Goal: Transaction & Acquisition: Purchase product/service

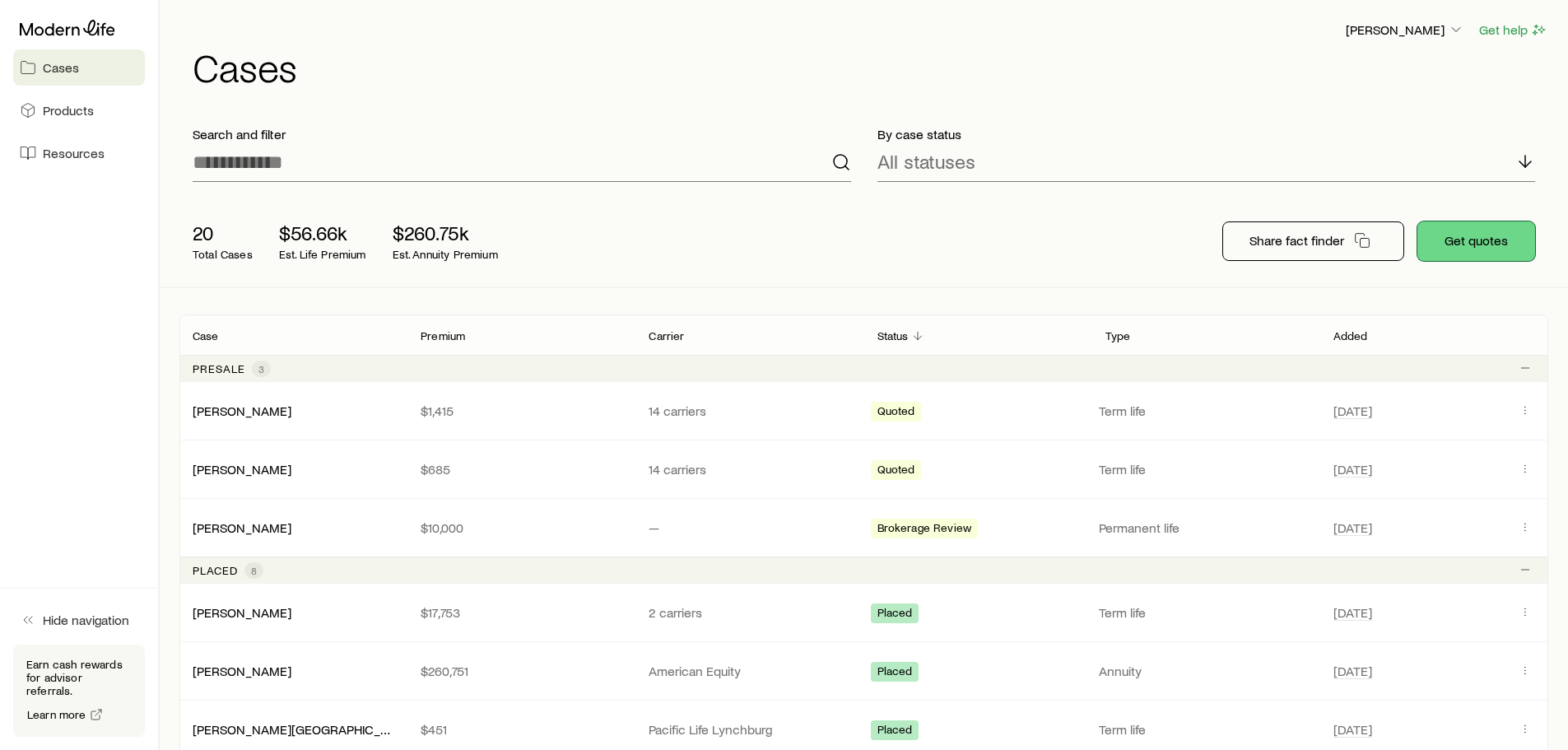
click at [1484, 241] on button "Get quotes" at bounding box center [1476, 241] width 118 height 40
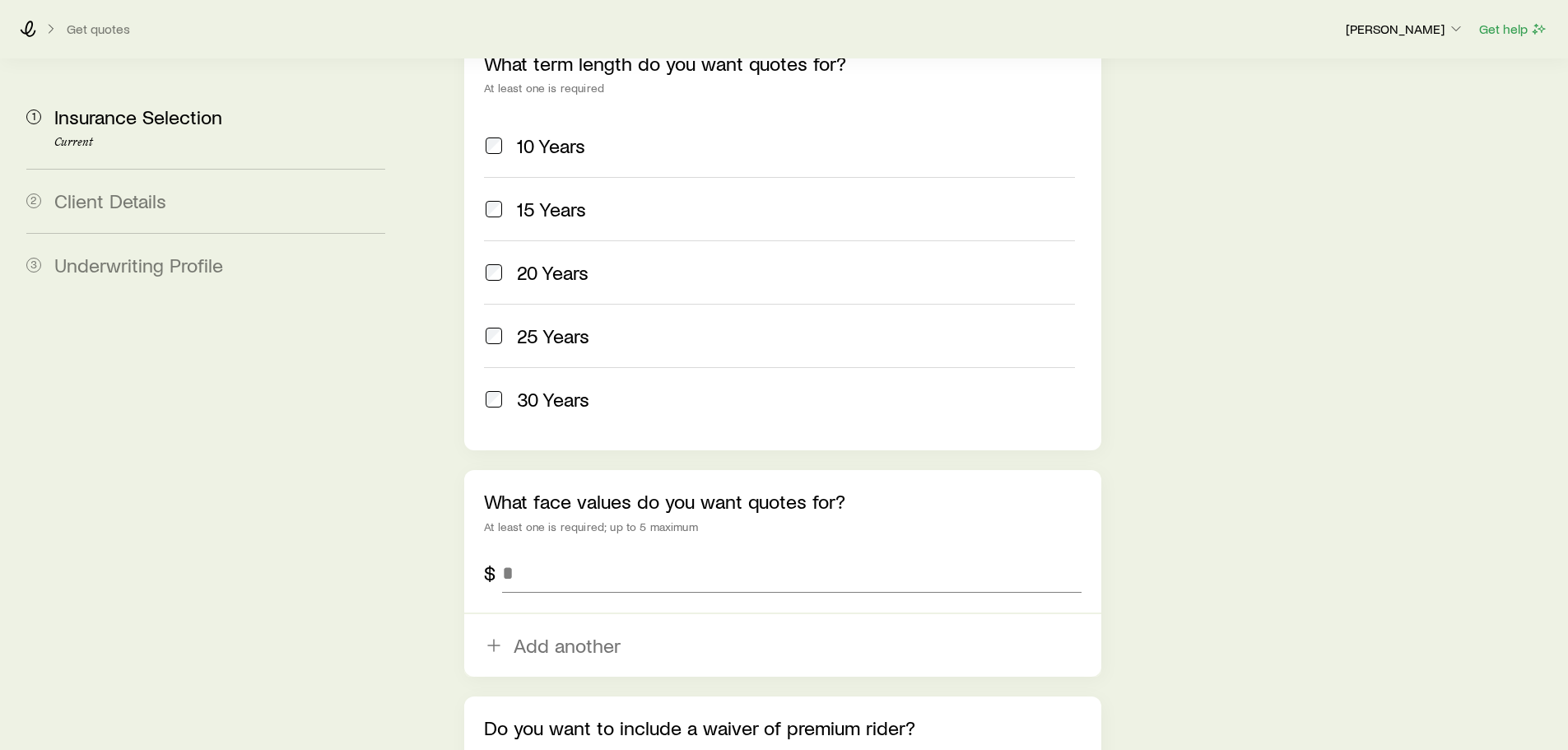
scroll to position [905, 0]
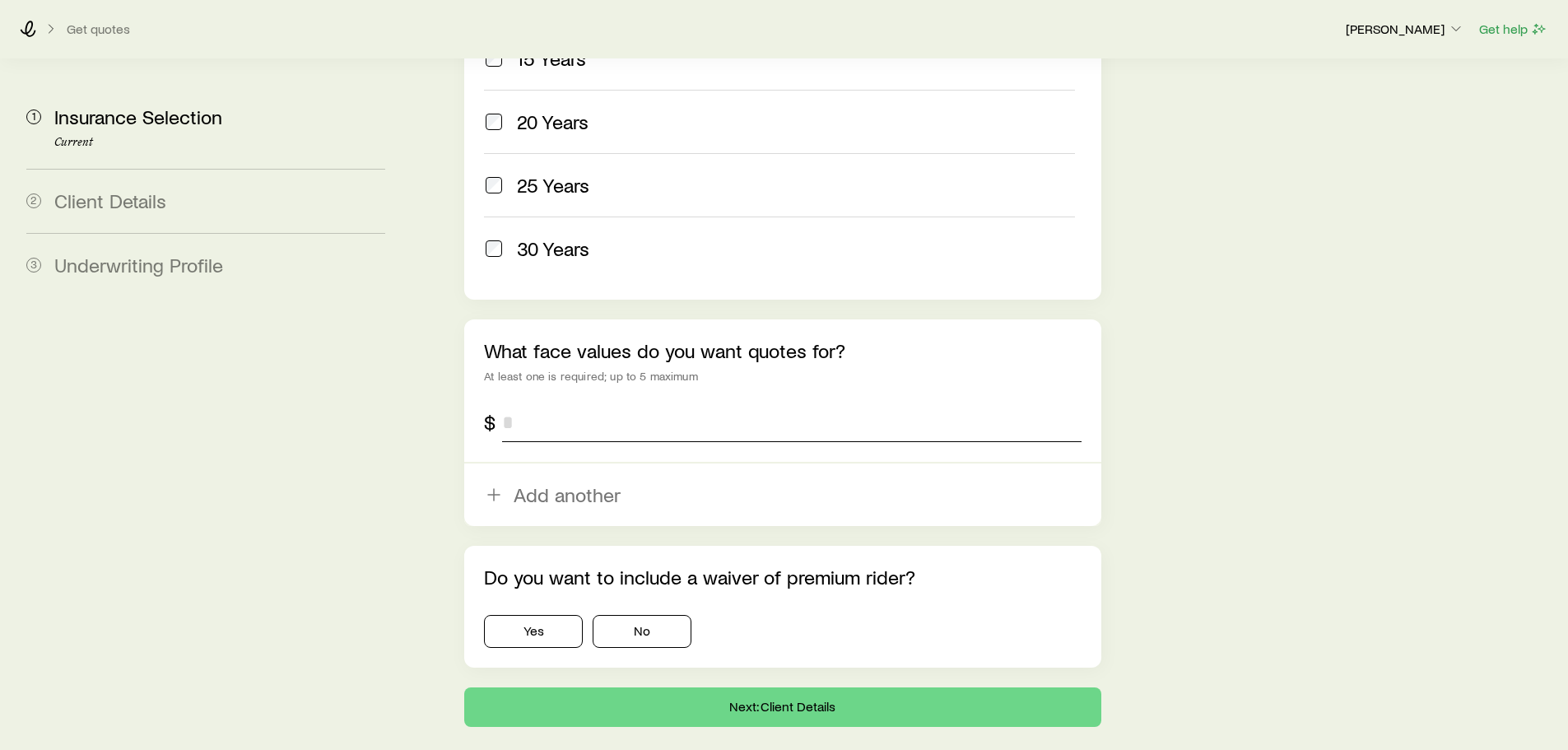
click at [546, 402] on input "tel" at bounding box center [792, 422] width 579 height 40
type input "*******"
click at [642, 614] on button "No" at bounding box center [642, 630] width 99 height 33
click at [820, 687] on button "Next: Client Details" at bounding box center [782, 707] width 636 height 40
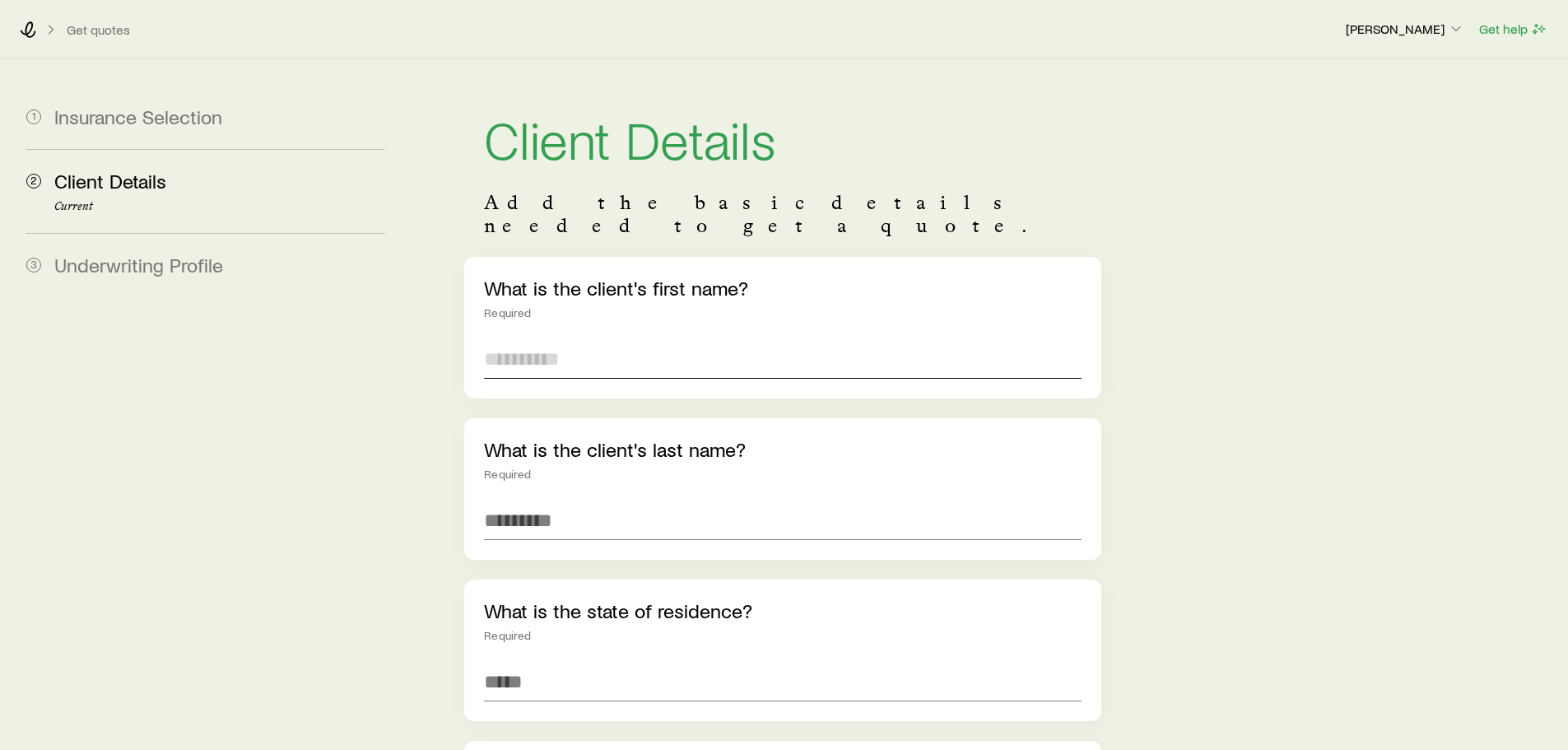
click at [569, 339] on input "text" at bounding box center [781, 359] width 596 height 40
type input "******"
type input "*******"
click at [527, 661] on input at bounding box center [781, 681] width 596 height 40
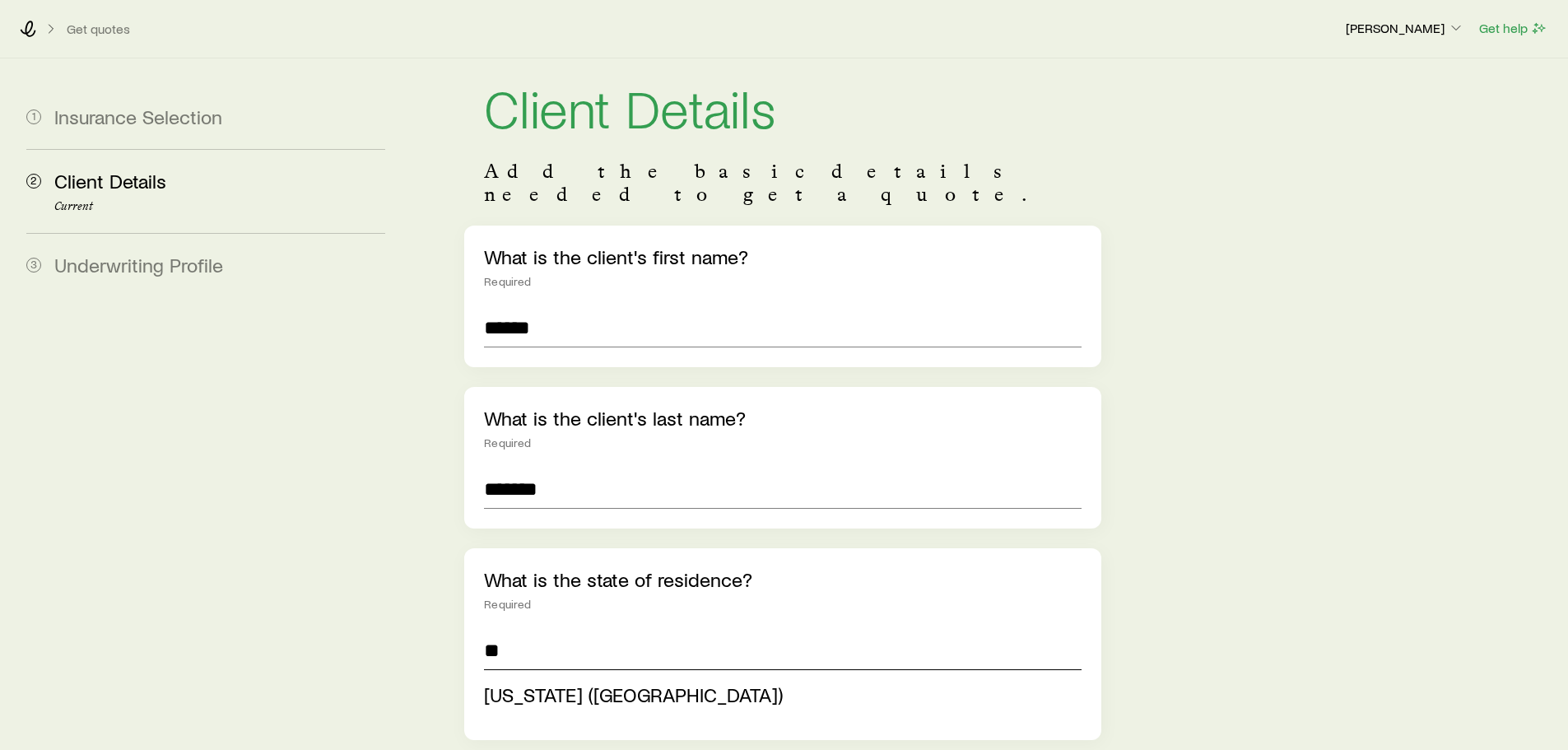
scroll to position [329, 0]
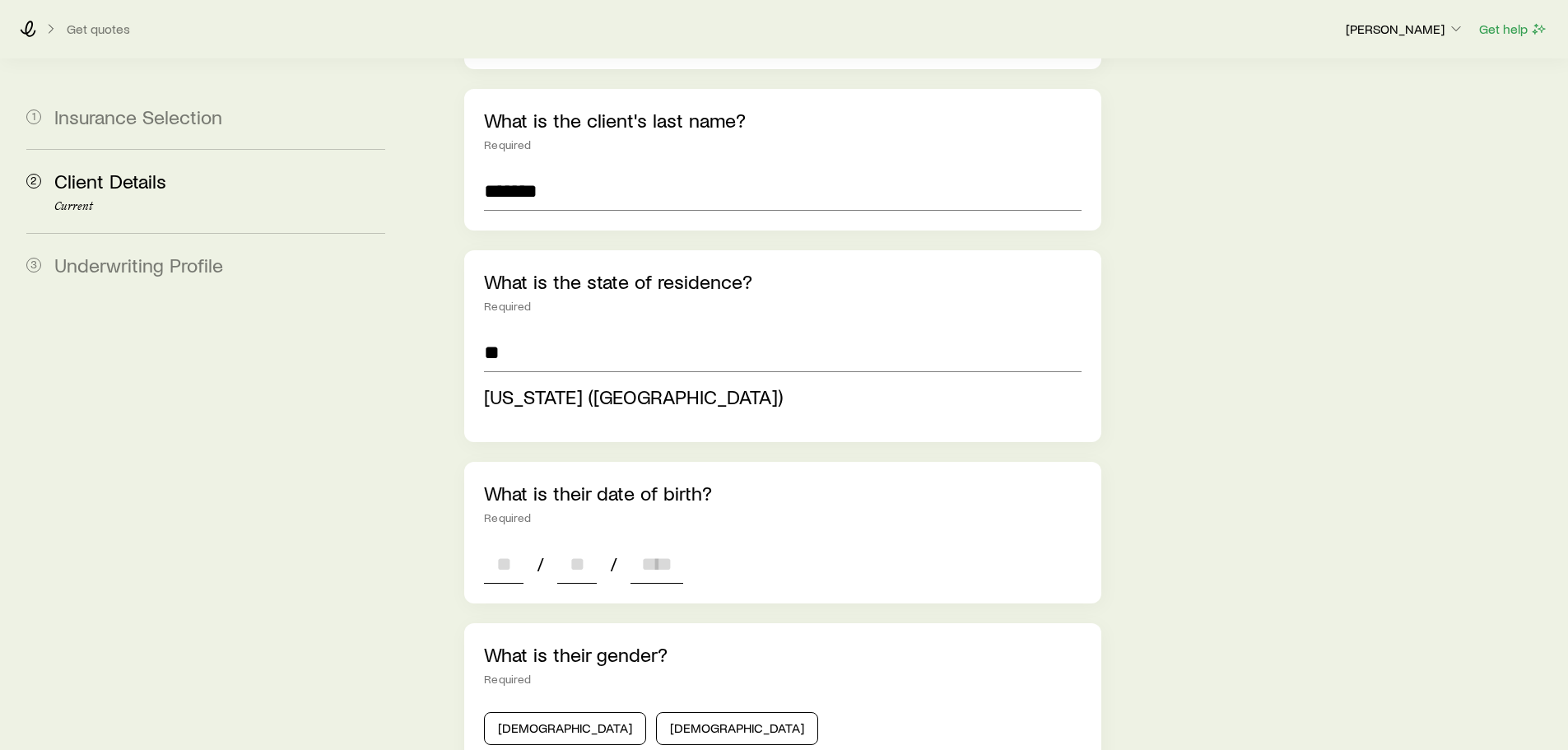
type input "**********"
click at [494, 539] on div "**********" at bounding box center [782, 613] width 636 height 1373
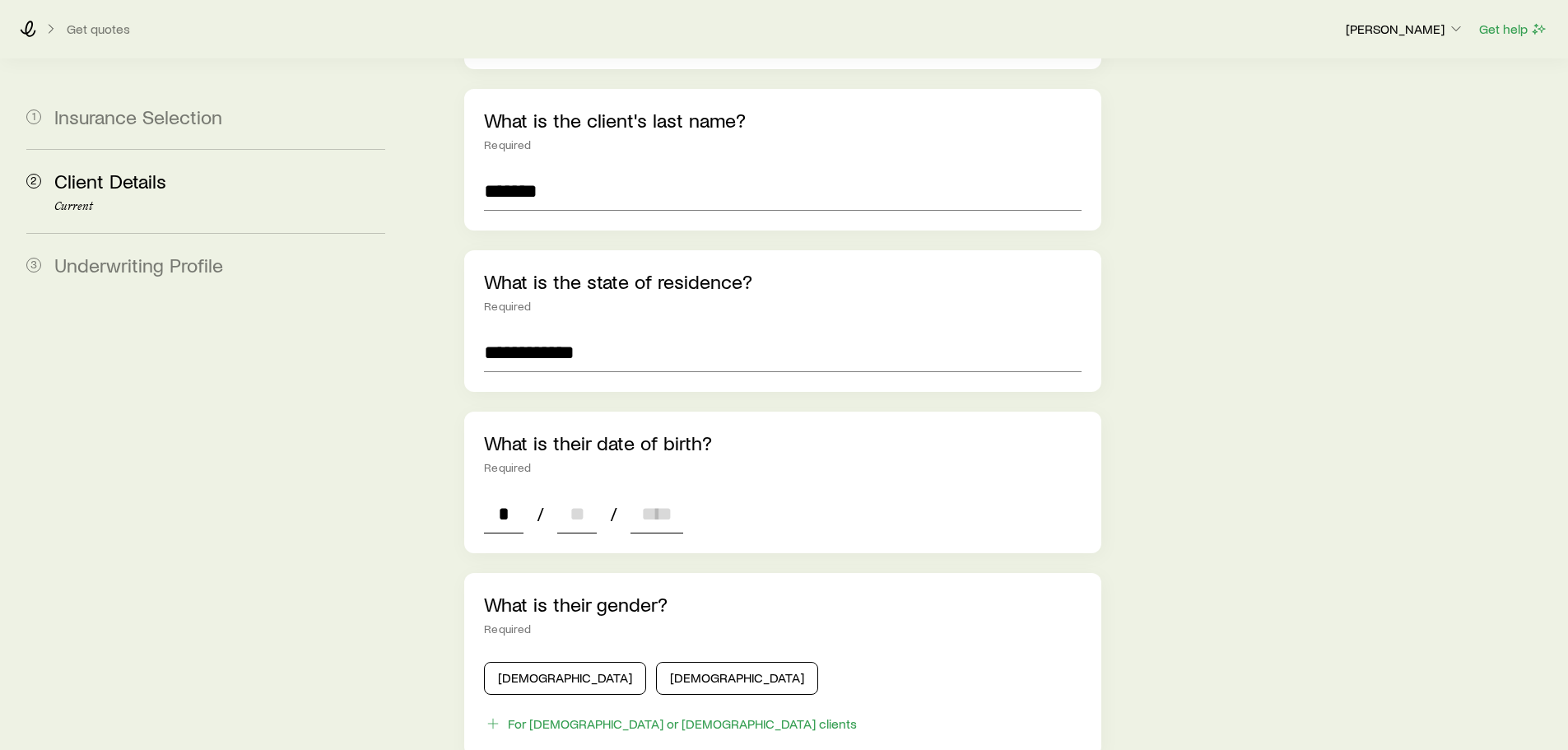
type input "**"
type input "****"
type input "*"
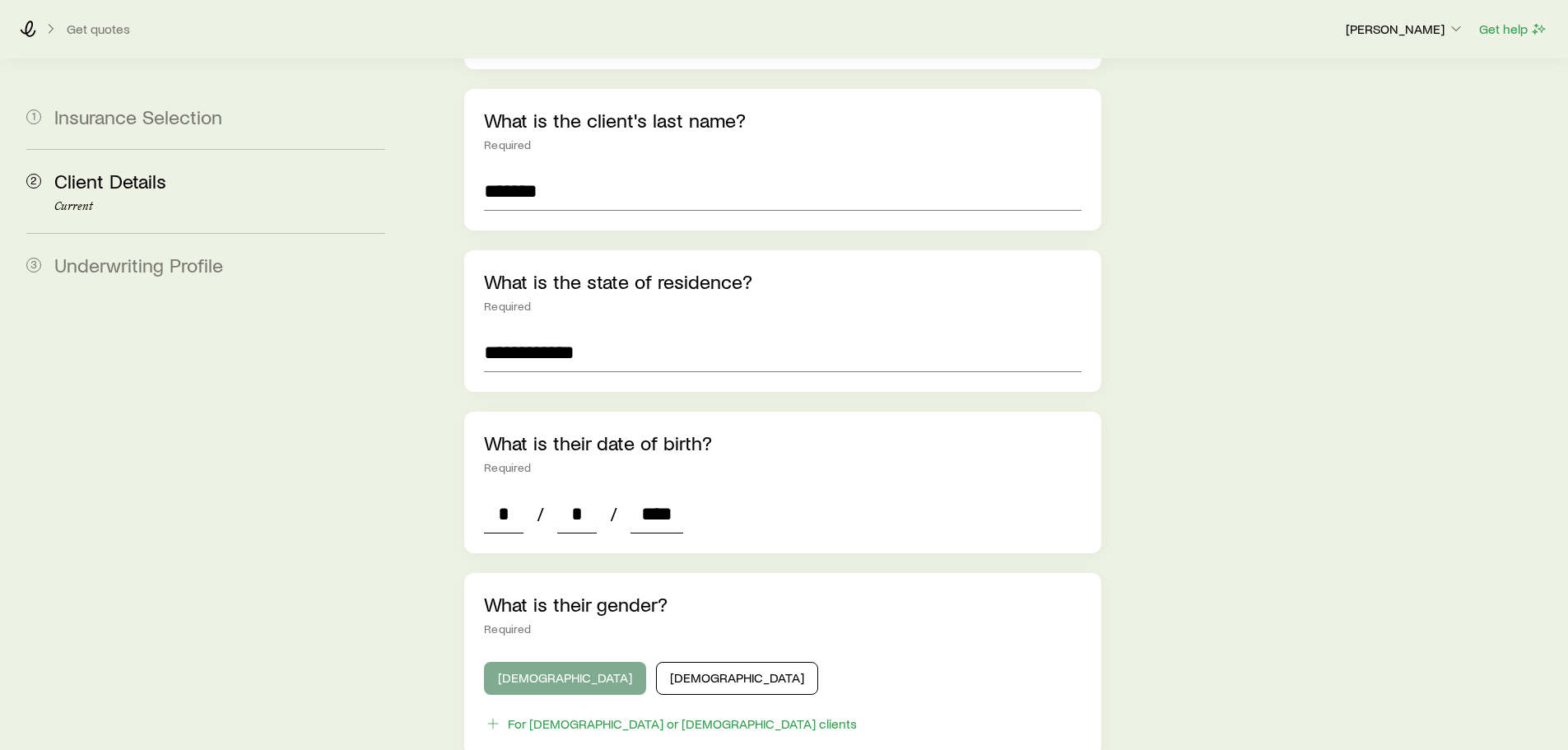
type input "****"
click at [520, 661] on button "[DEMOGRAPHIC_DATA]" at bounding box center [564, 677] width 162 height 33
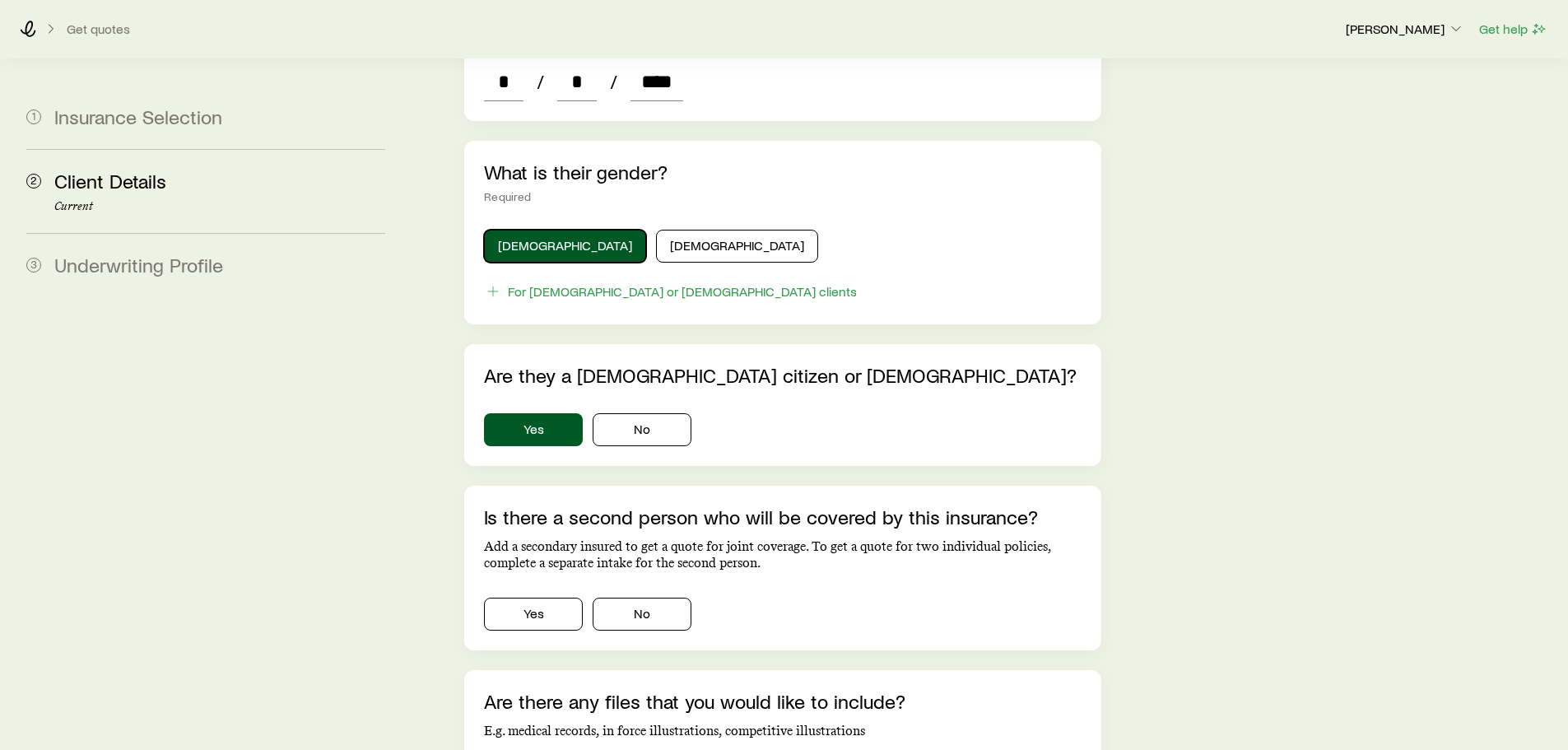
scroll to position [905, 0]
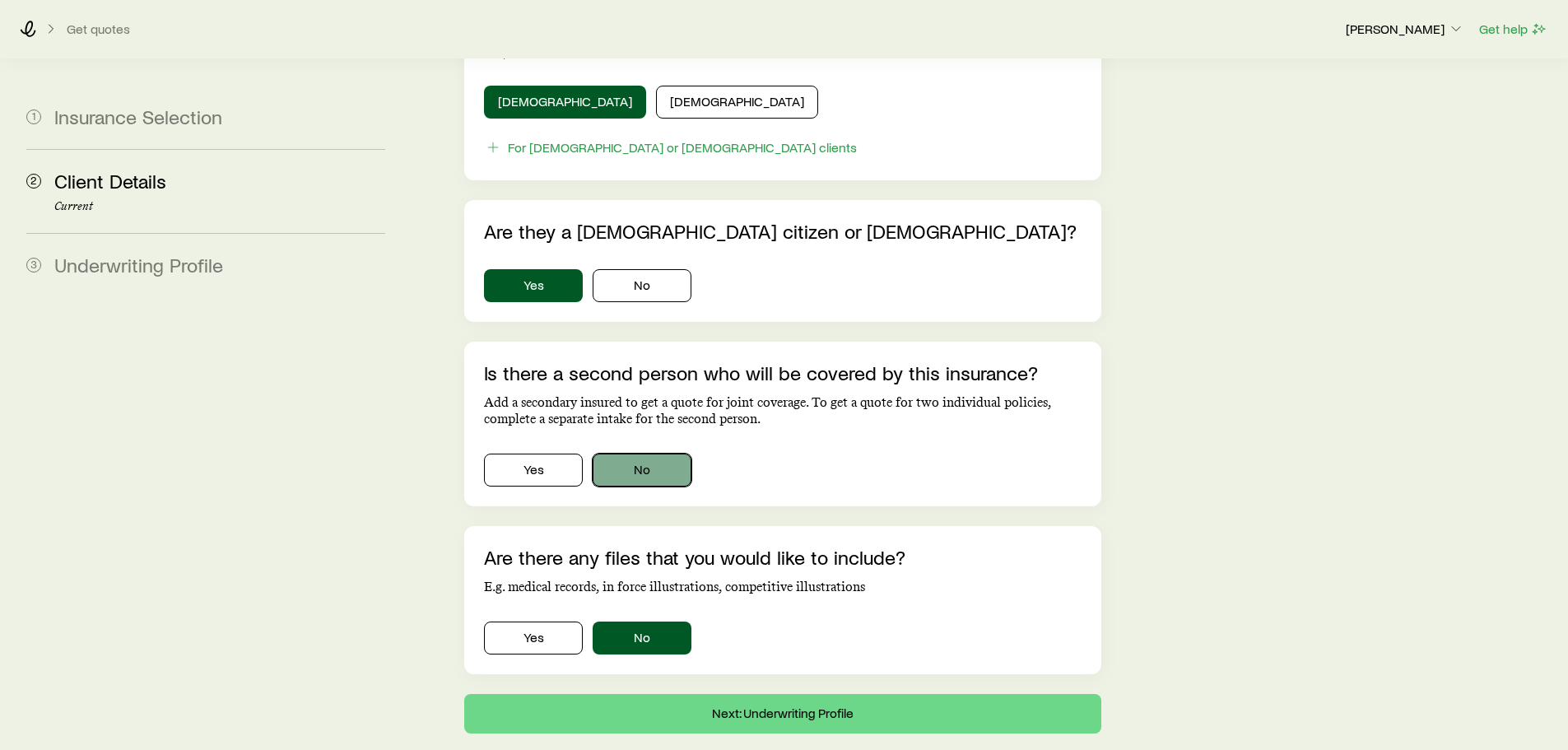
click at [678, 453] on button "No" at bounding box center [642, 469] width 99 height 33
click at [835, 693] on button "Next: Underwriting Profile" at bounding box center [782, 713] width 636 height 40
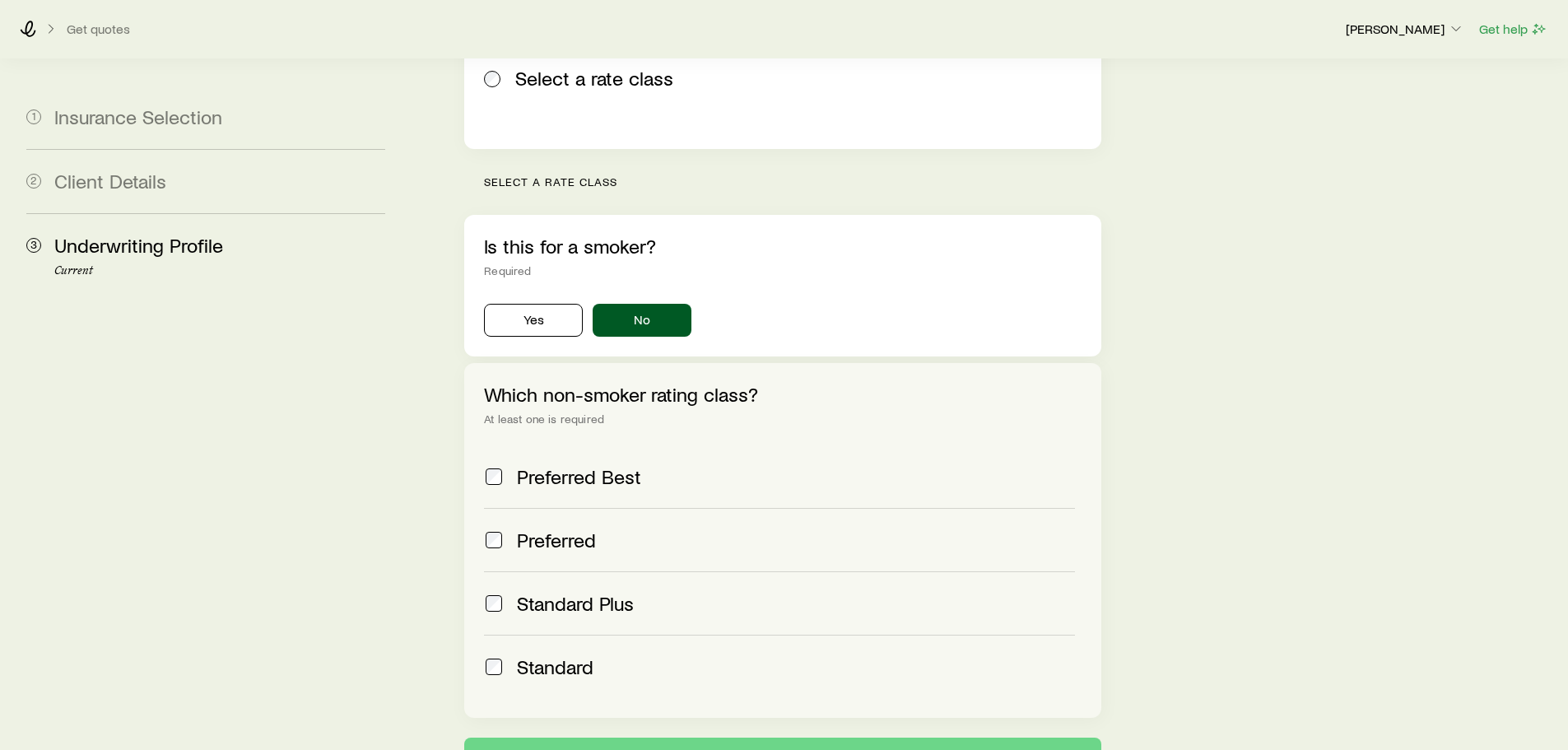
scroll to position [494, 0]
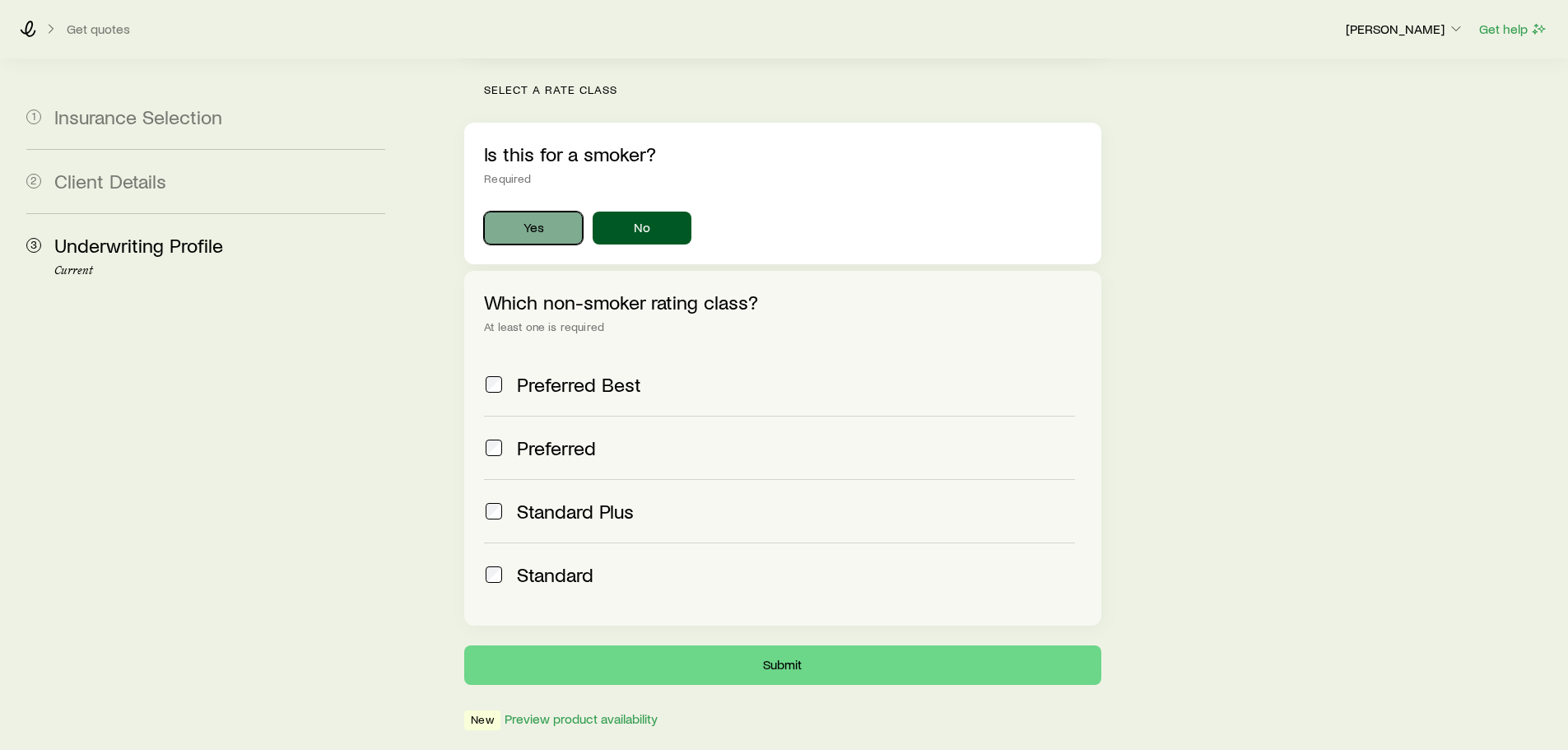
click at [547, 211] on button "Yes" at bounding box center [532, 227] width 99 height 33
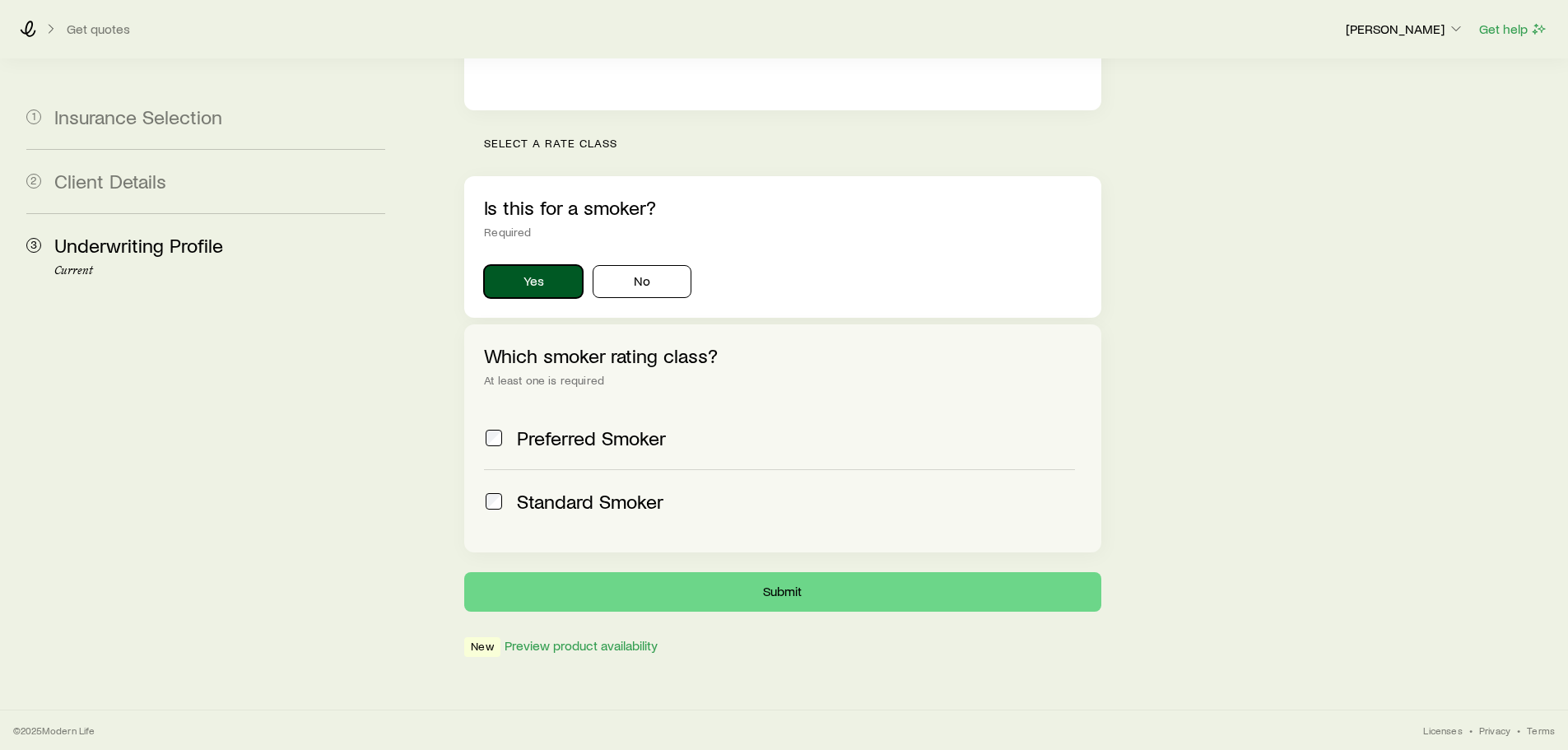
scroll to position [394, 0]
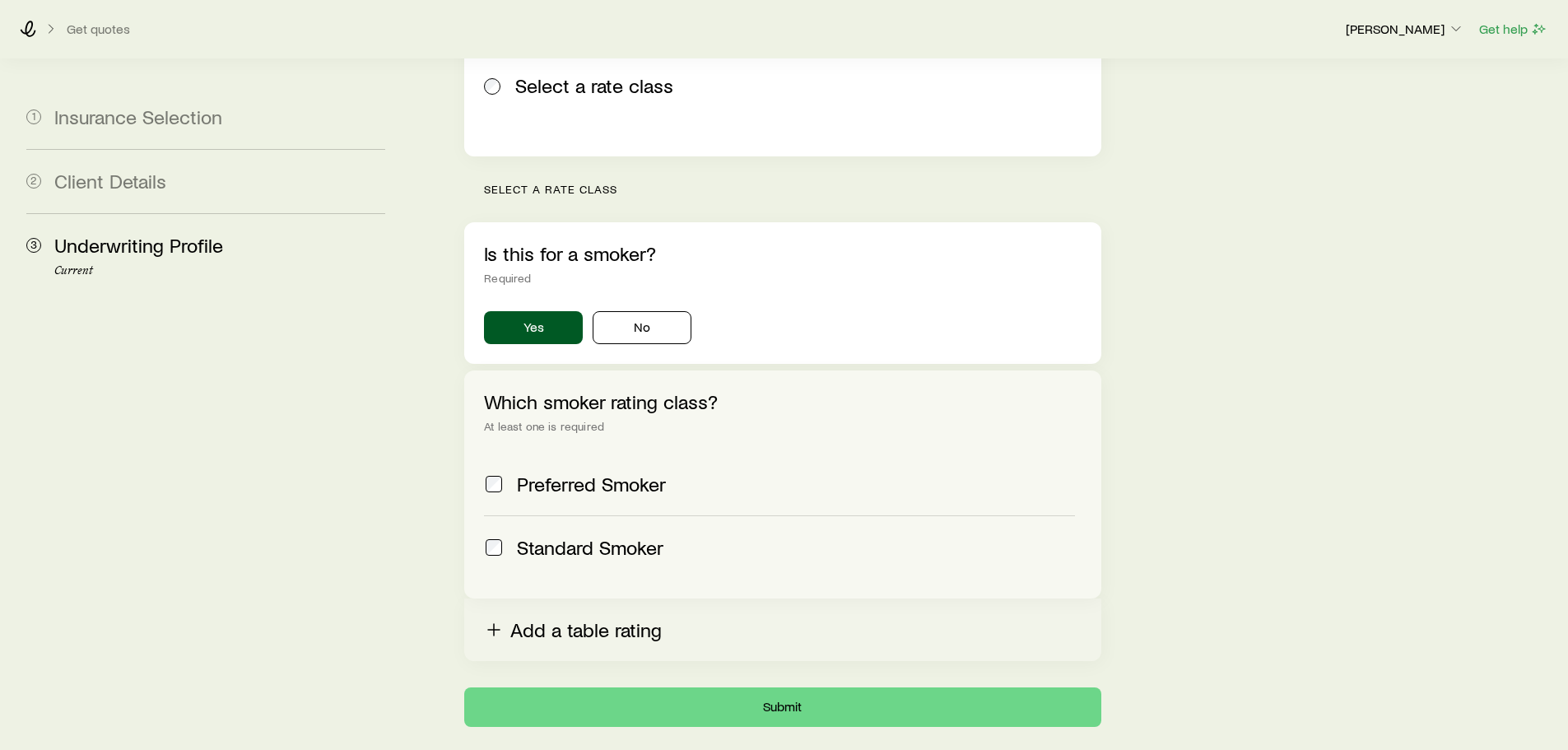
click at [532, 598] on button "Add a table rating" at bounding box center [782, 629] width 636 height 62
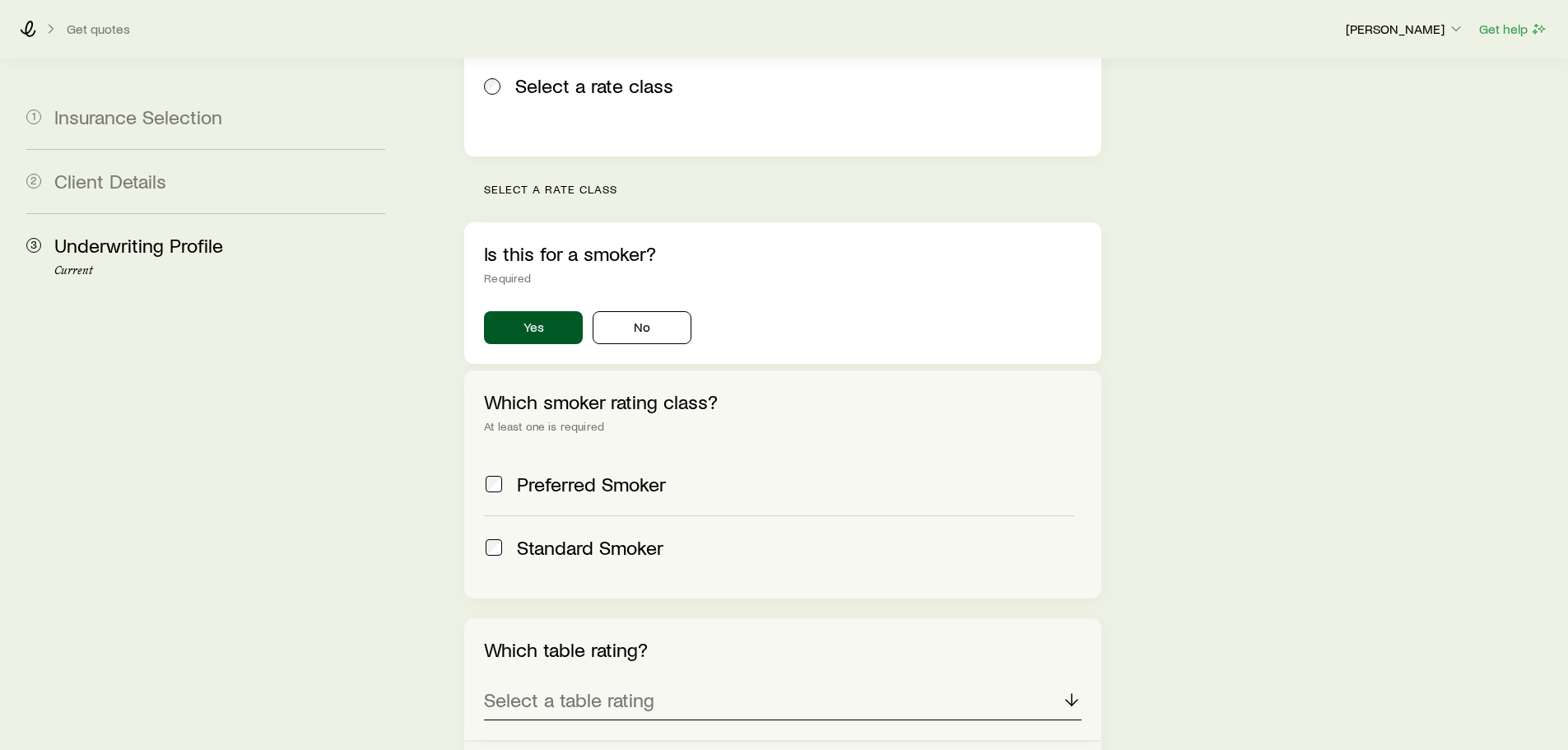
click at [694, 680] on div "Select a table rating" at bounding box center [781, 700] width 596 height 40
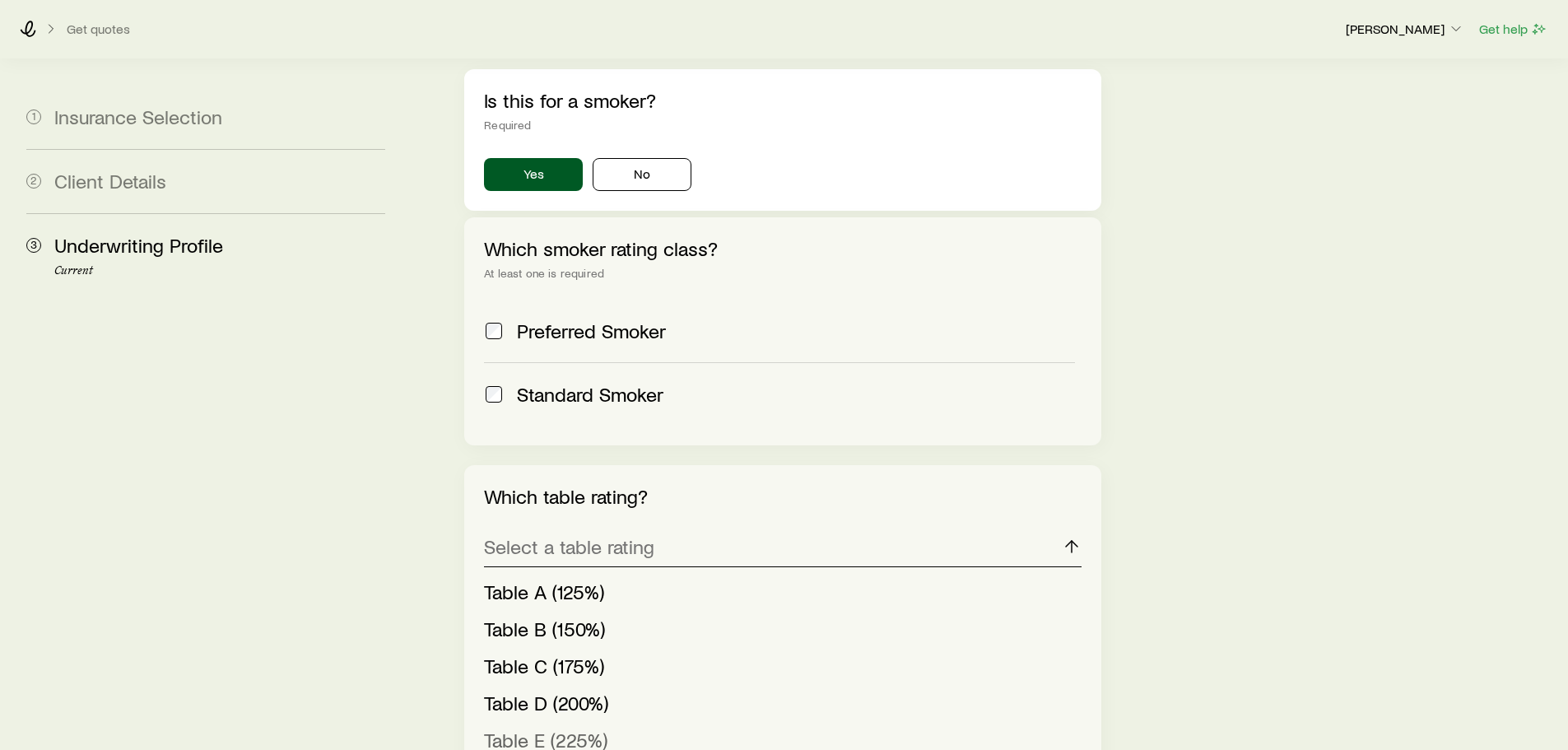
scroll to position [724, 0]
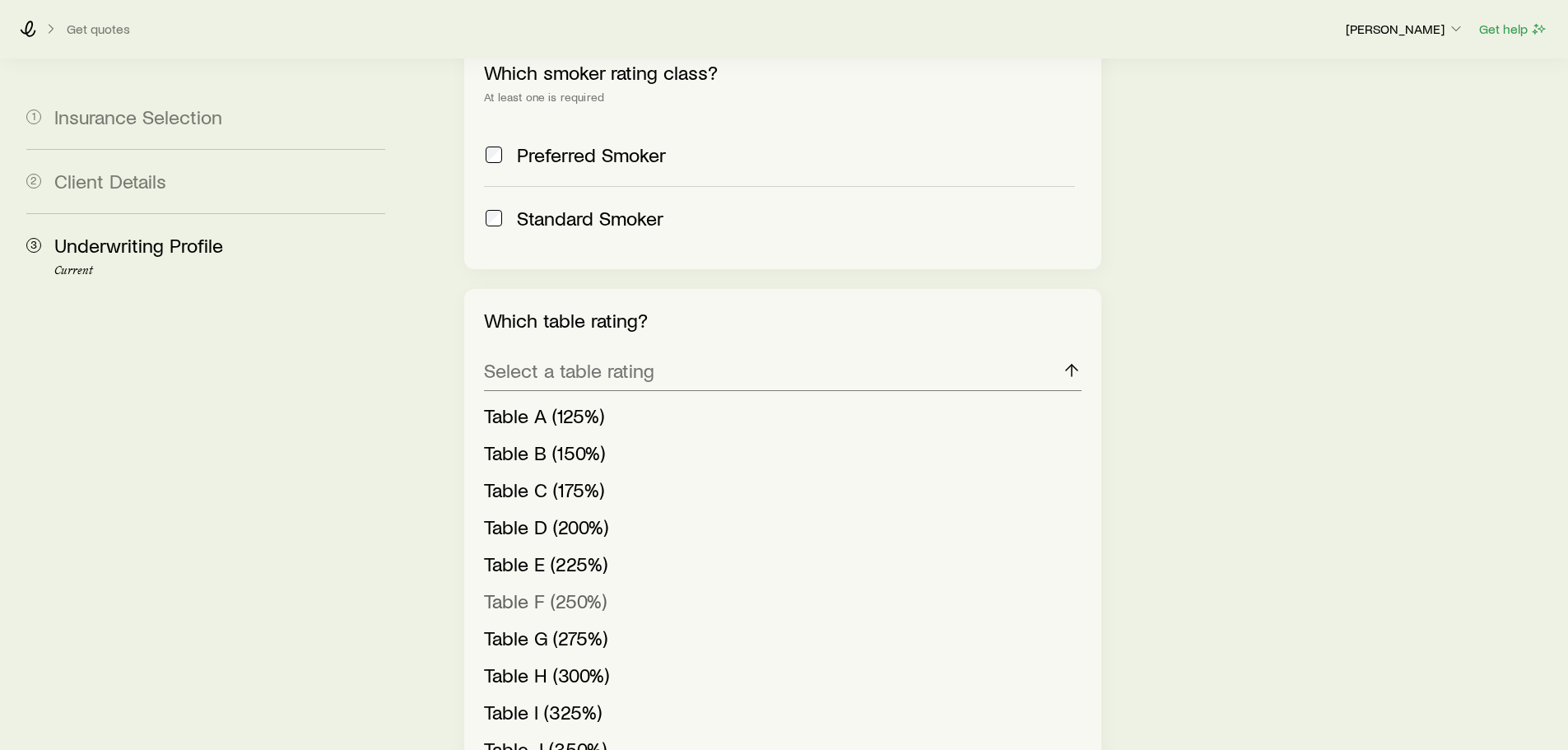
click at [534, 588] on span "Table F (250%)" at bounding box center [545, 599] width 122 height 24
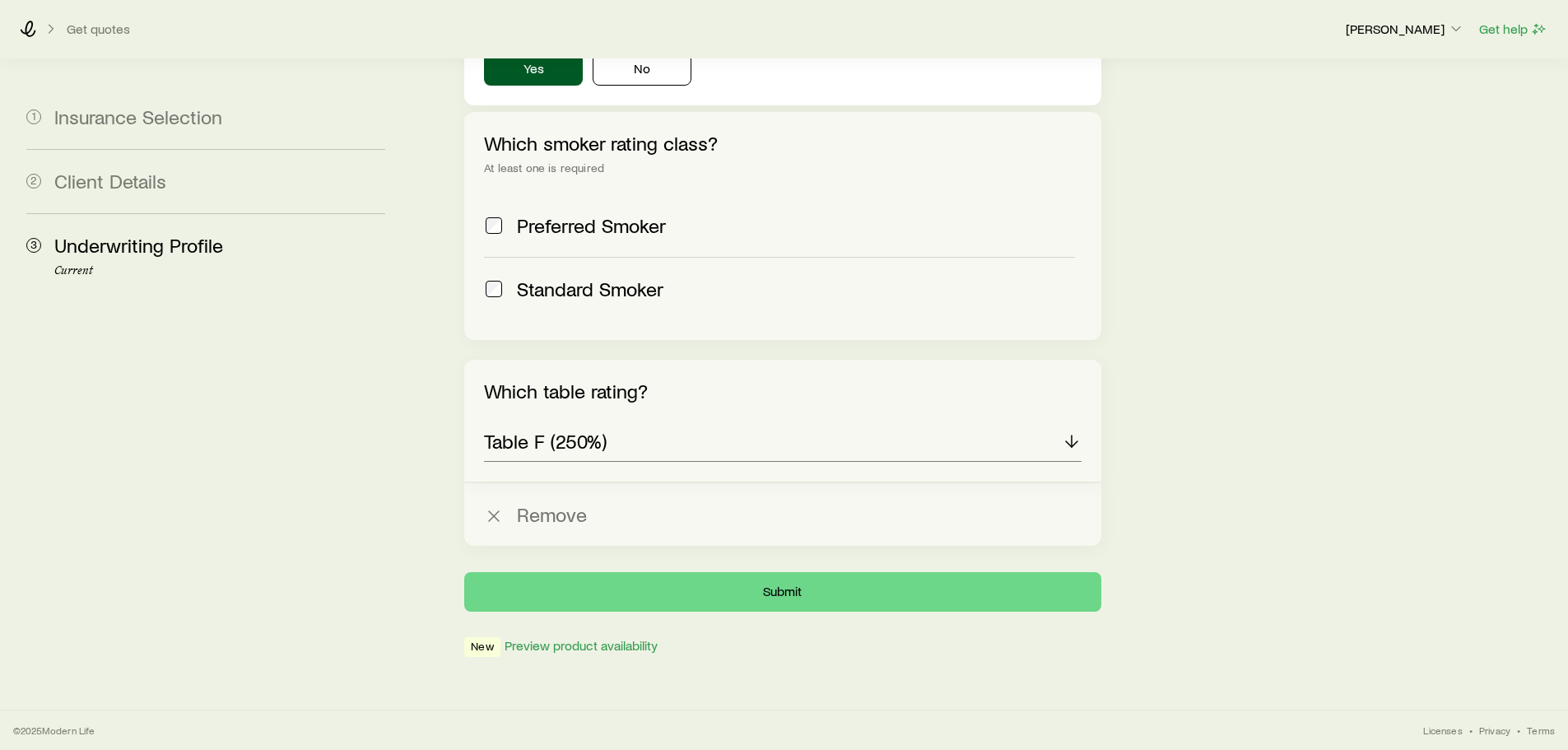
scroll to position [607, 0]
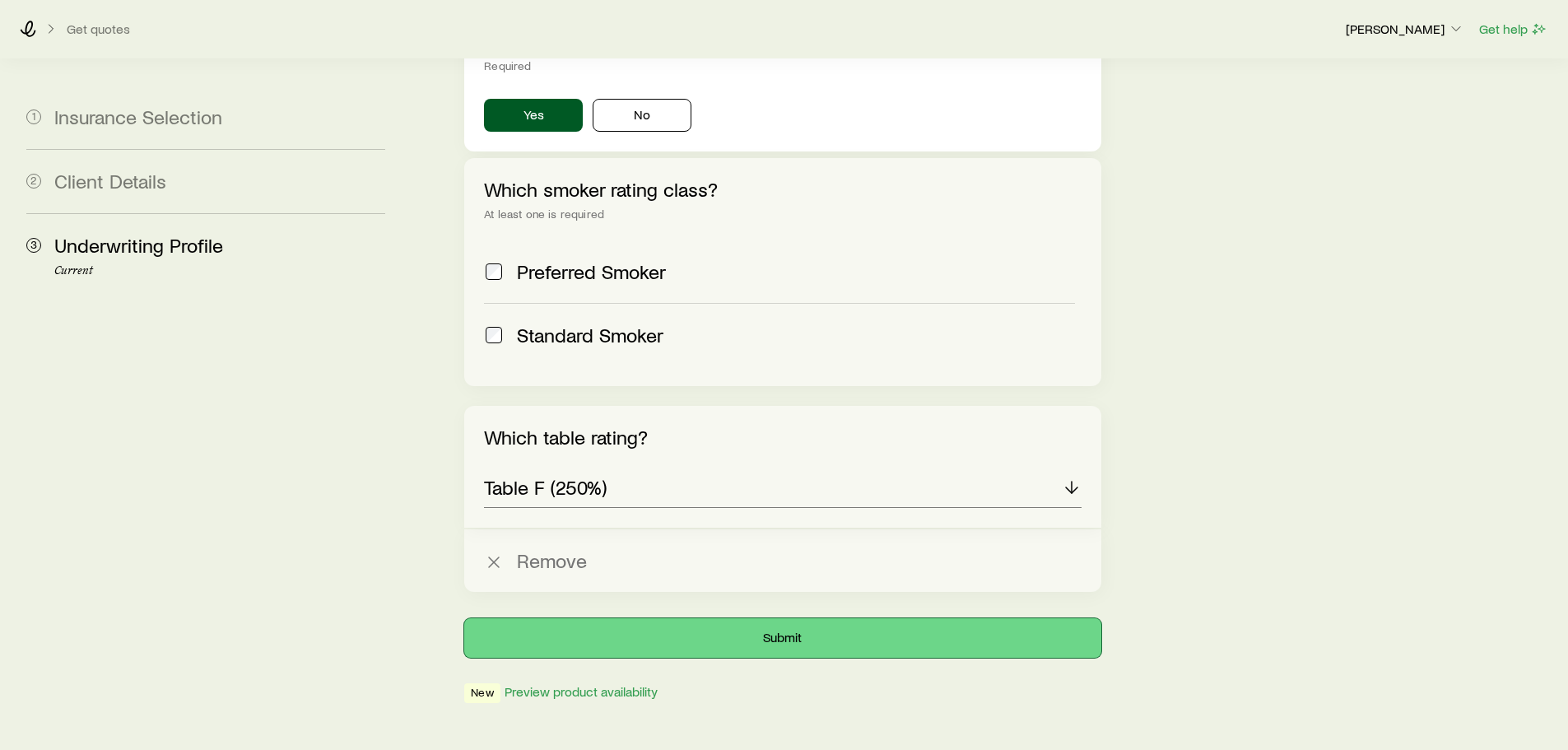
click at [765, 618] on button "Submit" at bounding box center [782, 638] width 636 height 40
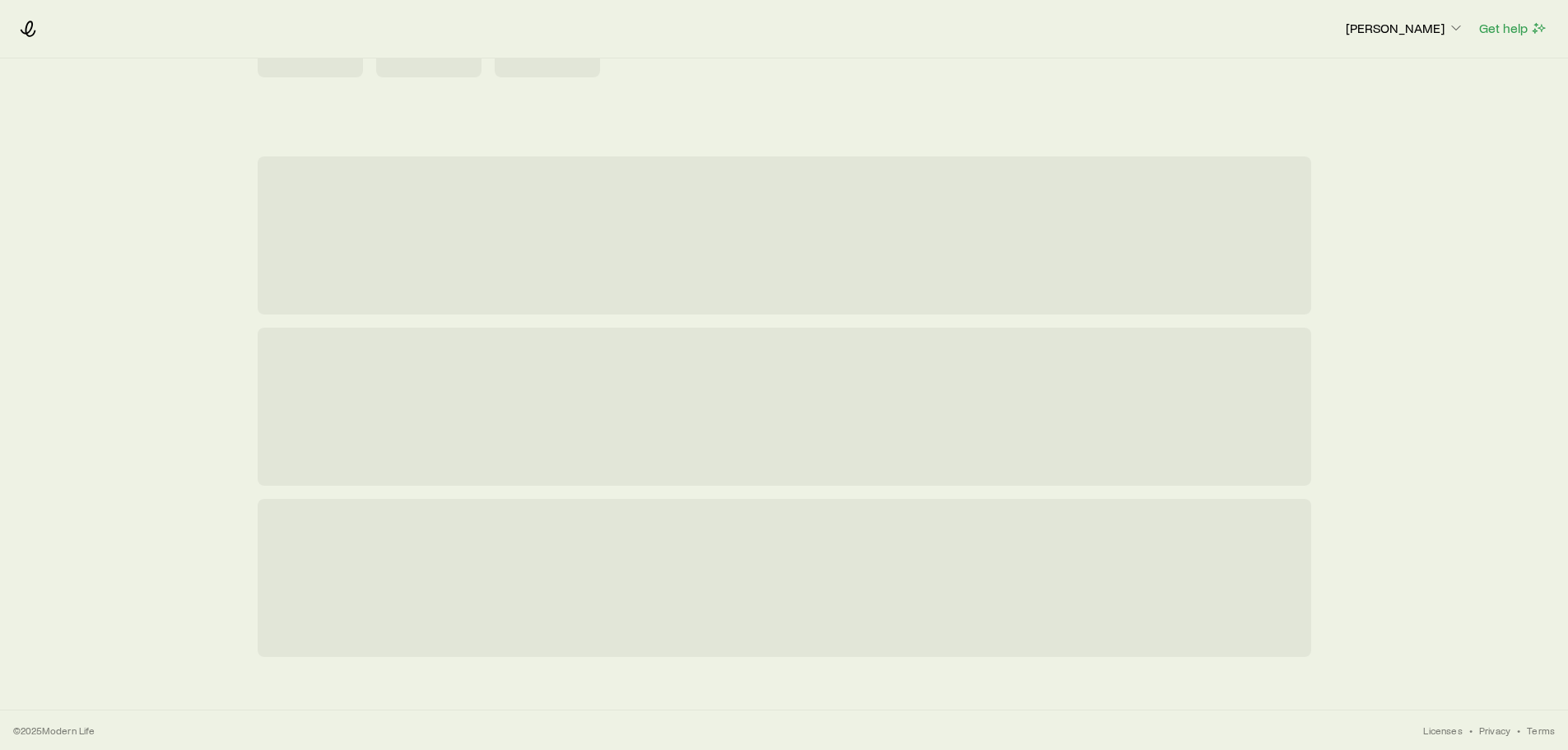
scroll to position [0, 0]
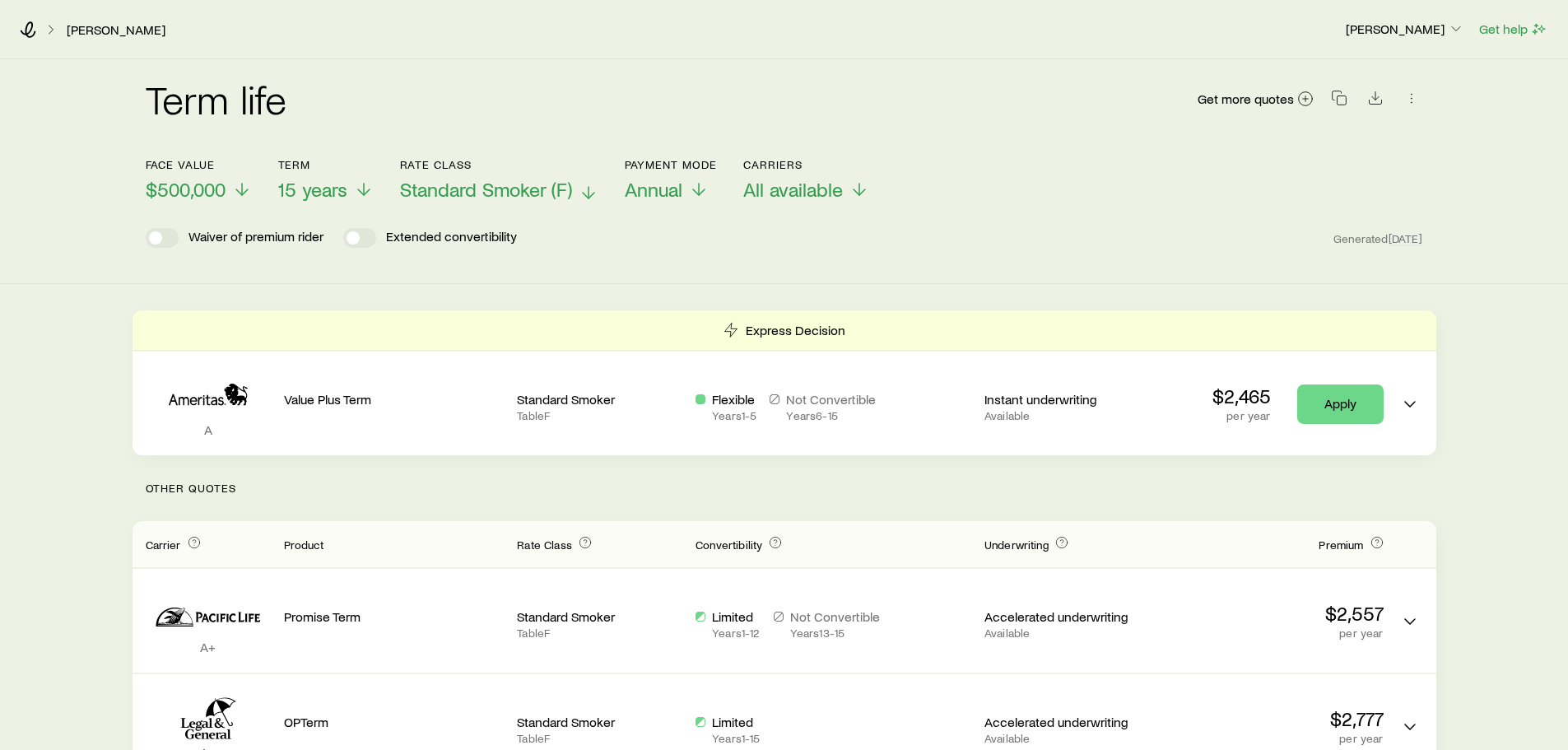
click at [586, 194] on icon at bounding box center [588, 192] width 20 height 20
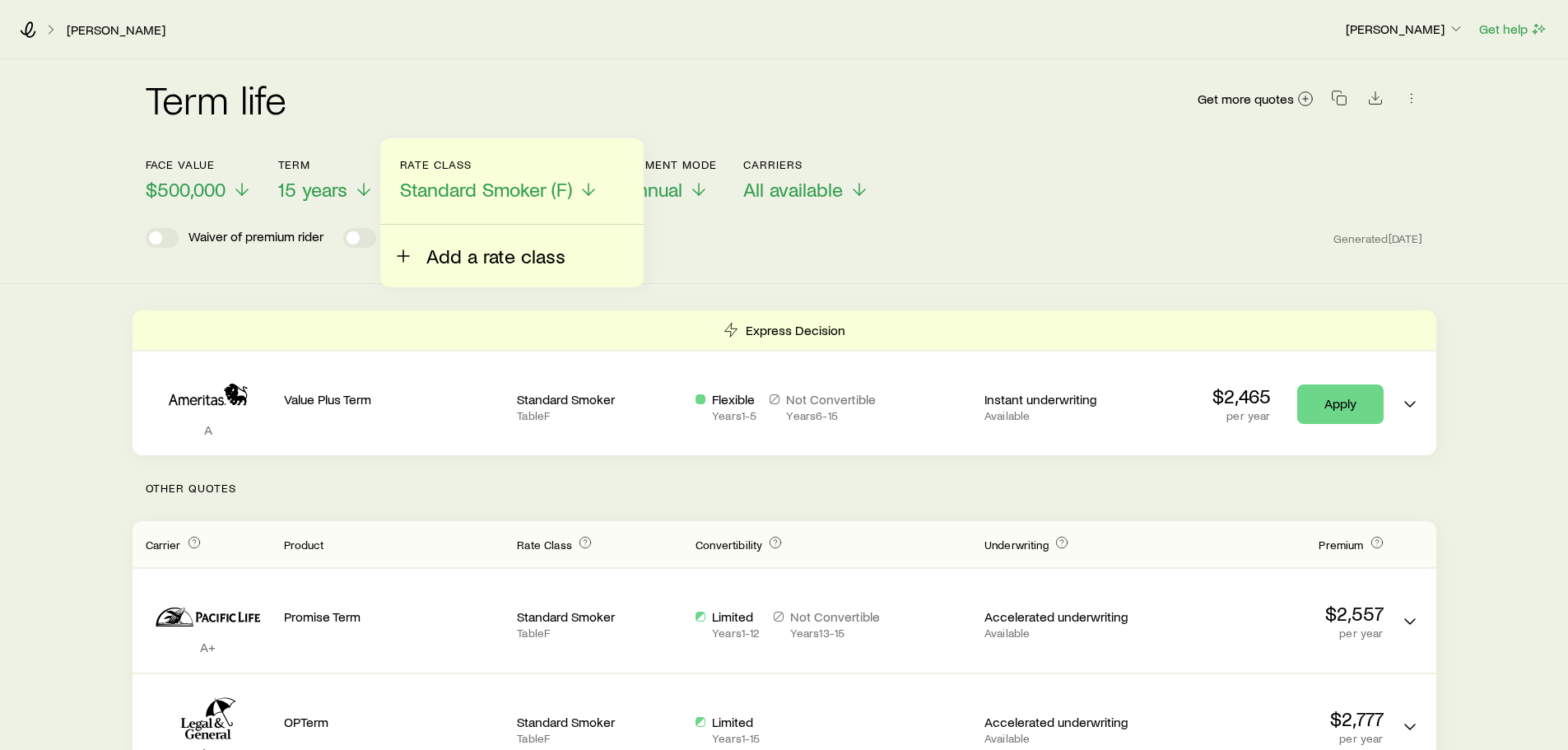
click at [494, 256] on span "Add a rate class" at bounding box center [496, 255] width 139 height 23
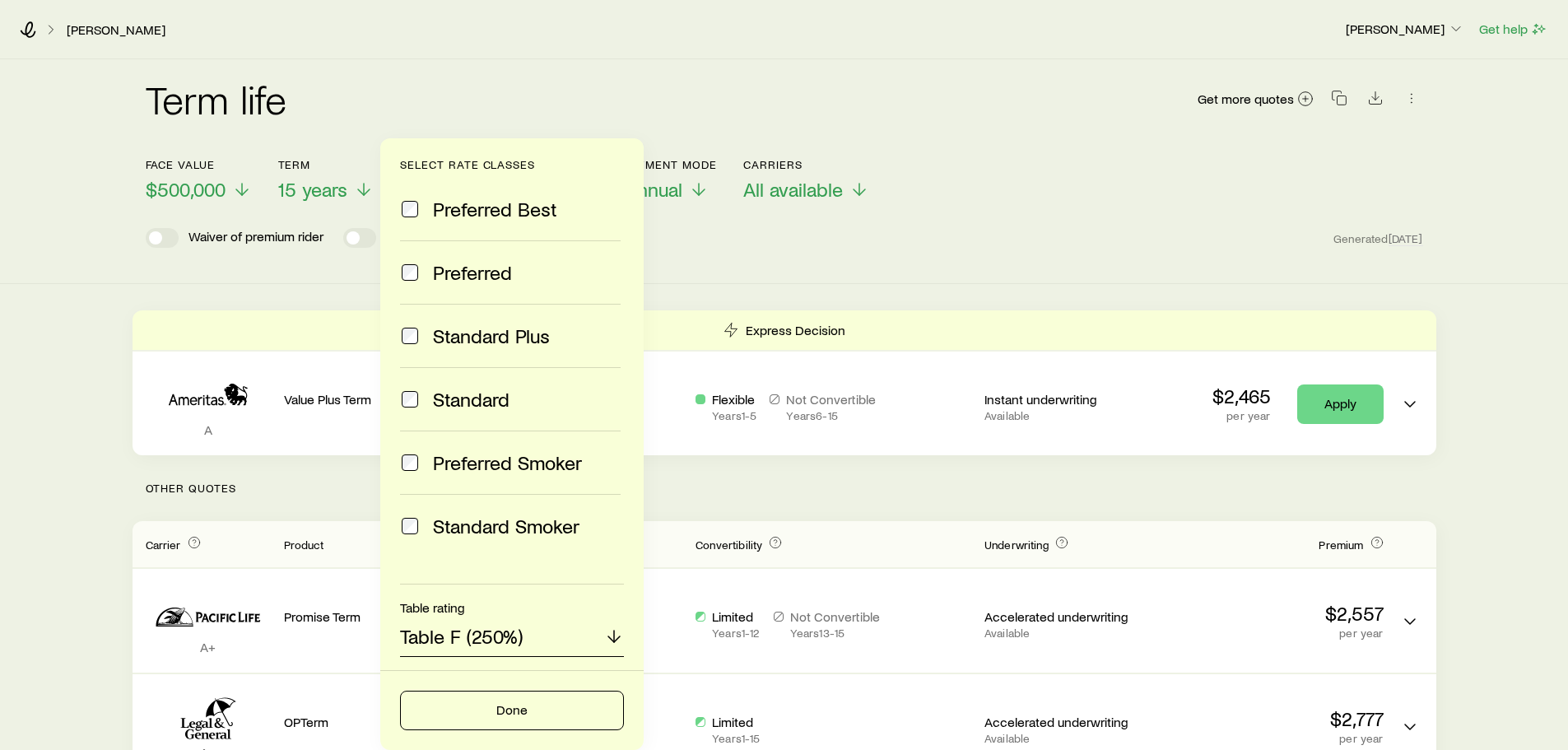
click at [542, 647] on div "Table F (250%)" at bounding box center [512, 637] width 224 height 40
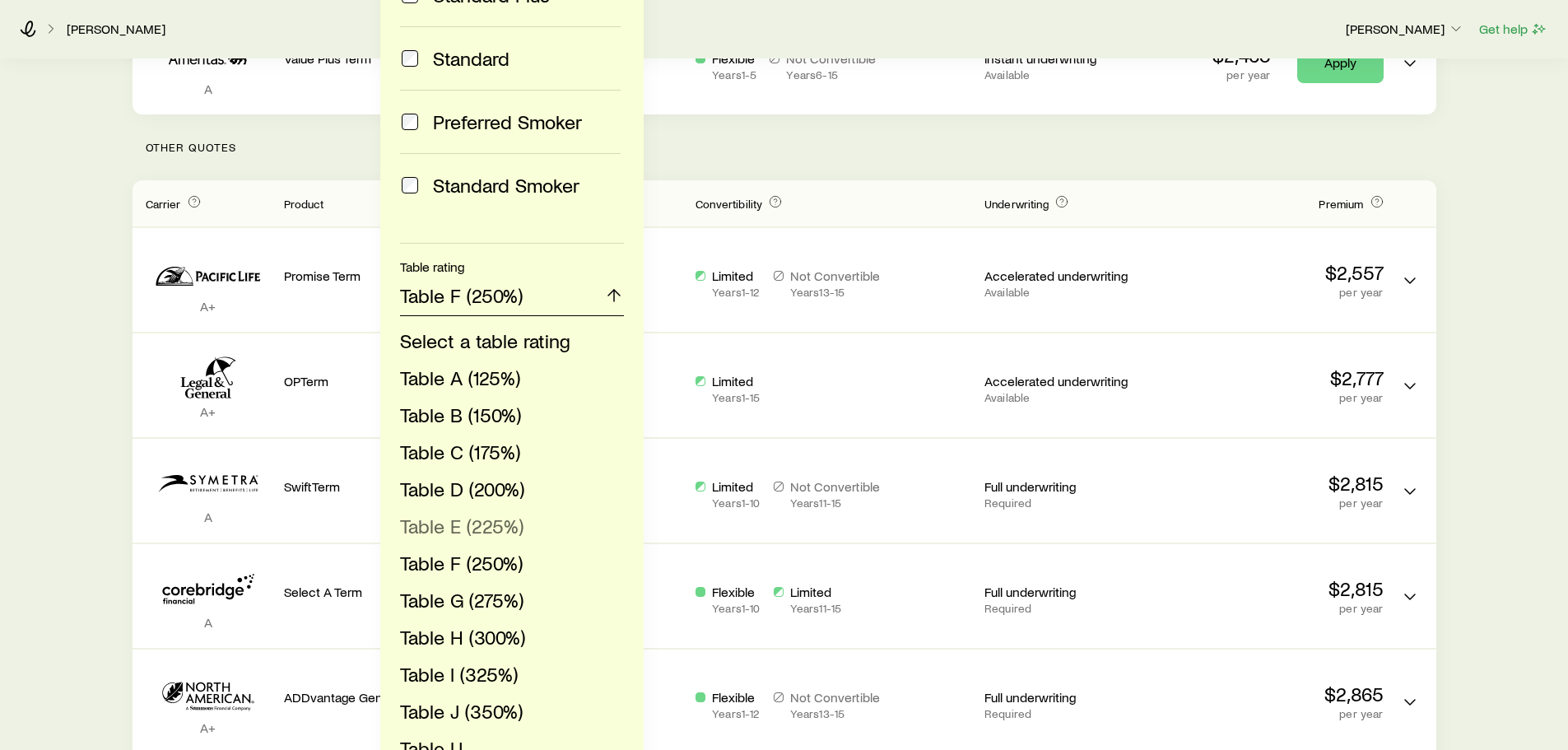
scroll to position [576, 0]
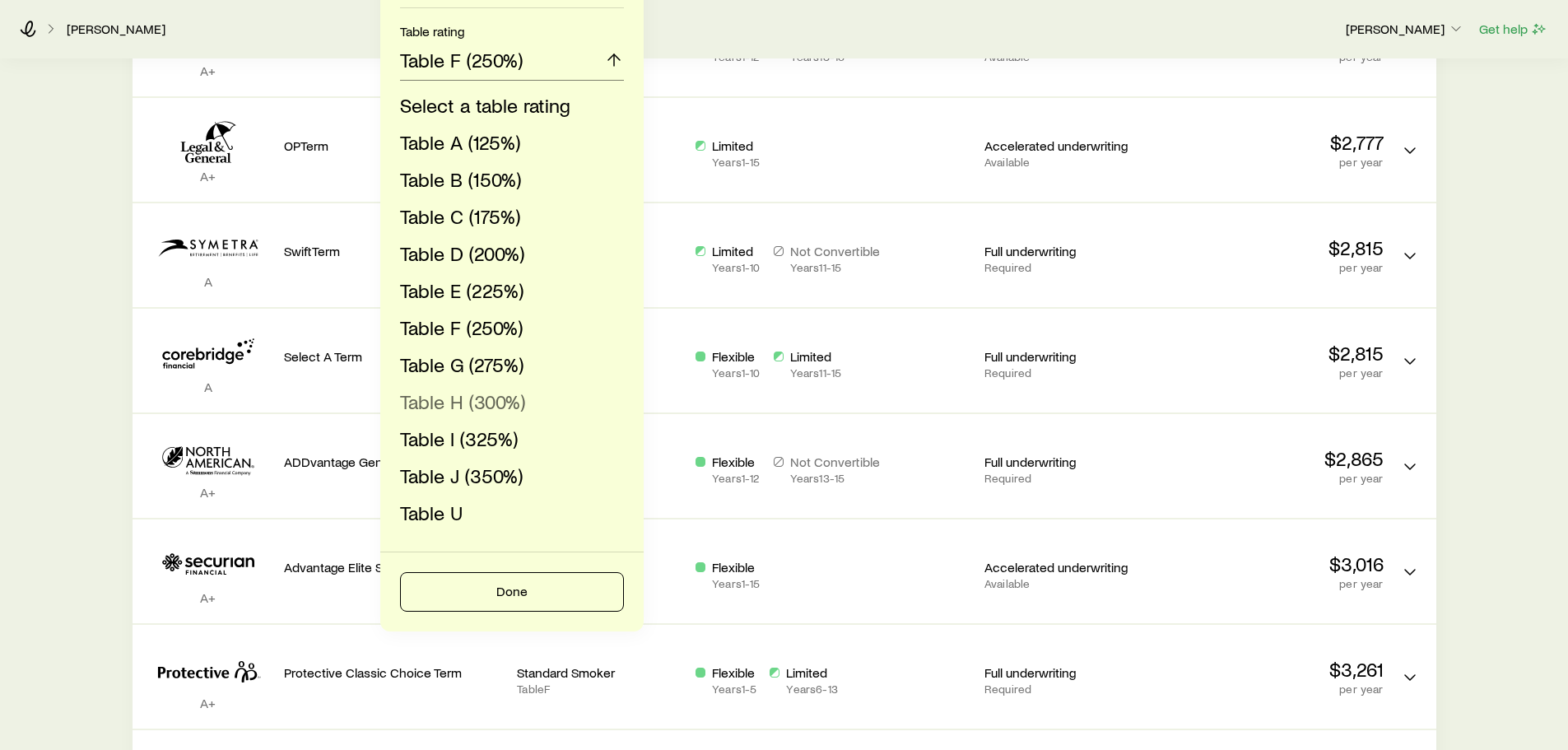
click at [496, 395] on span "Table H (300%)" at bounding box center [462, 400] width 125 height 24
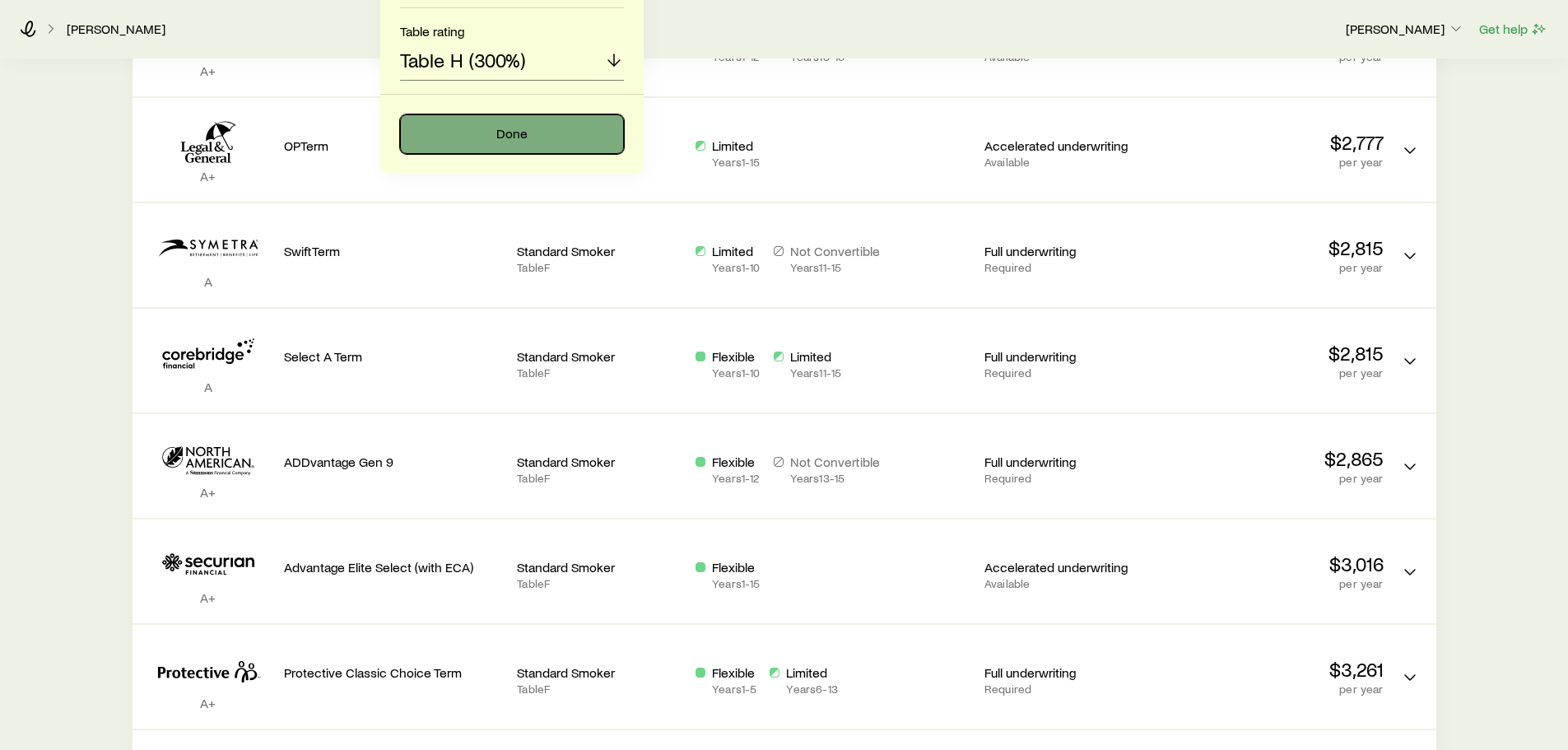
click at [538, 135] on button "Done" at bounding box center [512, 134] width 224 height 40
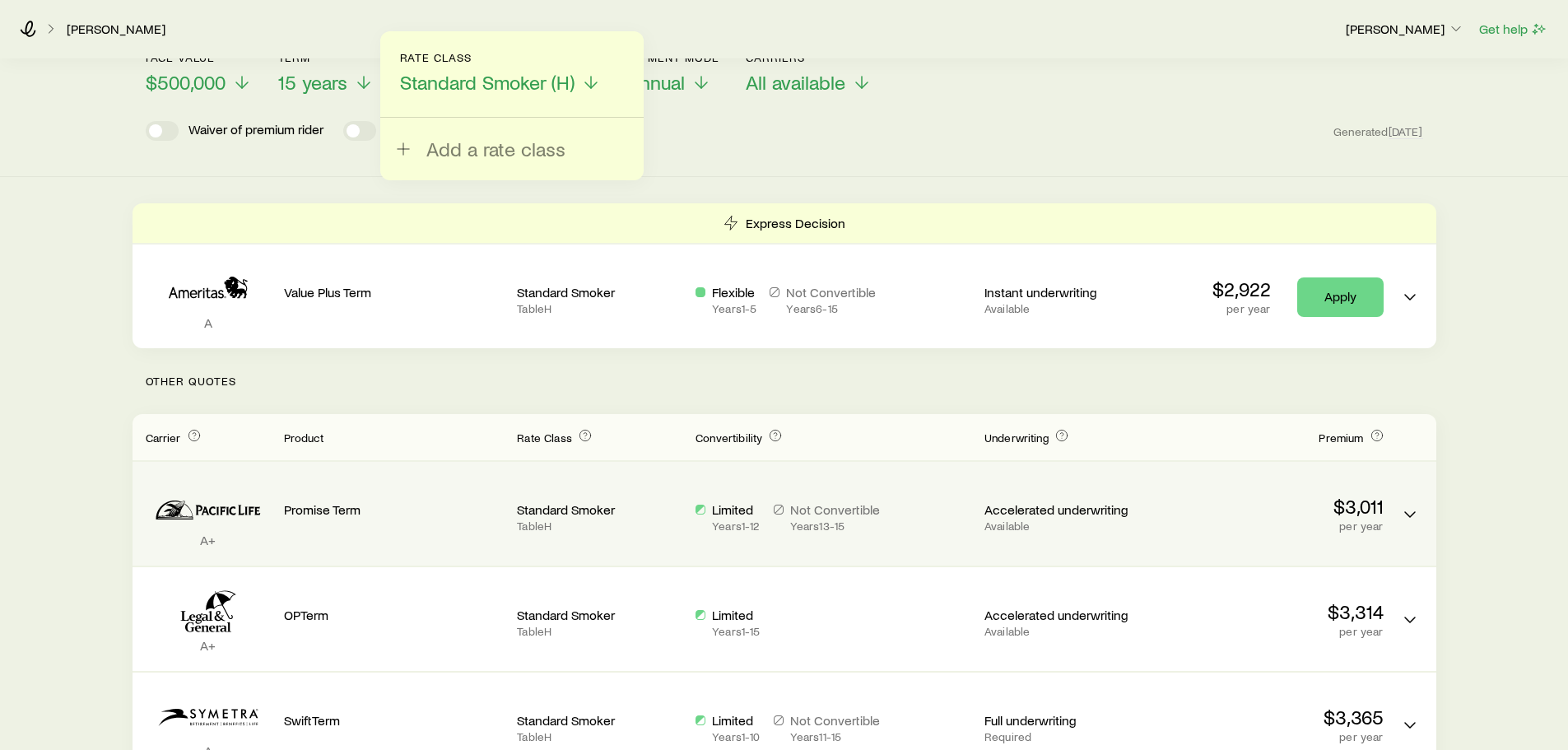
scroll to position [82, 0]
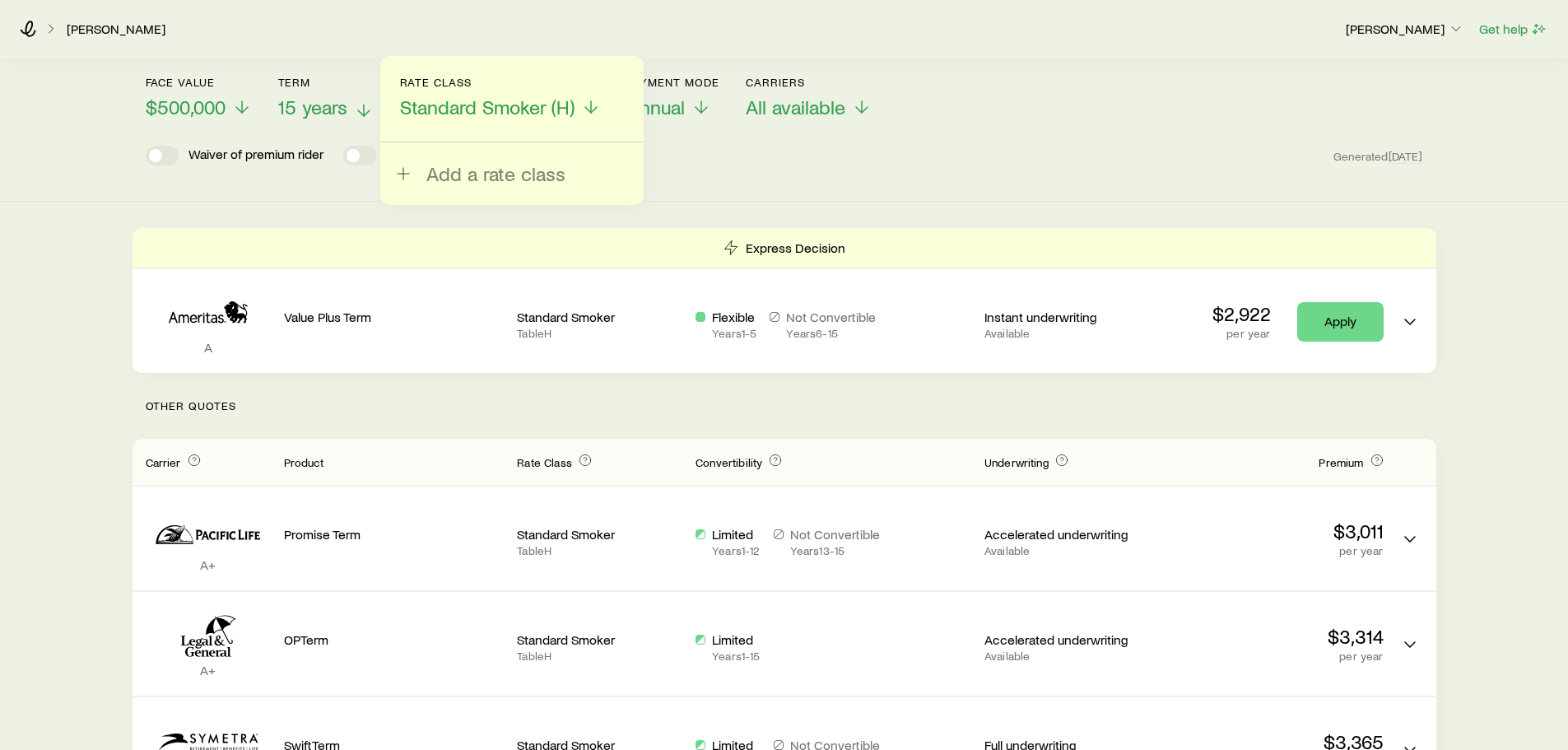
click at [353, 110] on icon at bounding box center [363, 110] width 20 height 20
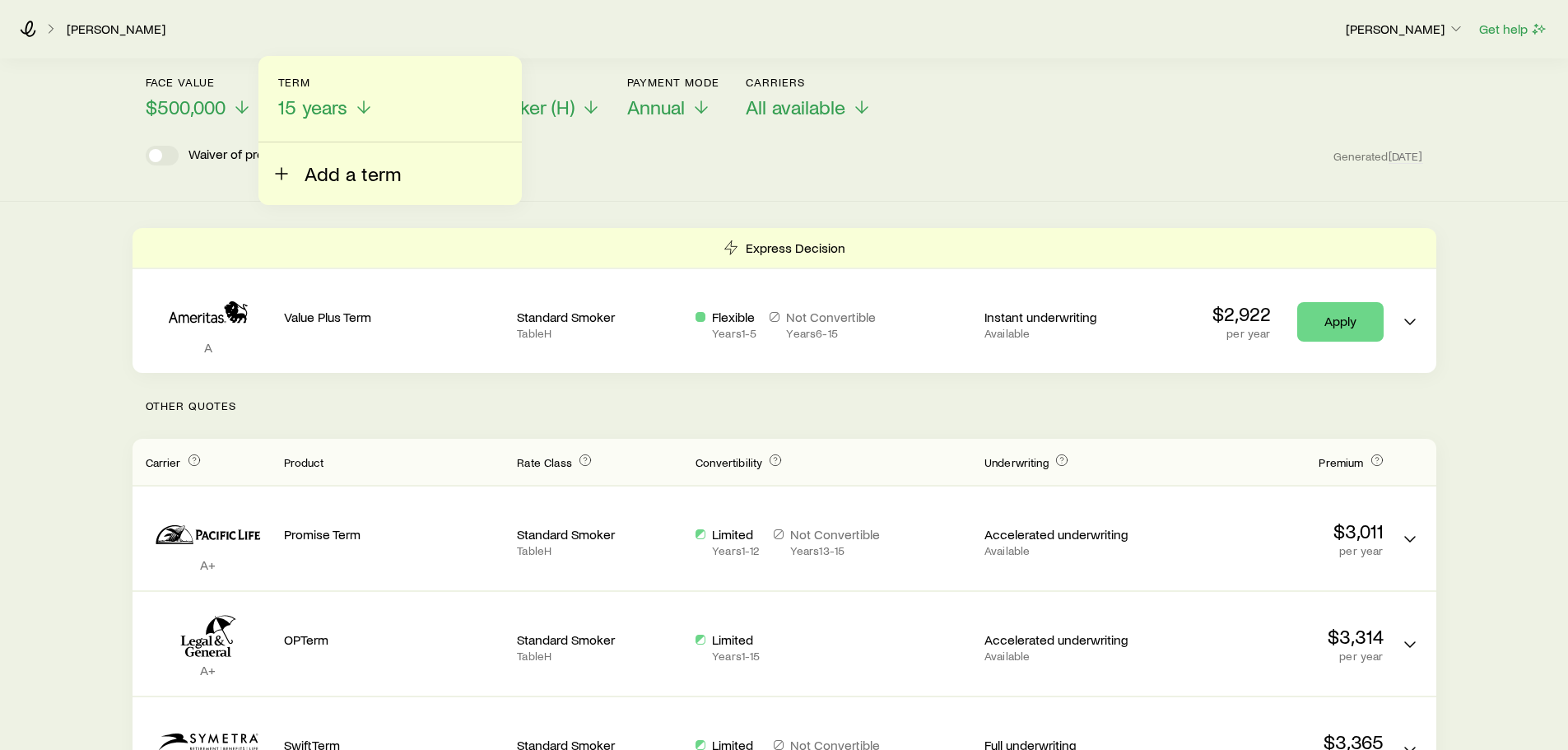
click at [326, 172] on span "Add a term" at bounding box center [352, 173] width 96 height 23
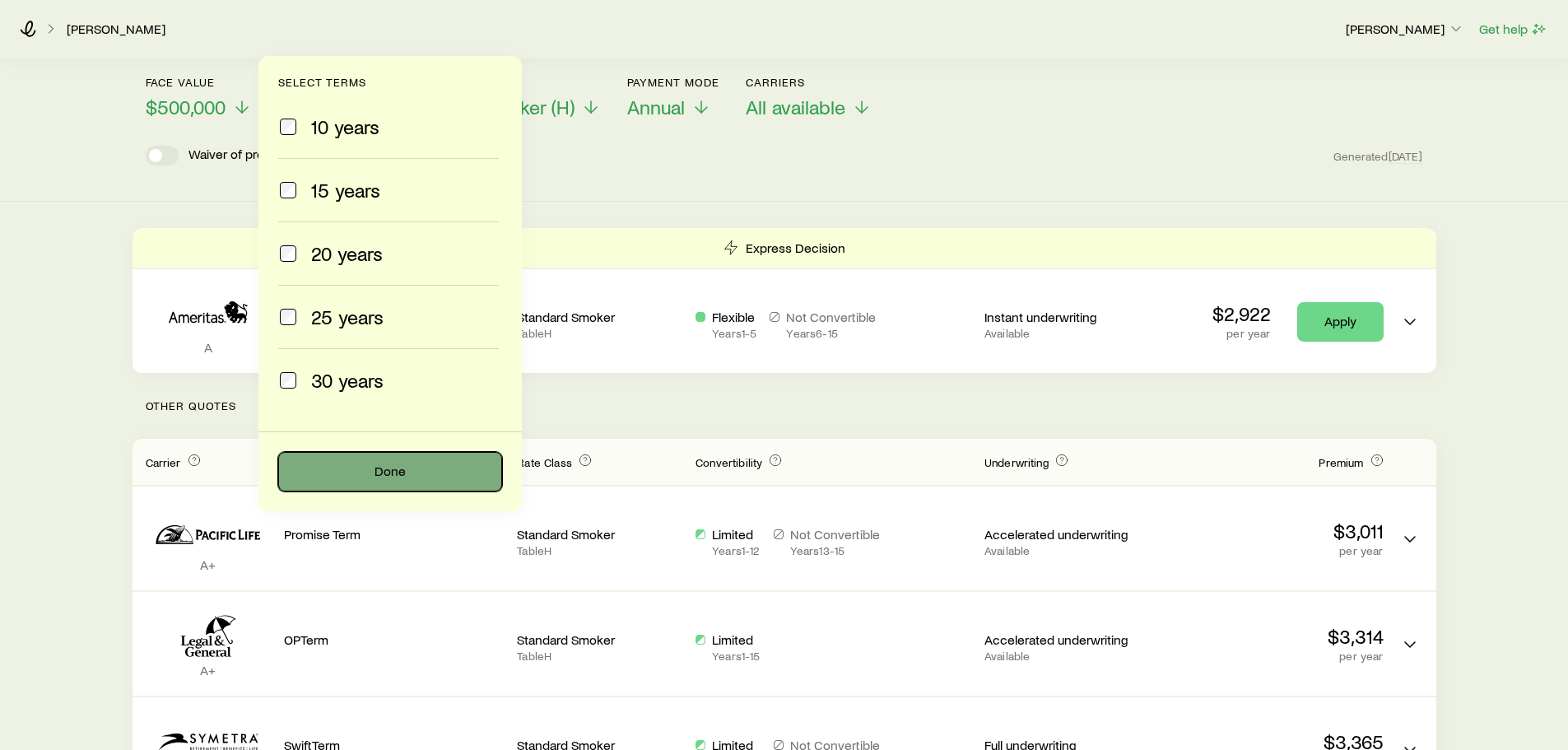
click at [389, 477] on button "Done" at bounding box center [390, 471] width 224 height 40
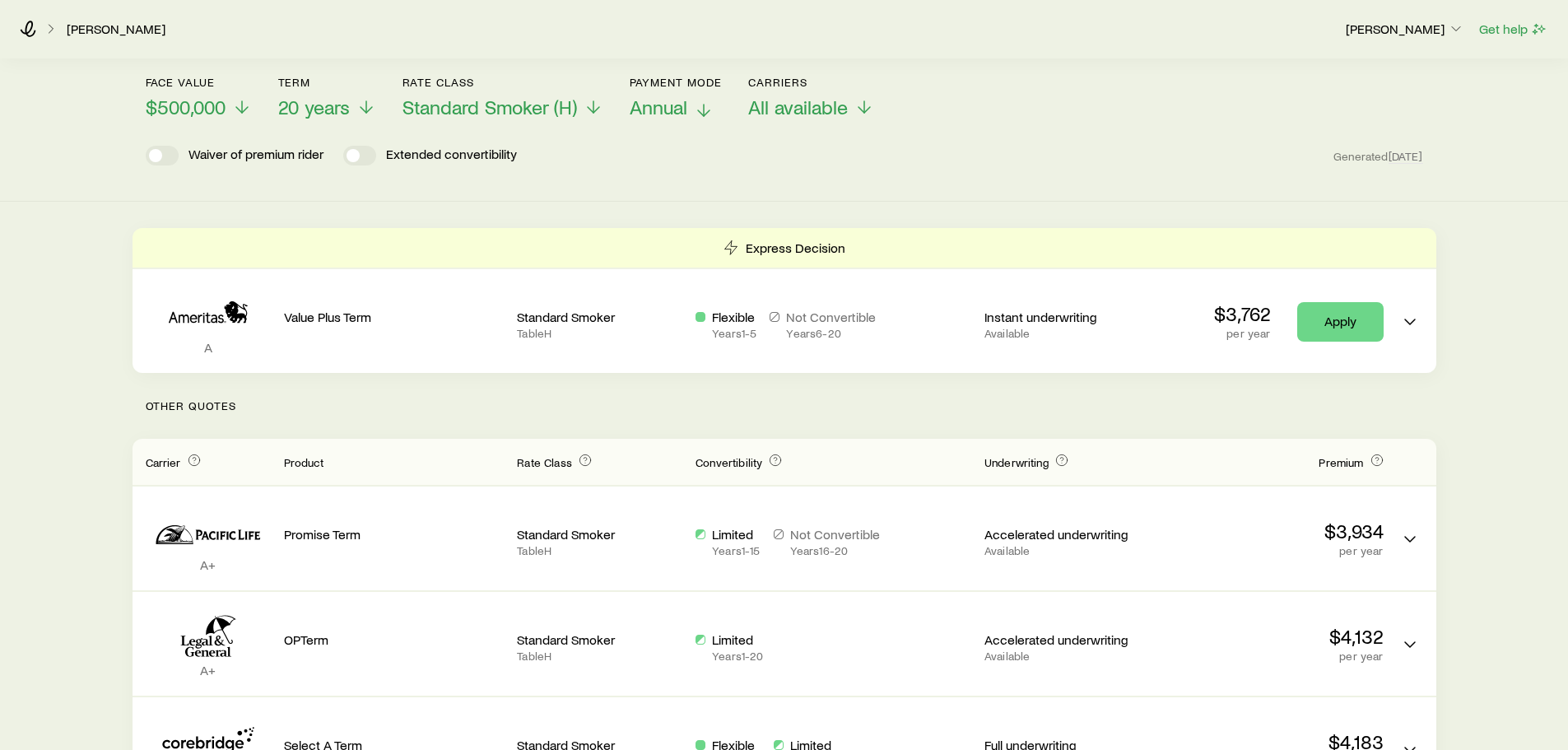
click at [697, 107] on icon at bounding box center [703, 110] width 20 height 20
click at [326, 101] on span "20 years" at bounding box center [314, 106] width 72 height 23
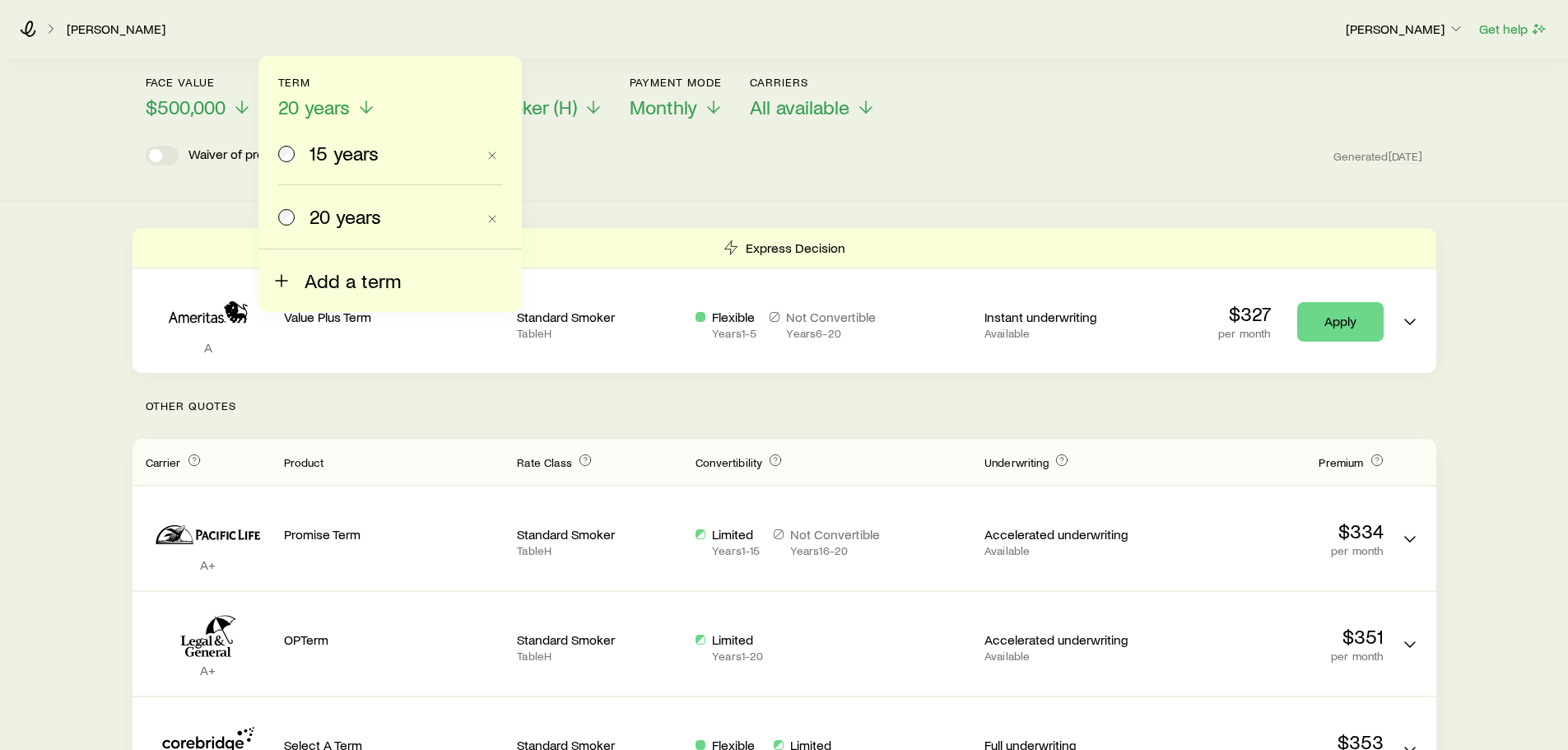
click at [302, 281] on button "Add a term" at bounding box center [335, 270] width 129 height 42
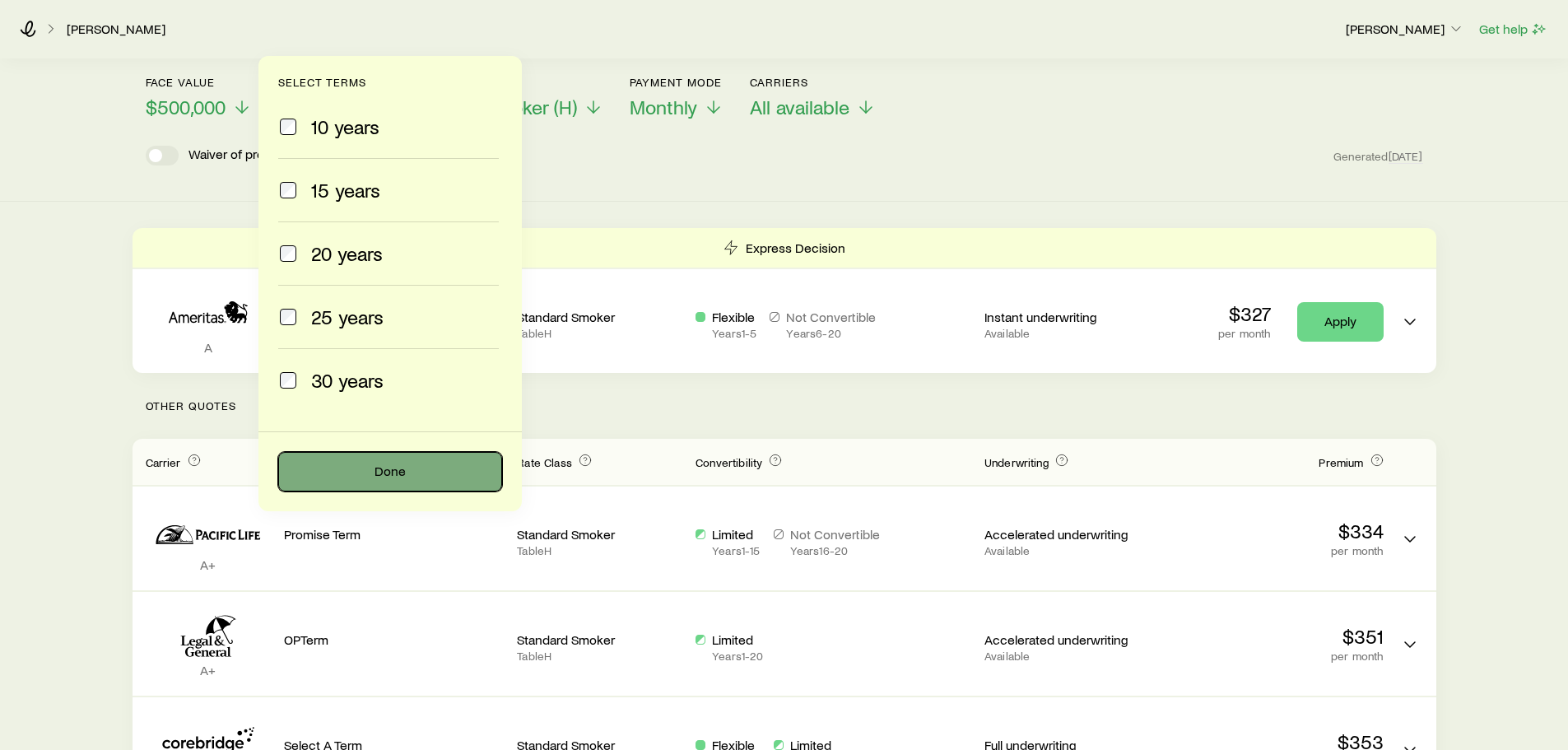
click at [375, 464] on button "Done" at bounding box center [390, 471] width 224 height 40
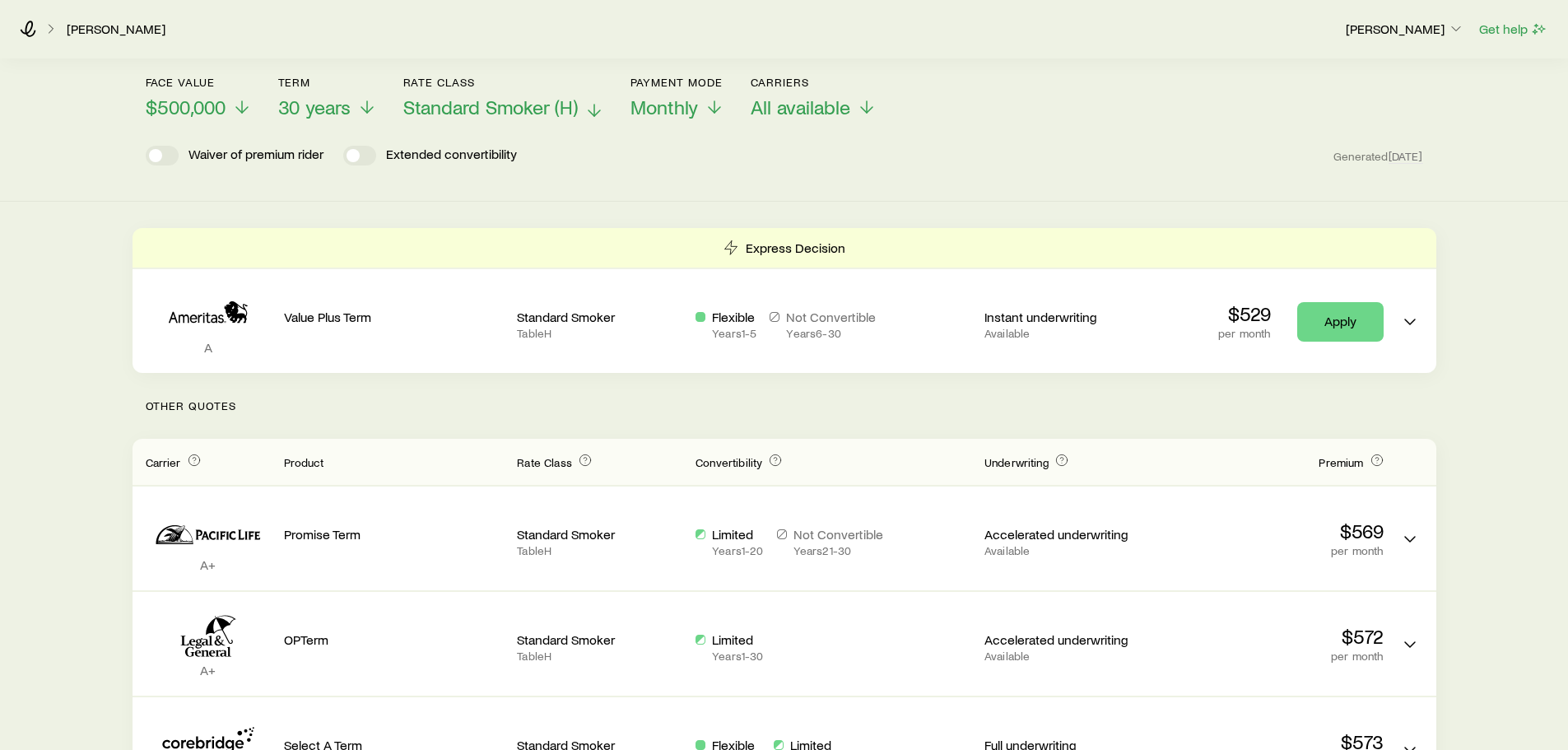
click at [548, 107] on span "Standard Smoker (H)" at bounding box center [490, 106] width 174 height 23
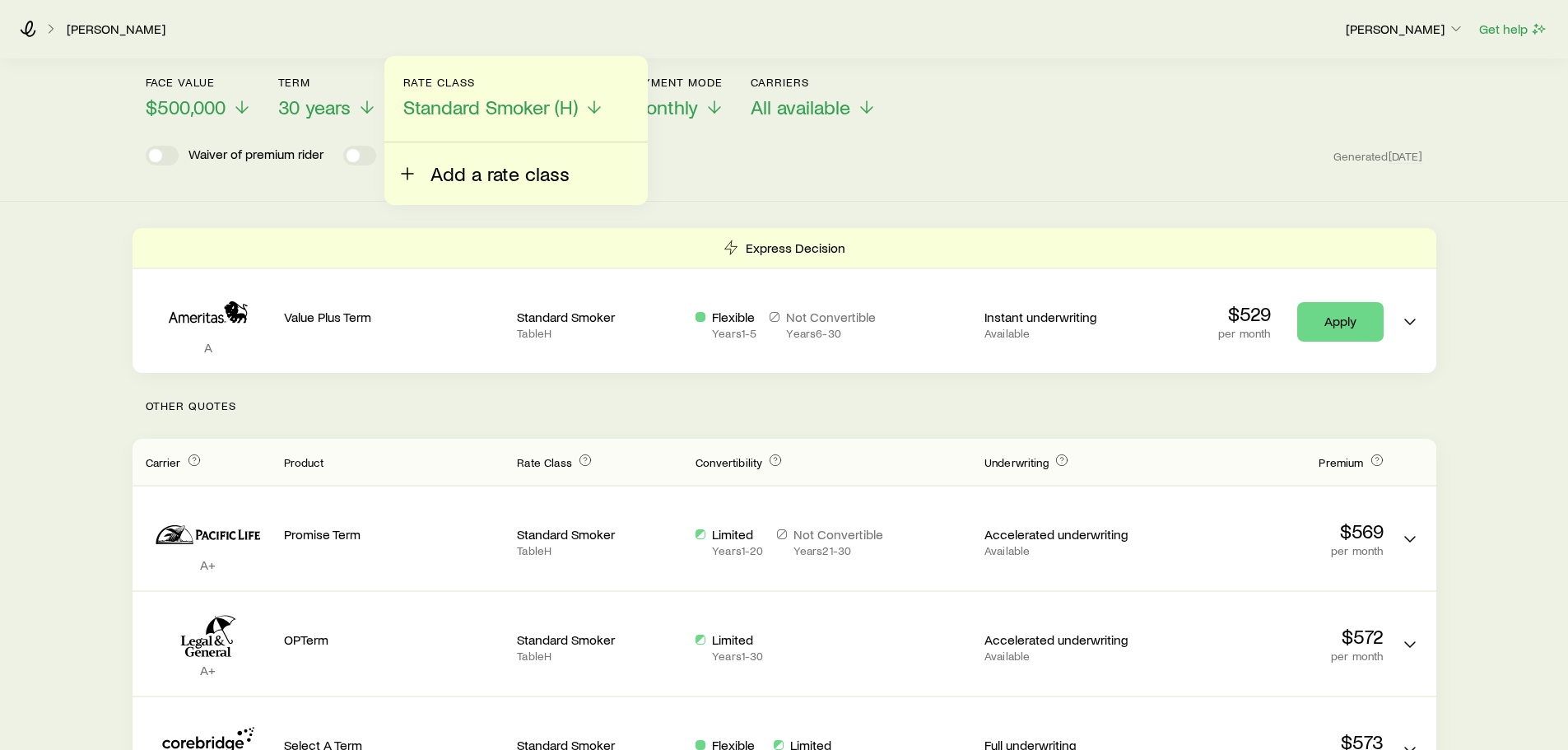
click at [449, 173] on span "Add a rate class" at bounding box center [500, 173] width 139 height 23
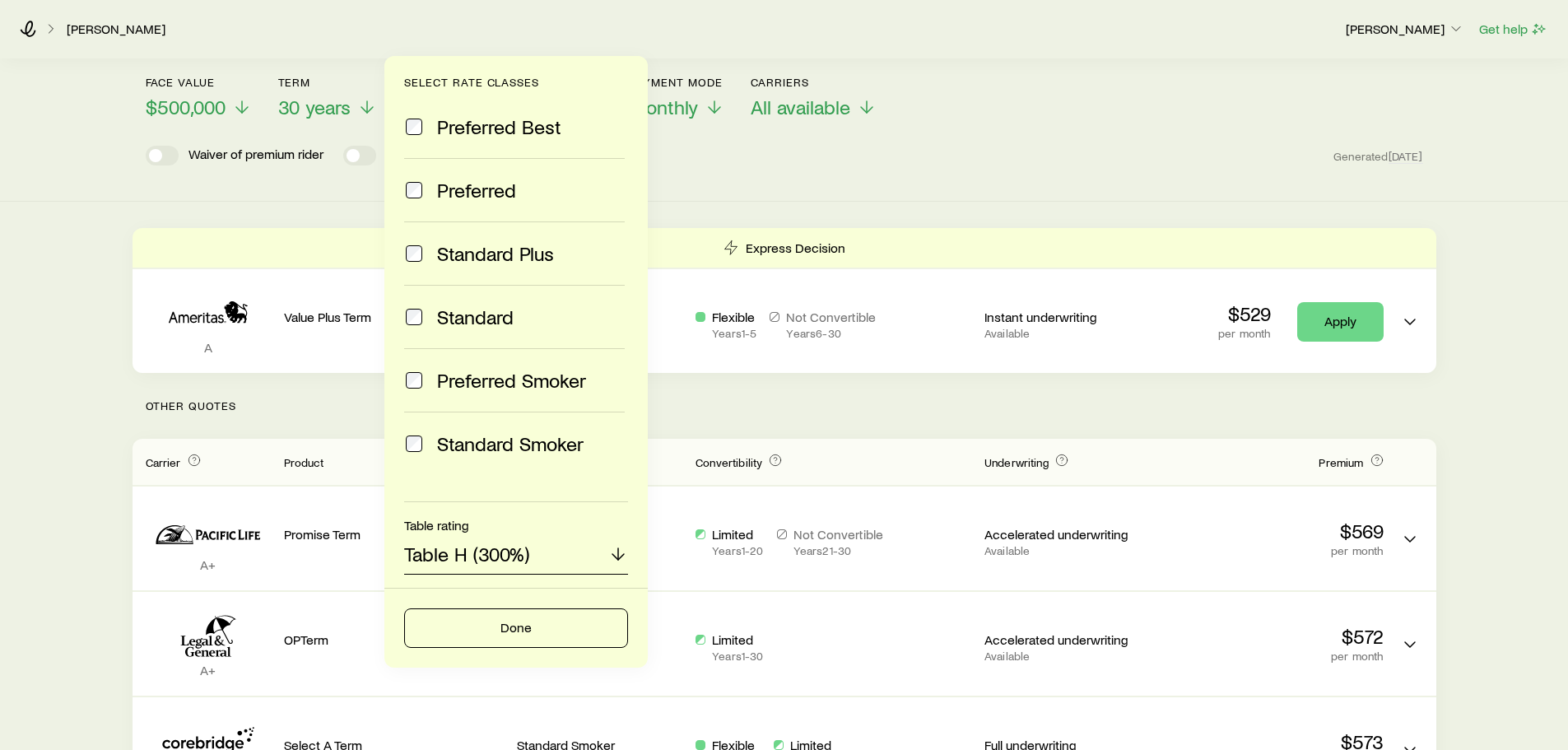
click at [529, 543] on p "Table H (300%)" at bounding box center [466, 553] width 125 height 23
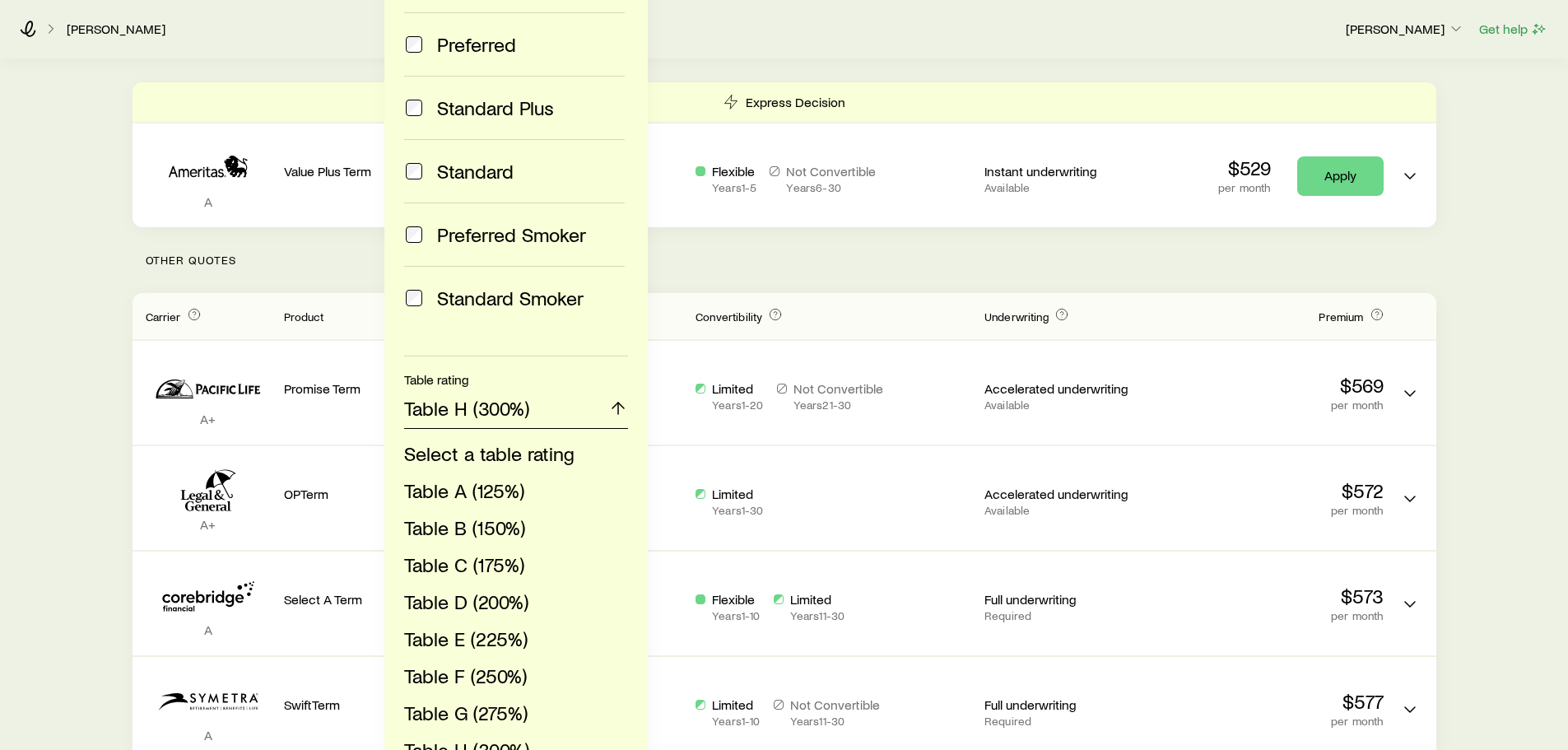
scroll to position [247, 0]
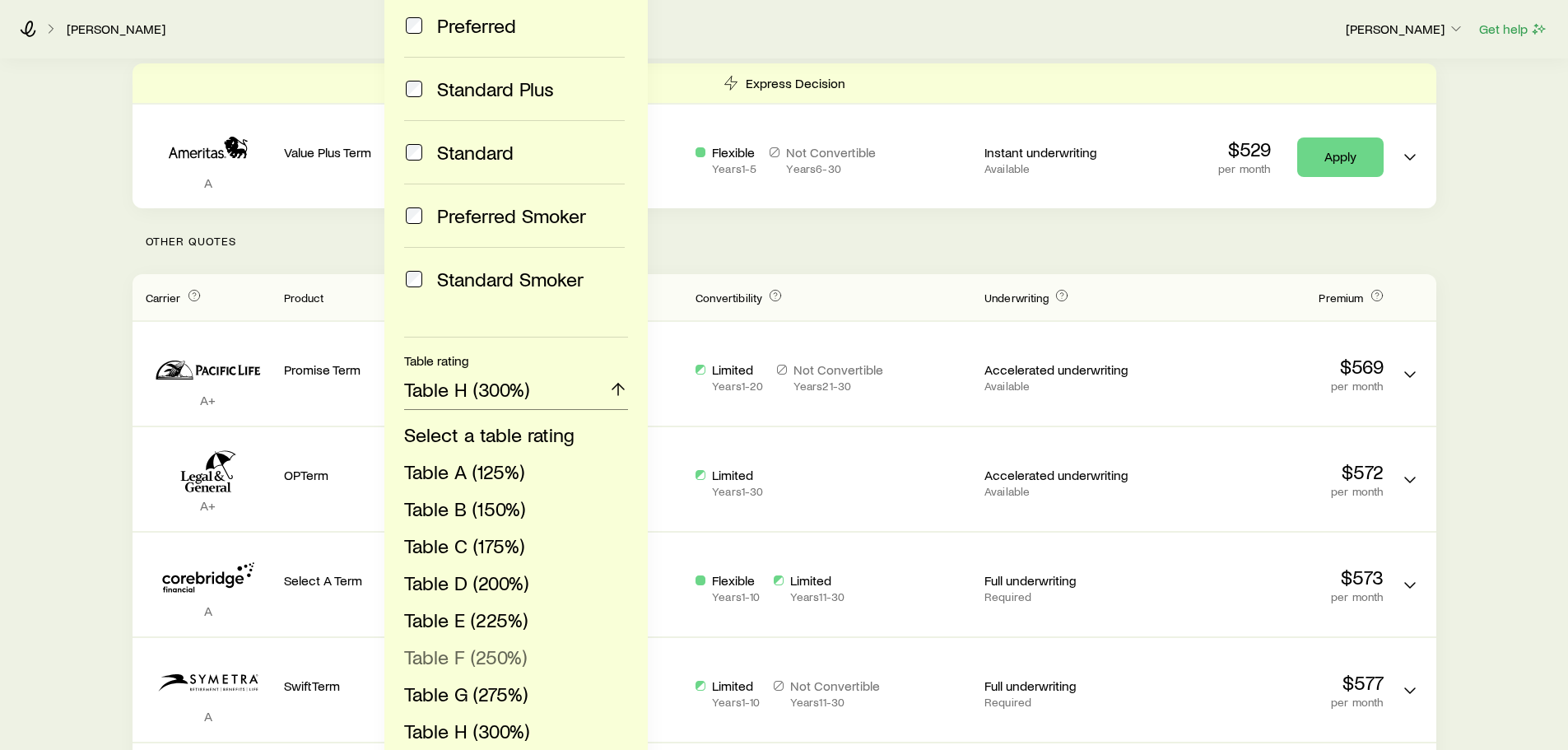
click at [494, 659] on span "Table F (250%)" at bounding box center [466, 656] width 122 height 24
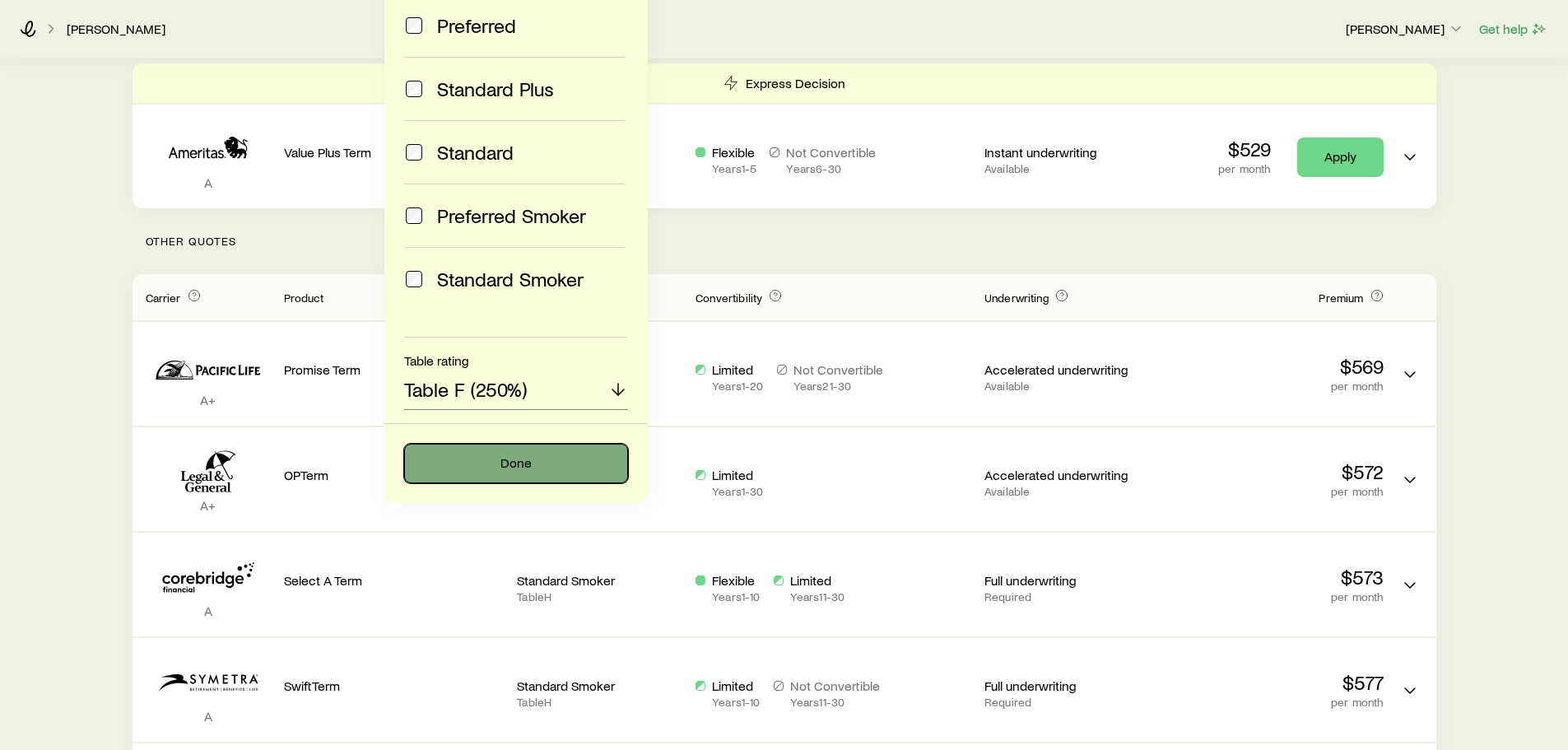
click at [546, 454] on button "Done" at bounding box center [516, 464] width 224 height 40
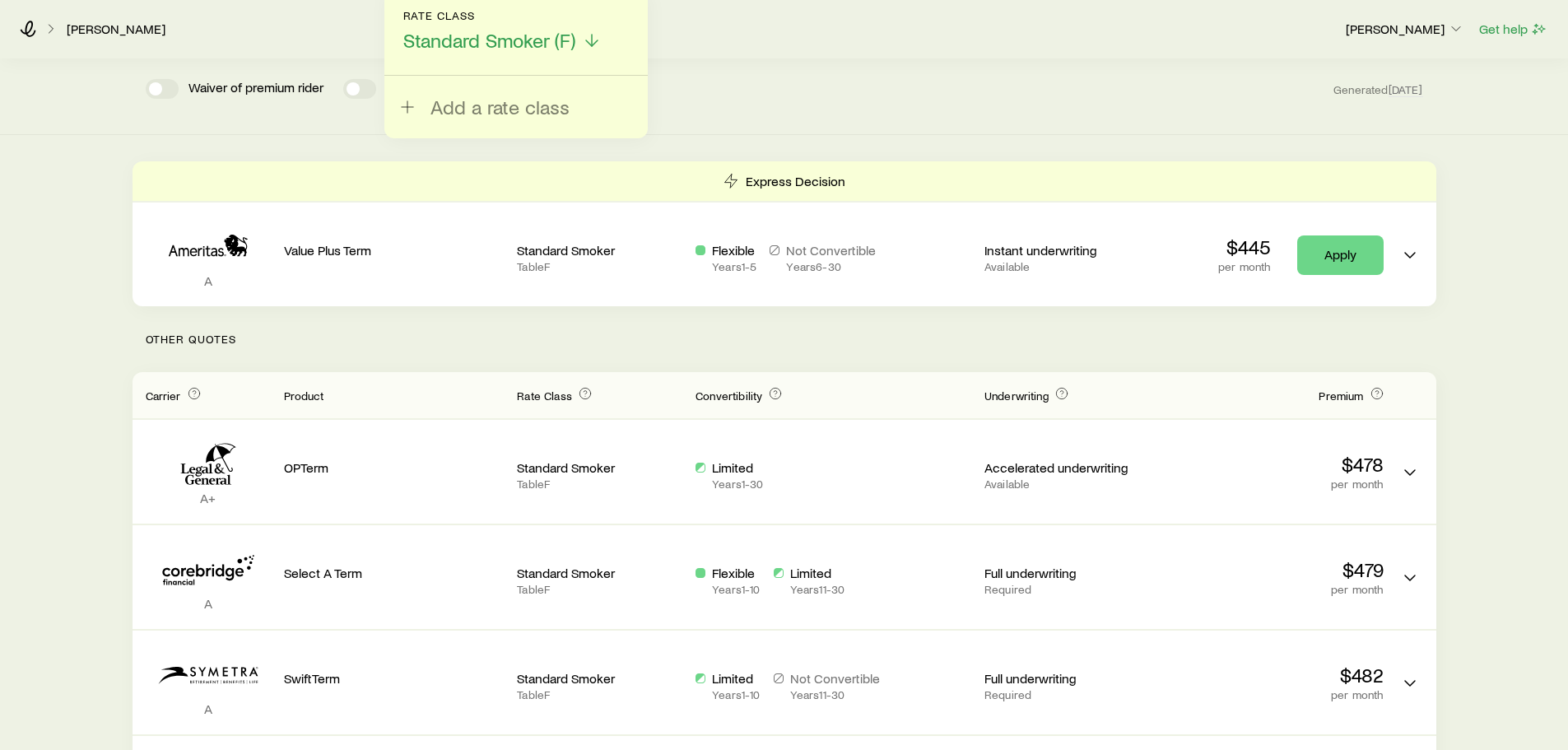
scroll to position [0, 0]
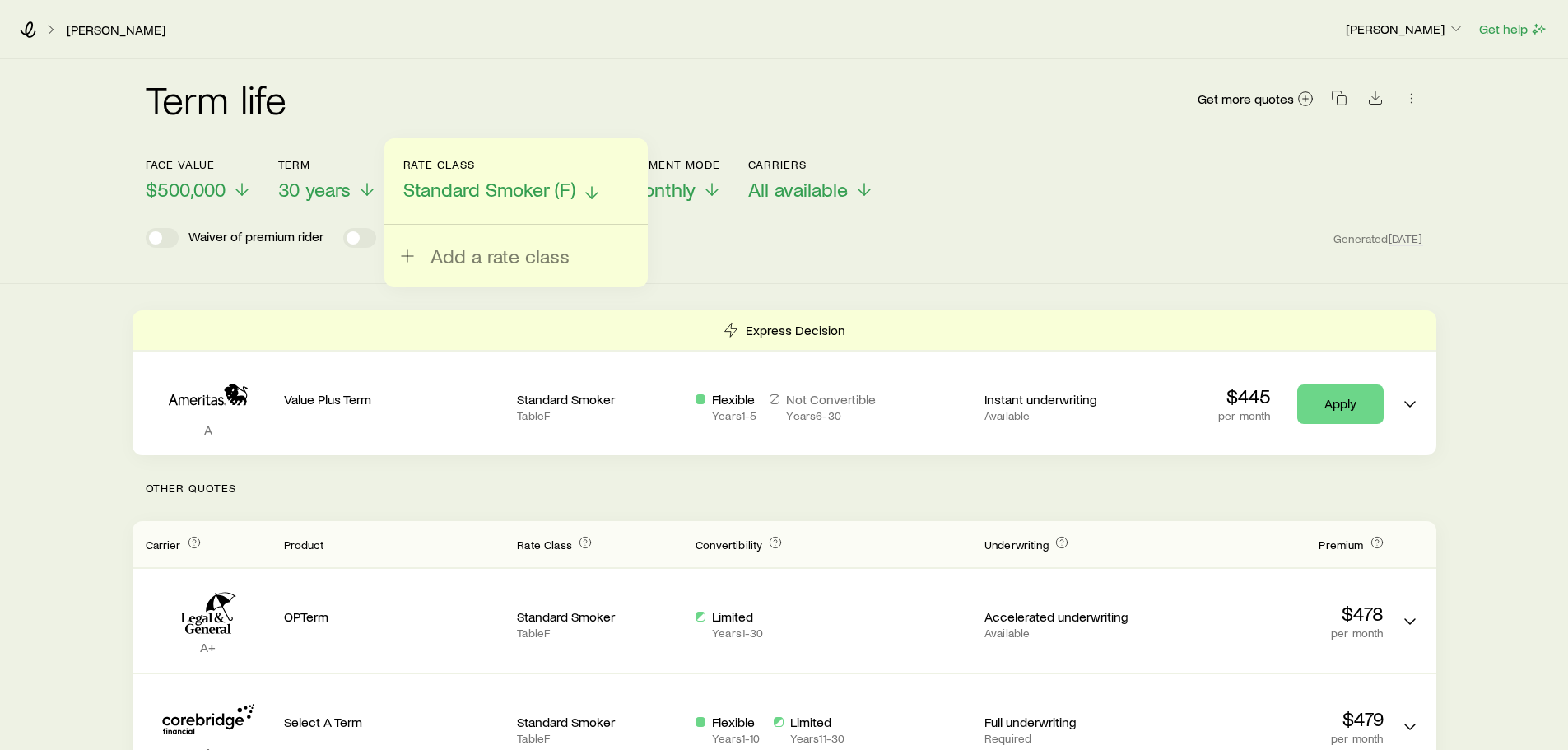
click at [587, 186] on icon at bounding box center [591, 192] width 20 height 20
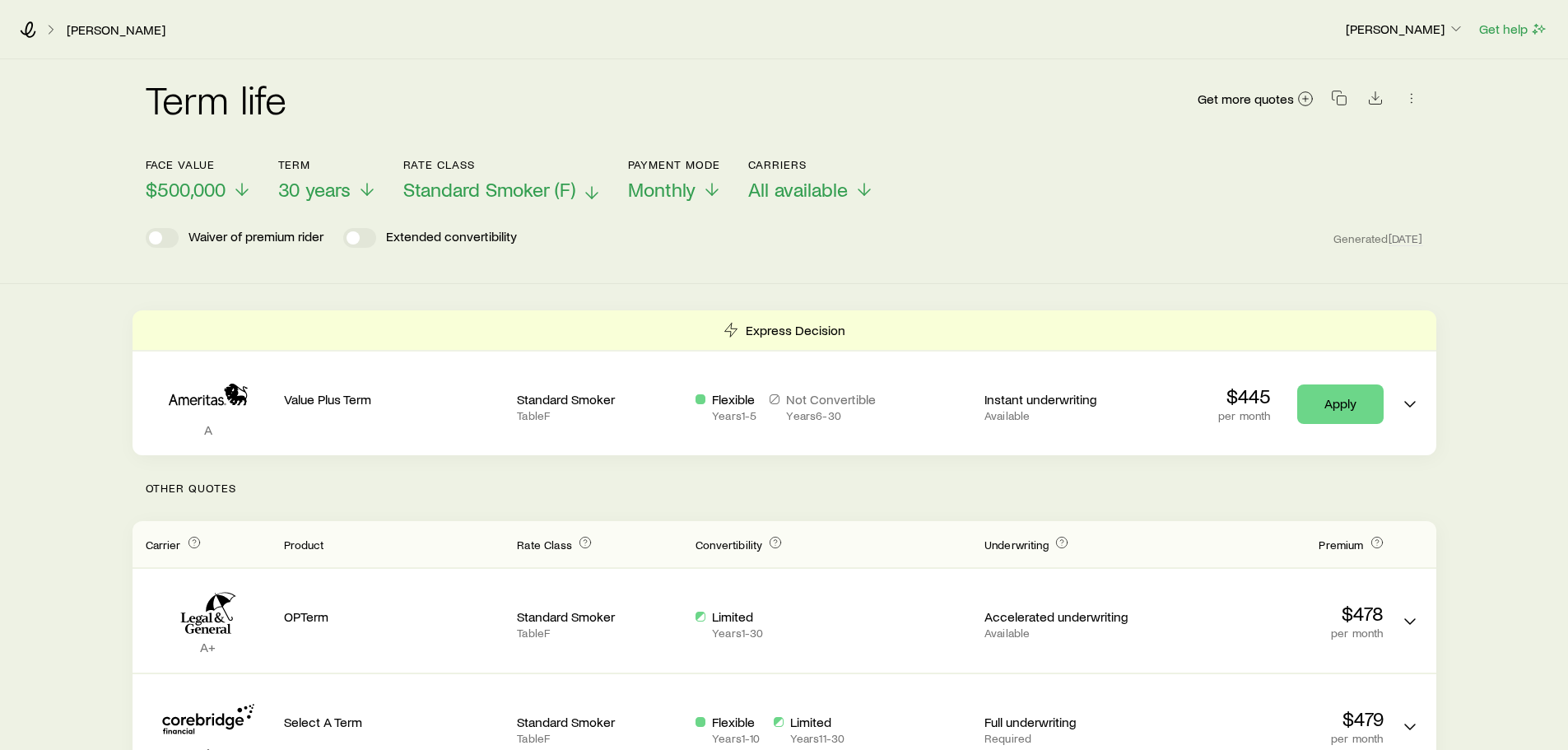
click at [574, 190] on span "Standard Smoker (F)" at bounding box center [489, 189] width 172 height 23
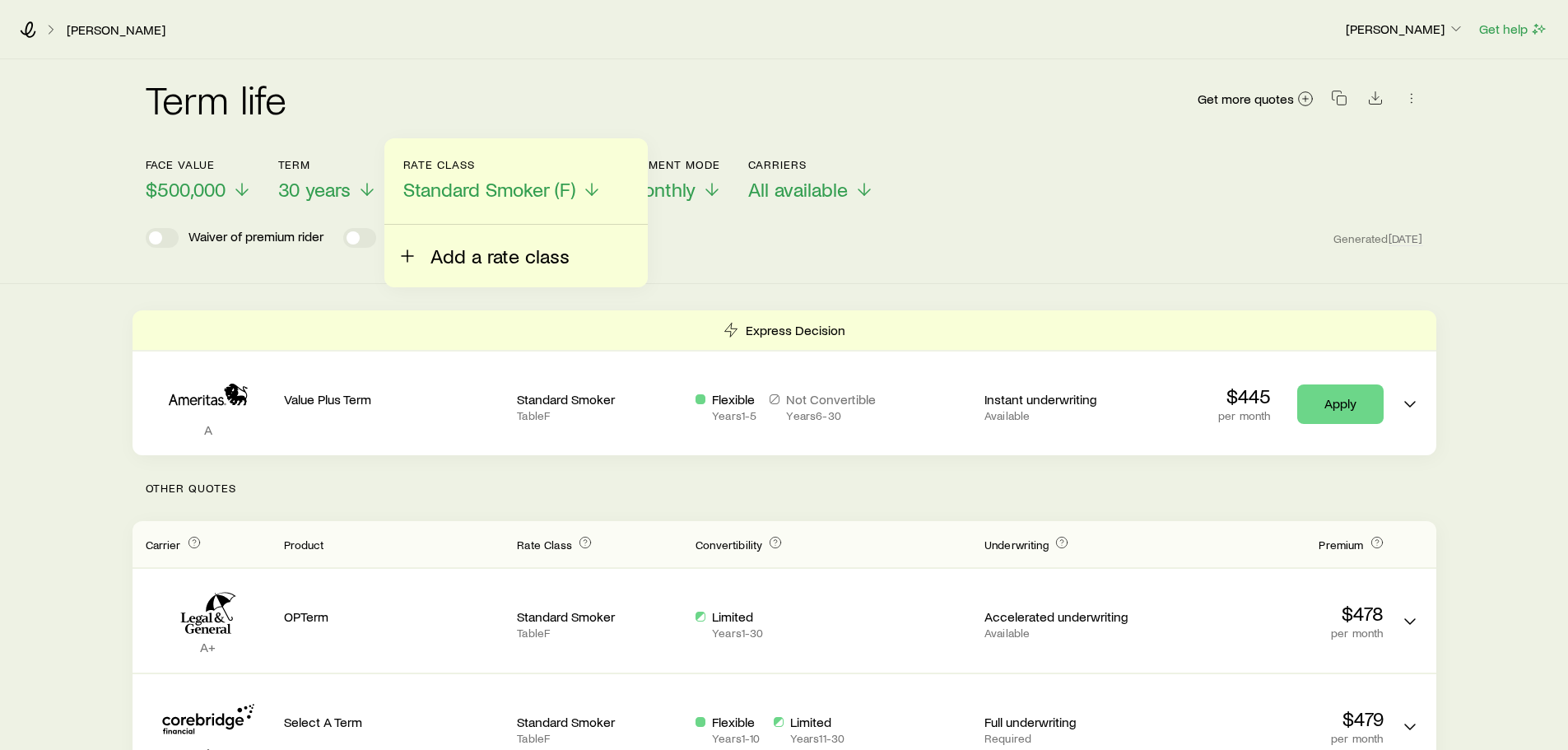
click at [461, 253] on span "Add a rate class" at bounding box center [500, 255] width 139 height 23
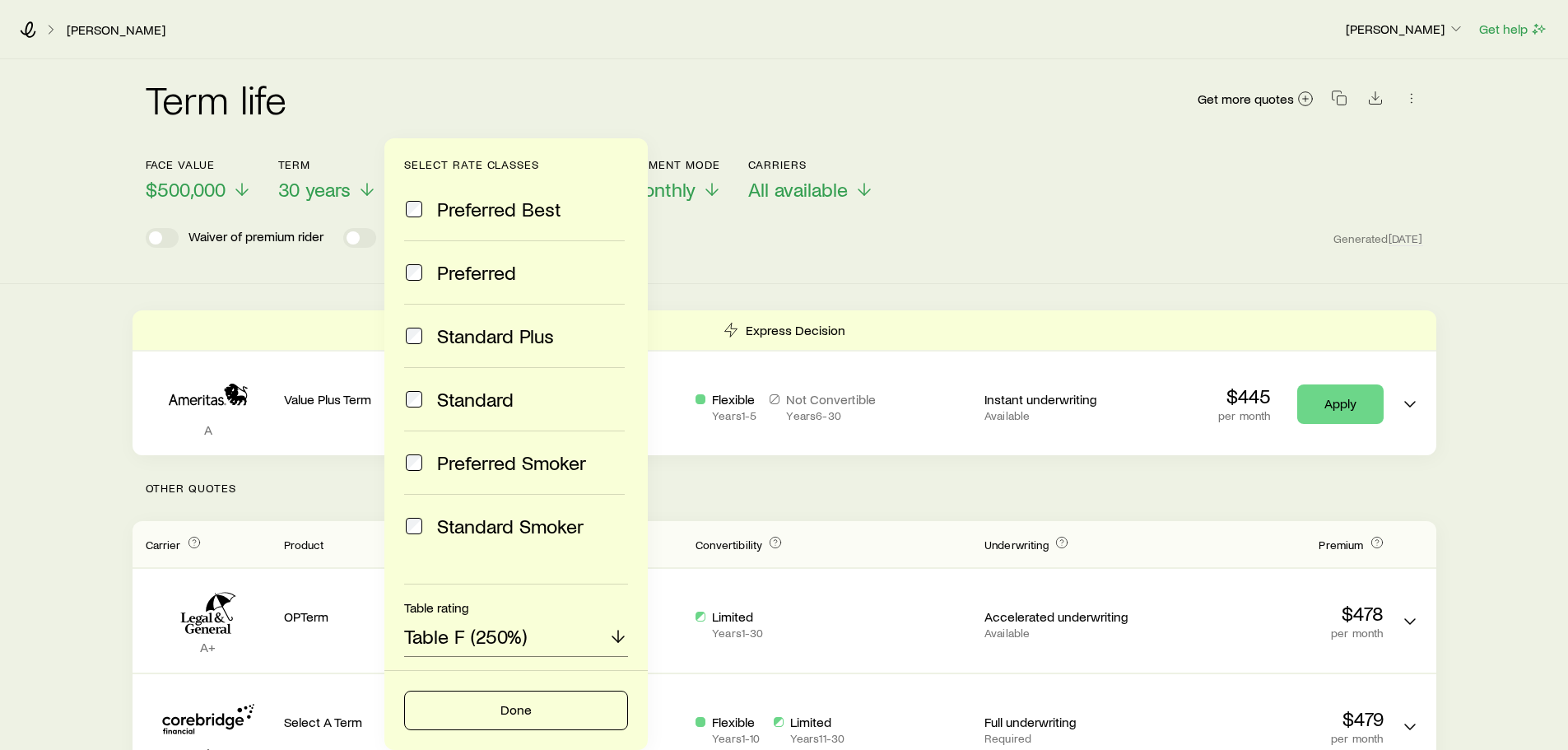
click at [1032, 159] on div "Face value $500,000 Term 30 years Rate Class Standard Smoker (F) Select rate cl…" at bounding box center [784, 170] width 1277 height 63
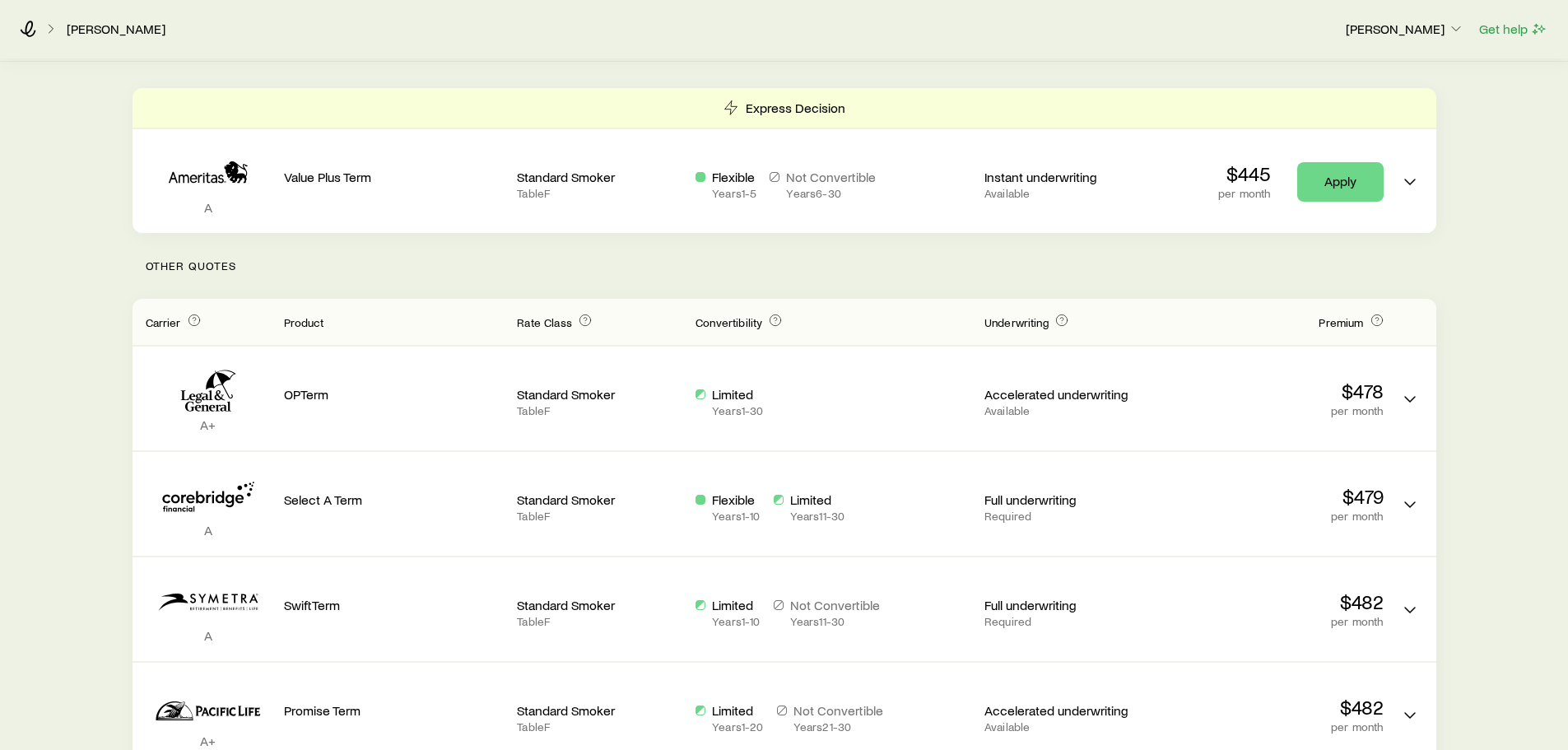
scroll to position [82, 0]
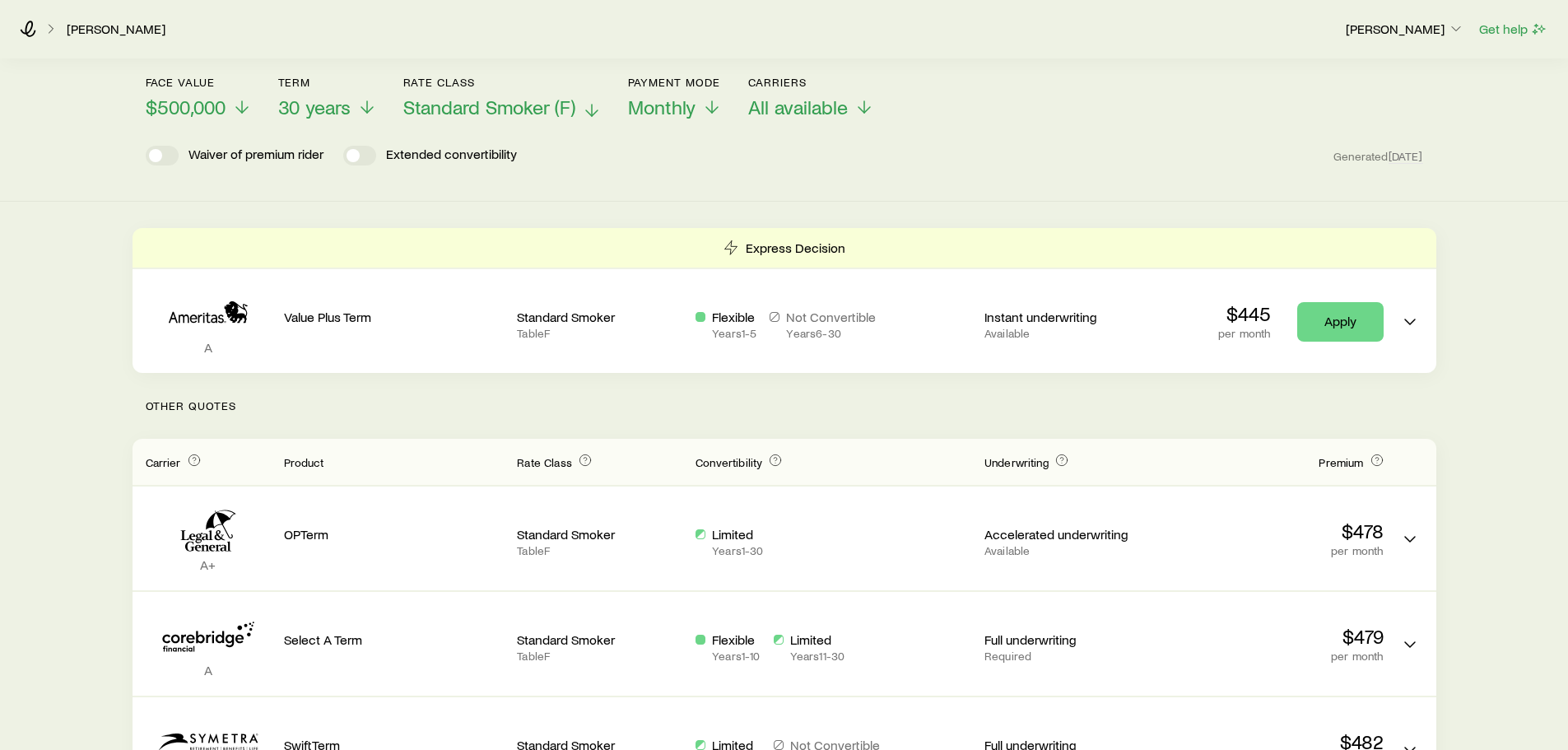
click at [580, 107] on p "Standard Smoker (F)" at bounding box center [502, 106] width 198 height 23
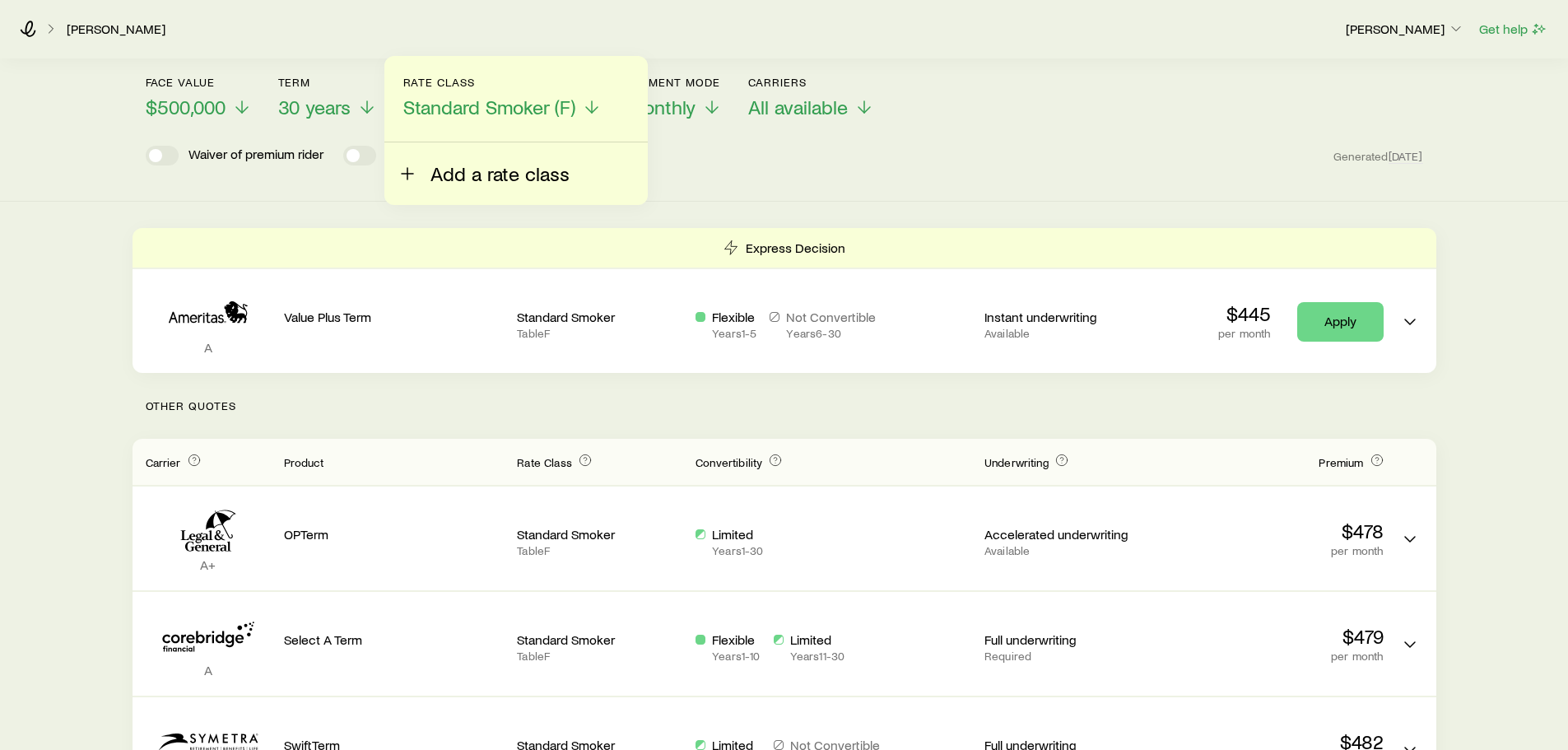
click at [496, 172] on span "Add a rate class" at bounding box center [500, 173] width 139 height 23
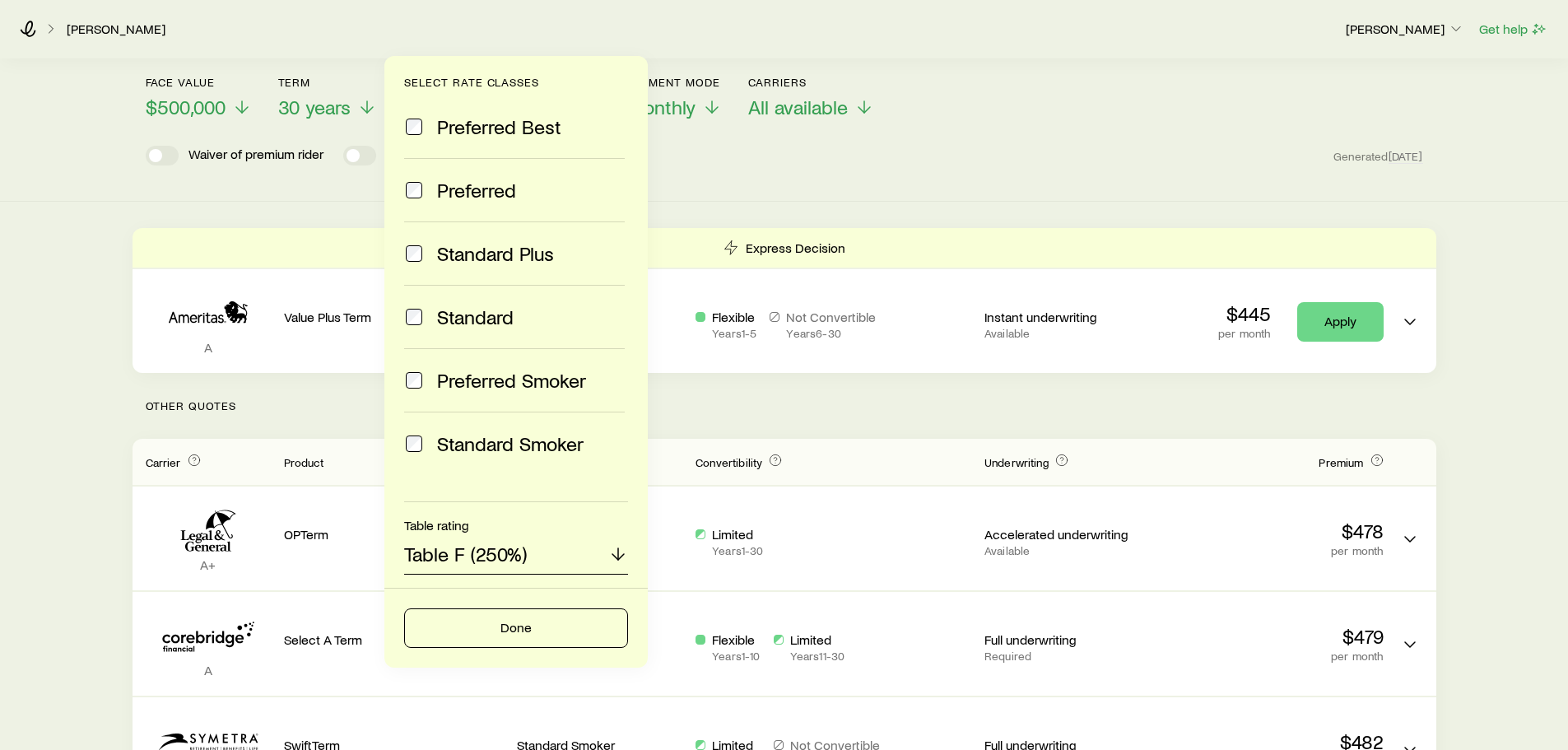
click at [487, 558] on p "Table F (250%)" at bounding box center [466, 553] width 122 height 23
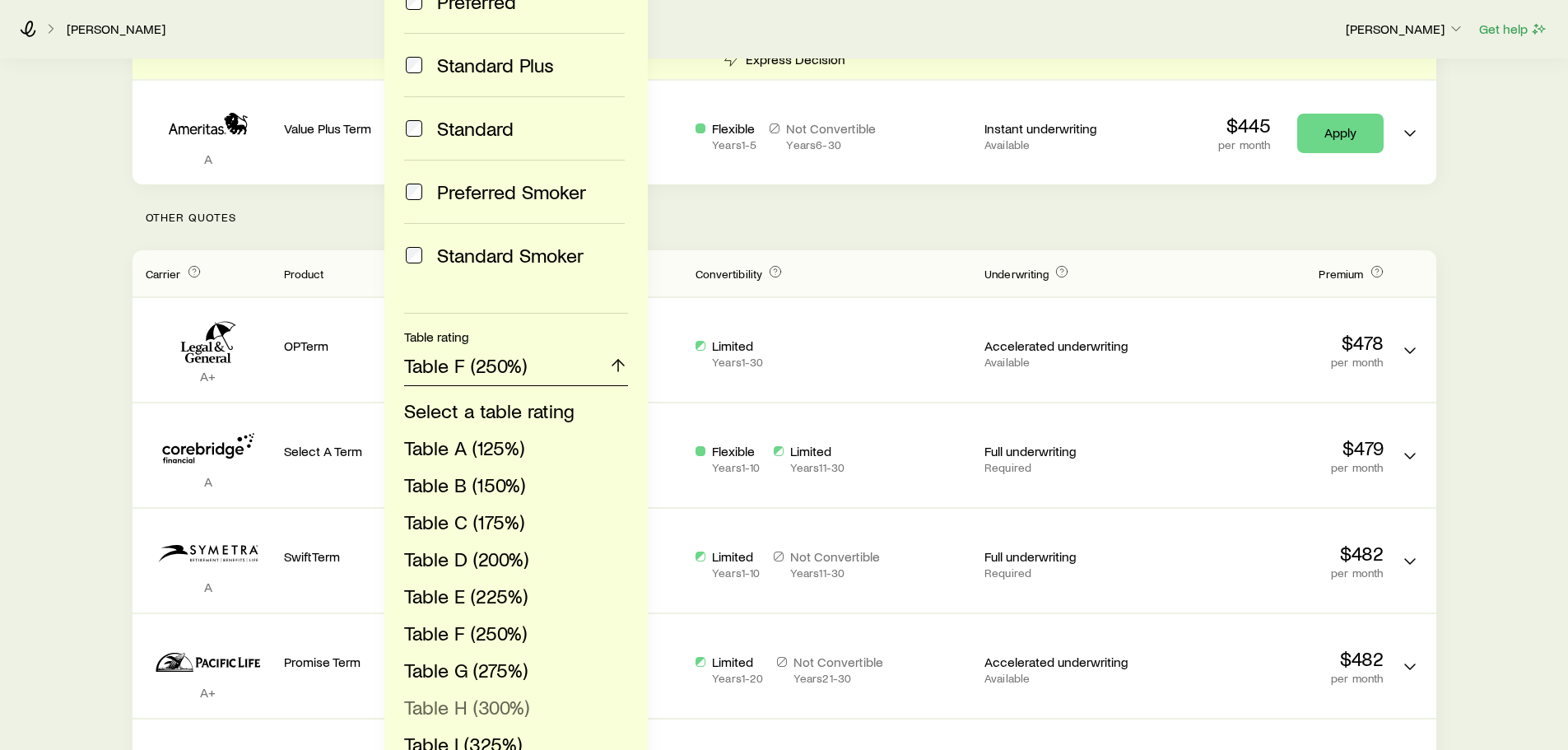
scroll to position [329, 0]
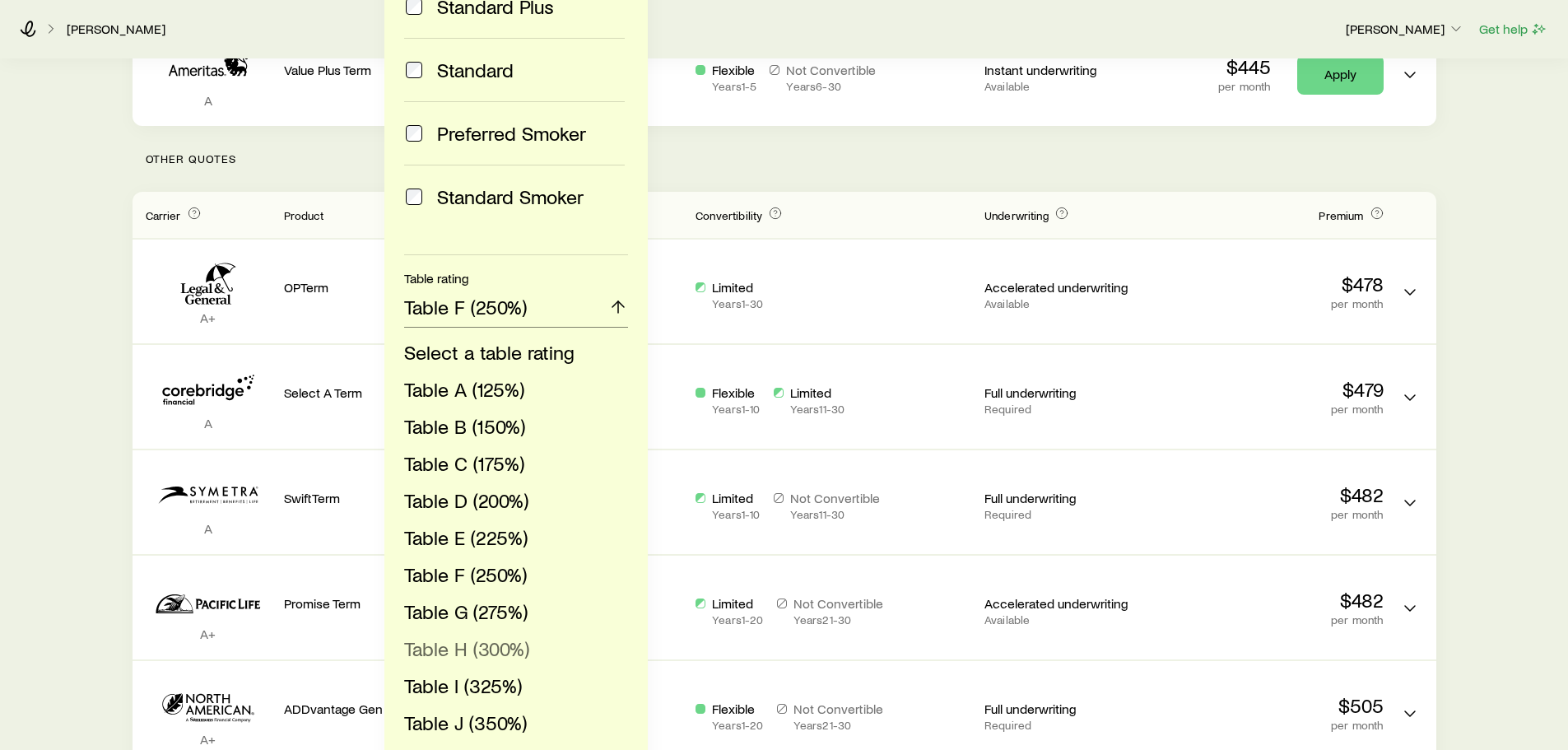
click at [486, 649] on span "Table H (300%)" at bounding box center [466, 647] width 125 height 24
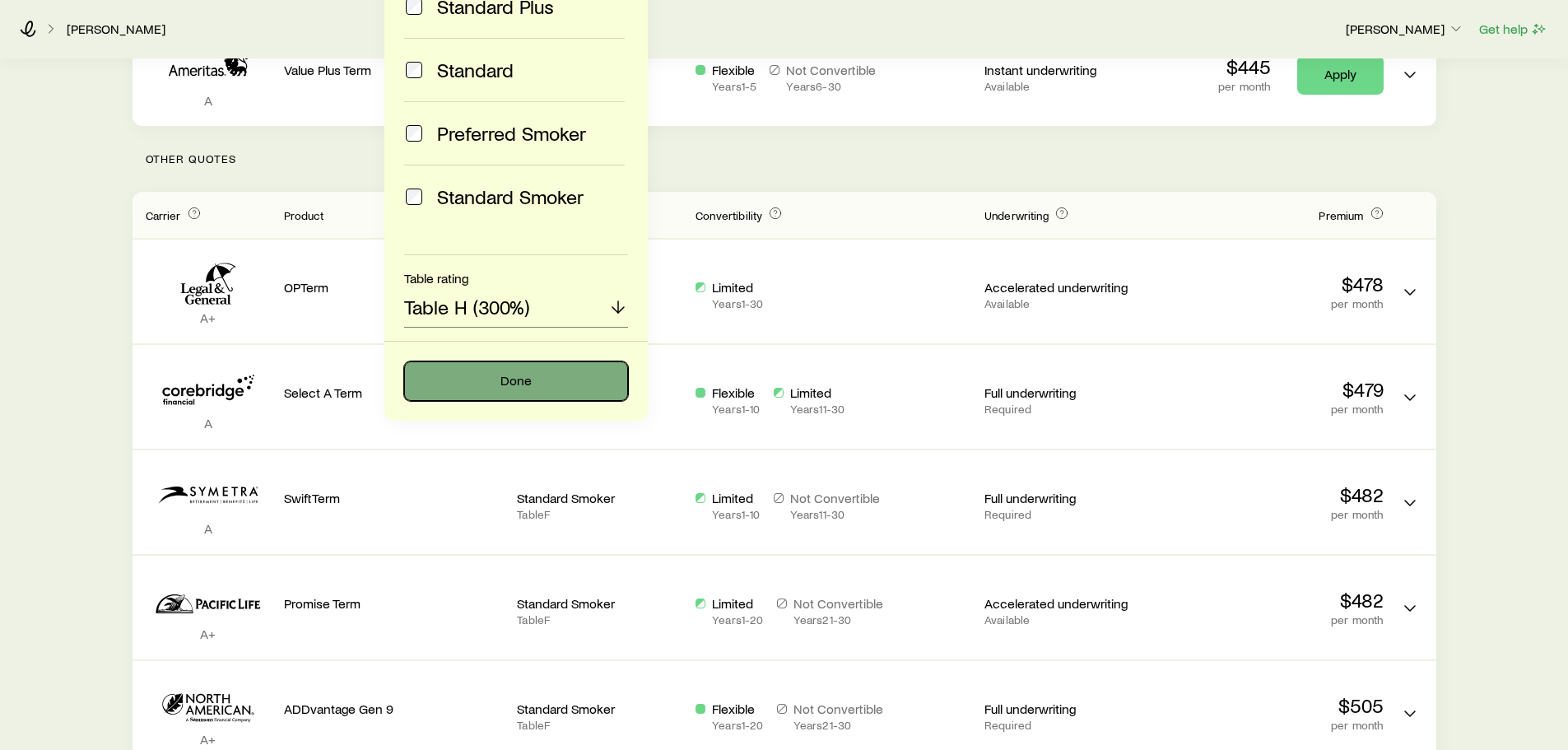
click at [542, 386] on button "Done" at bounding box center [516, 381] width 224 height 40
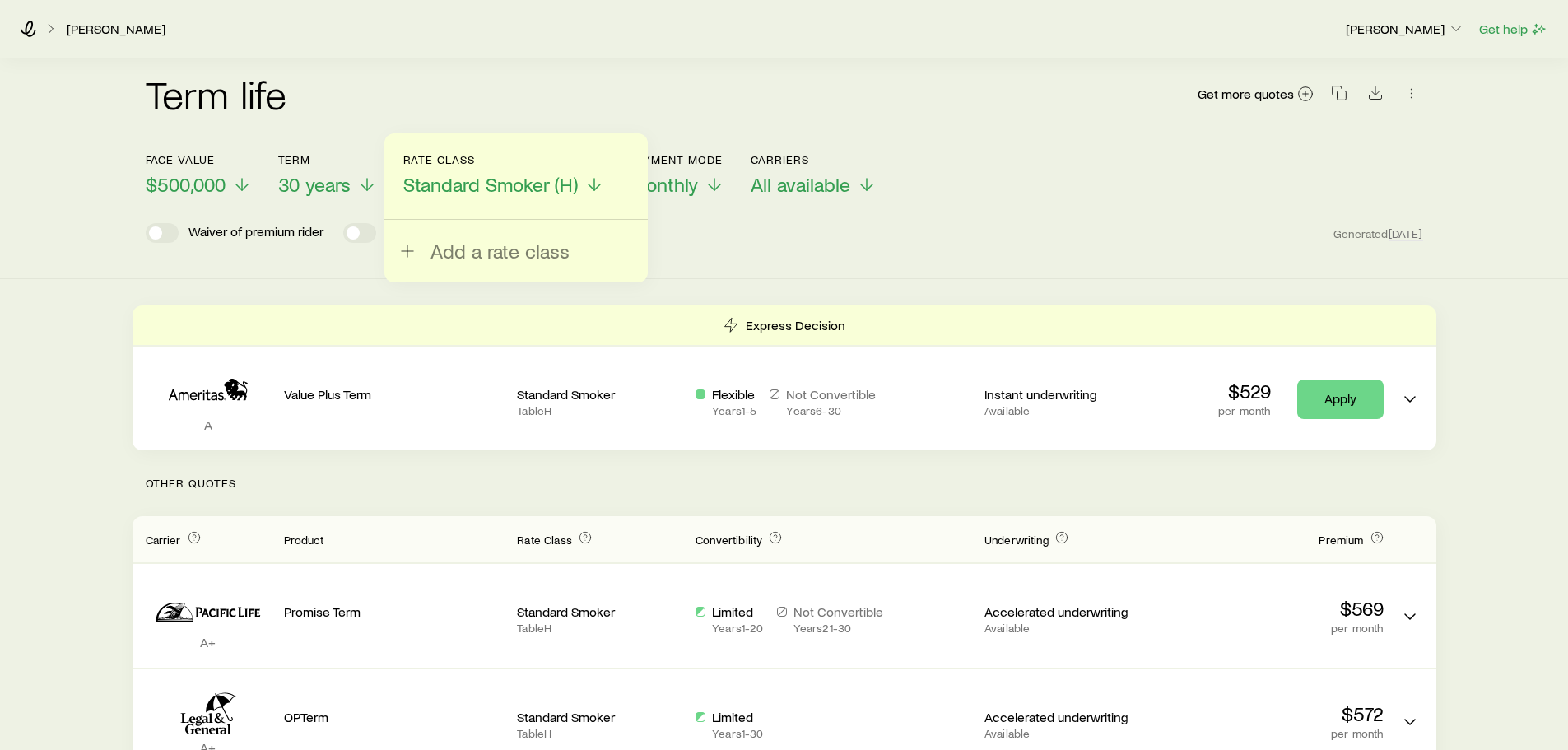
scroll to position [0, 0]
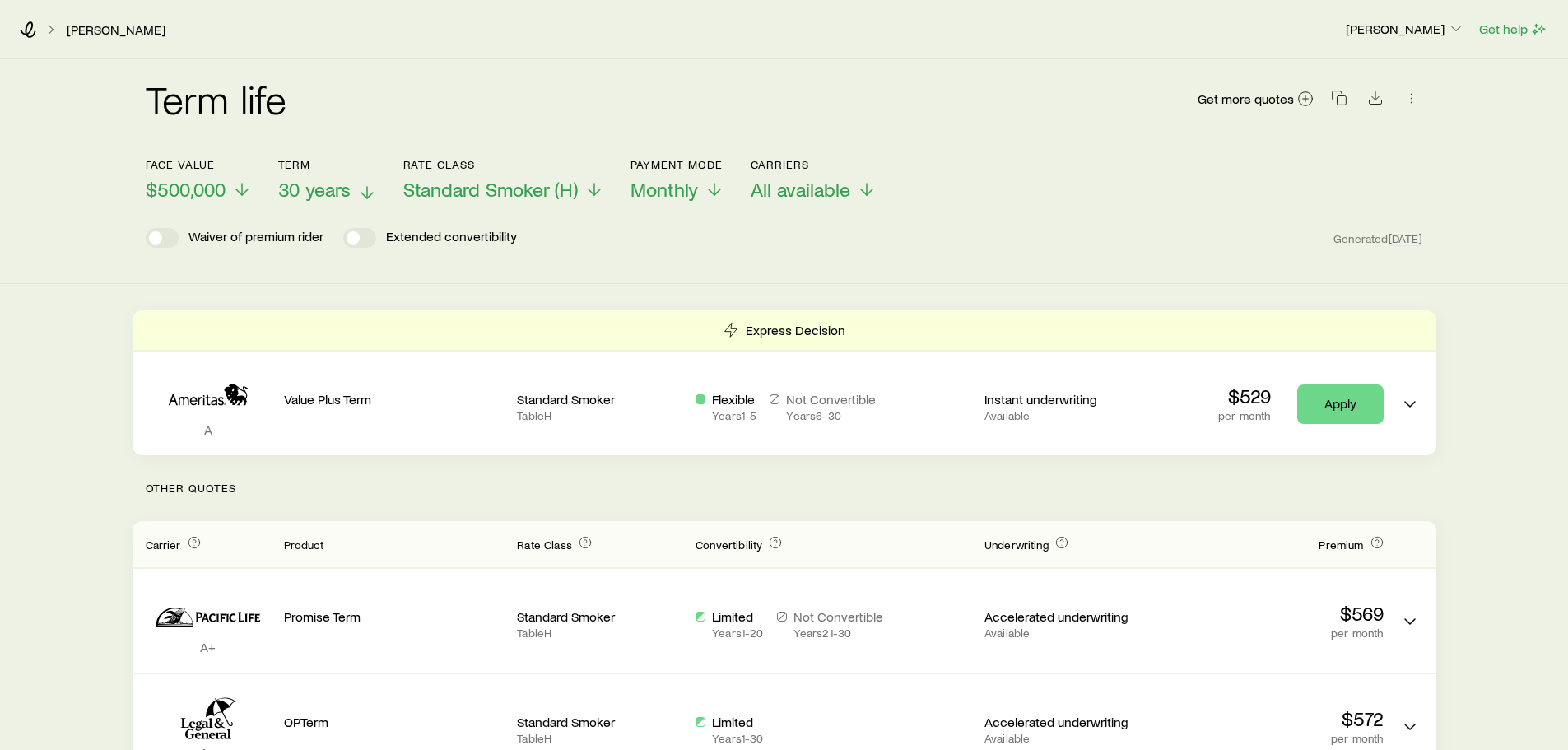
click at [366, 190] on icon at bounding box center [367, 192] width 20 height 20
click at [357, 189] on icon at bounding box center [366, 192] width 20 height 20
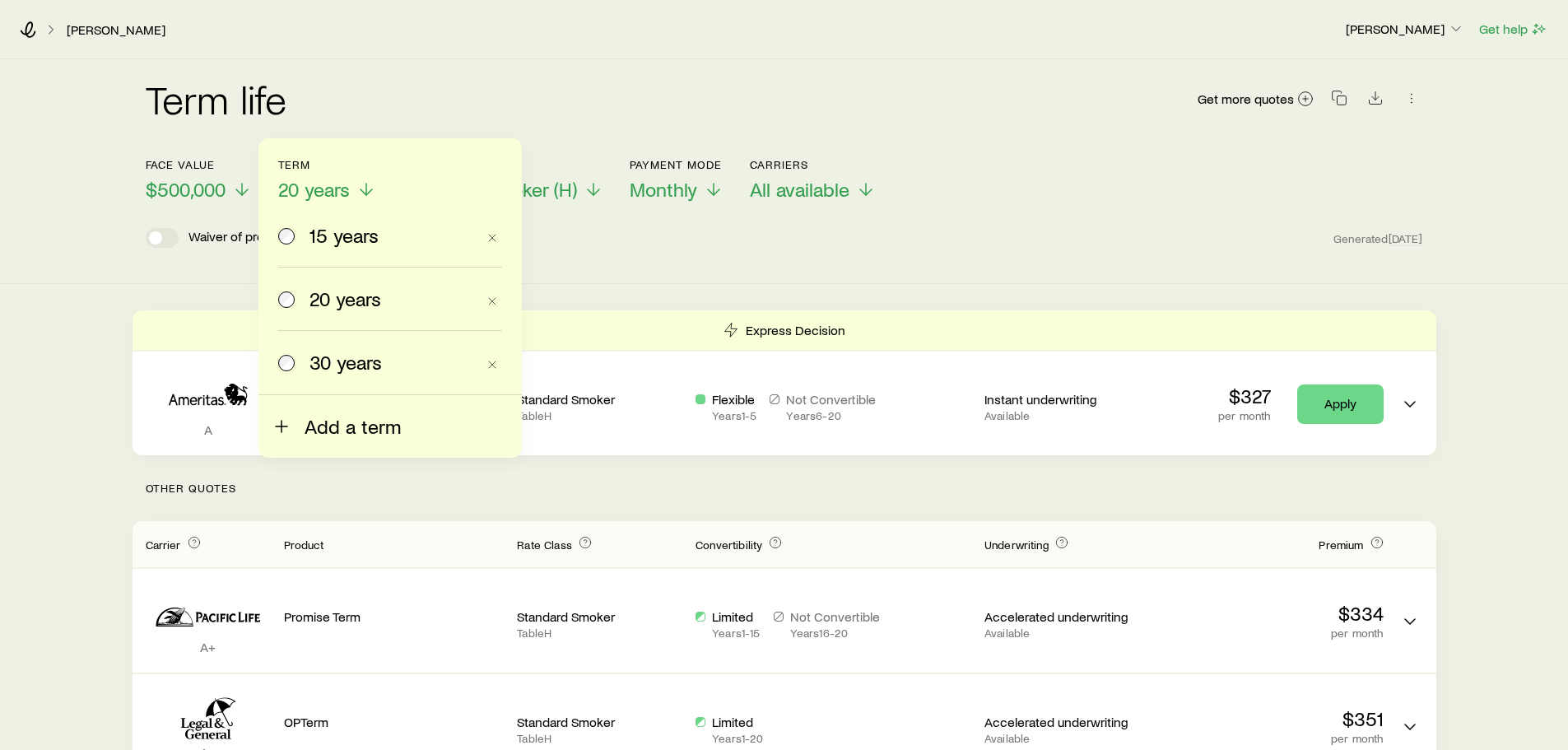
click at [328, 418] on span "Add a term" at bounding box center [352, 426] width 96 height 23
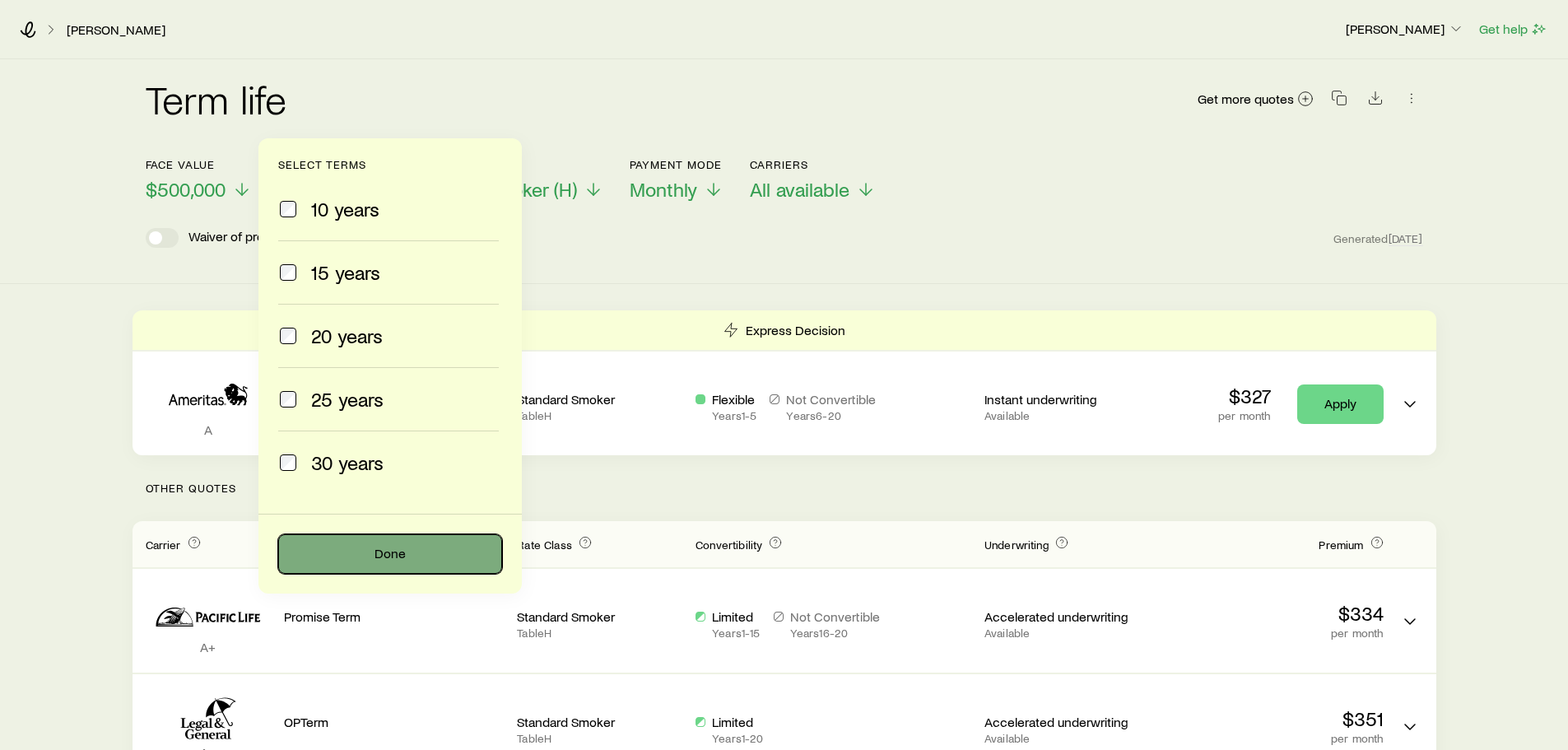
click at [369, 555] on button "Done" at bounding box center [390, 554] width 224 height 40
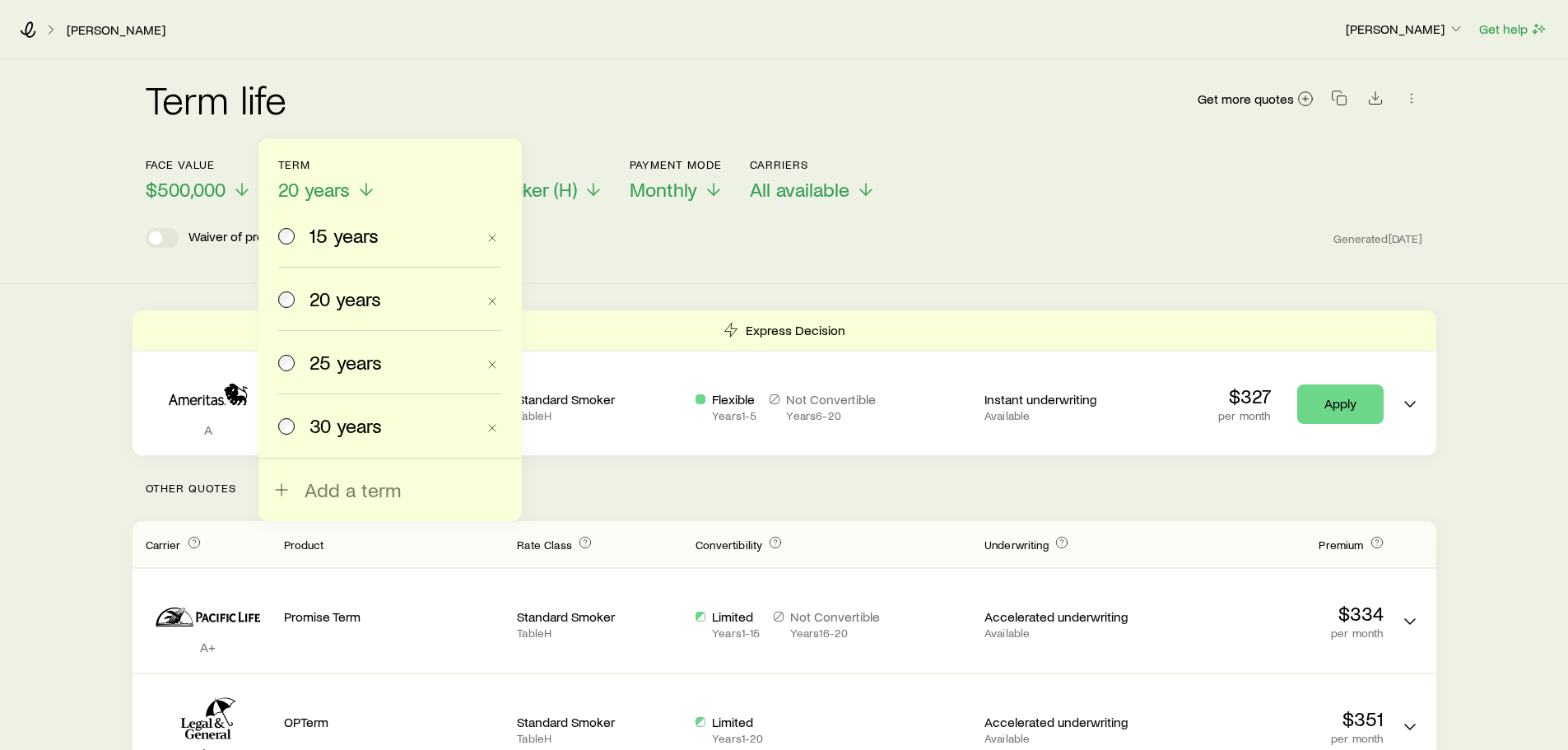
click at [616, 262] on div "Term life Get more quotes Face value $500,000 Term 20 years 15 years 20 years 2…" at bounding box center [784, 171] width 1568 height 224
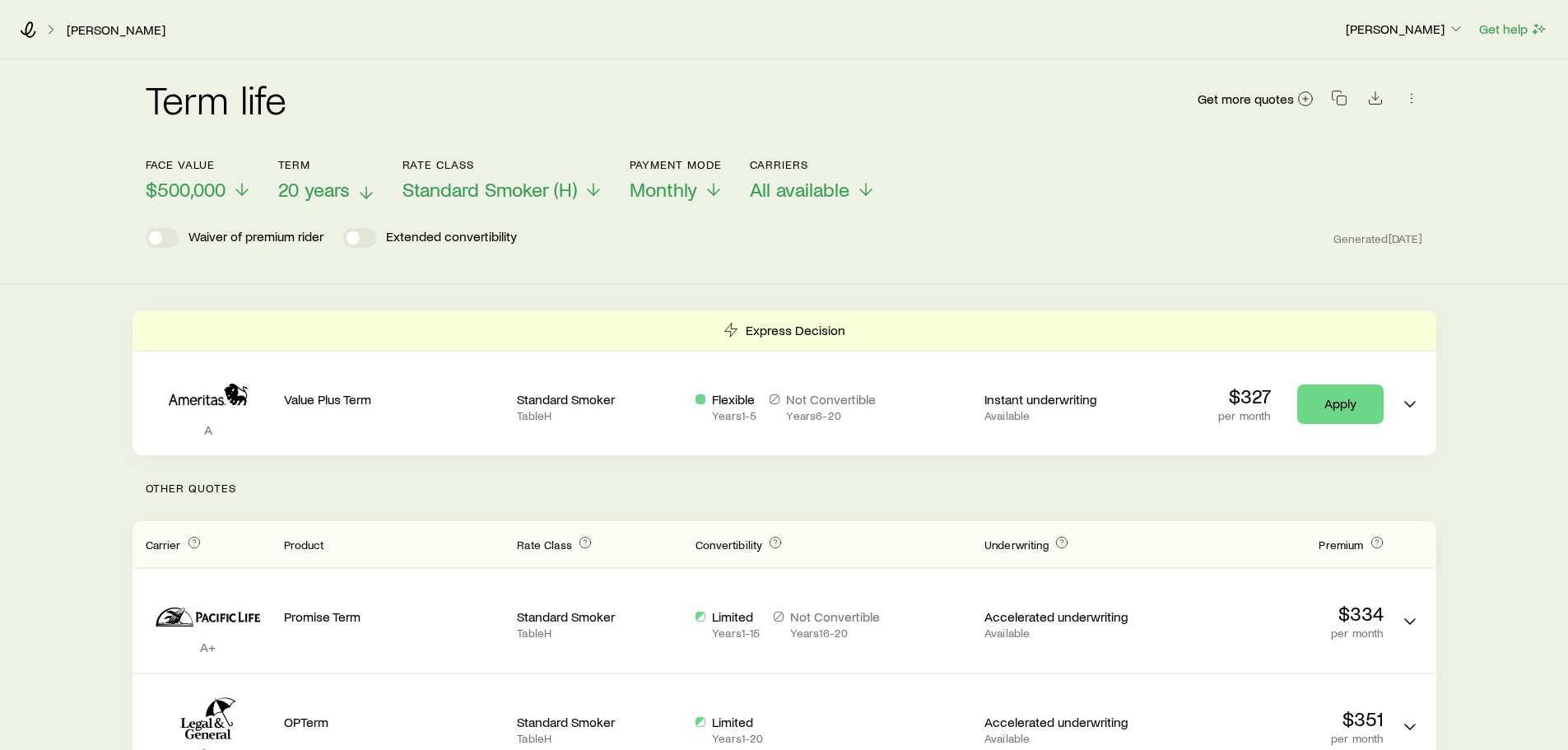
click at [364, 195] on polyline at bounding box center [366, 195] width 11 height 6
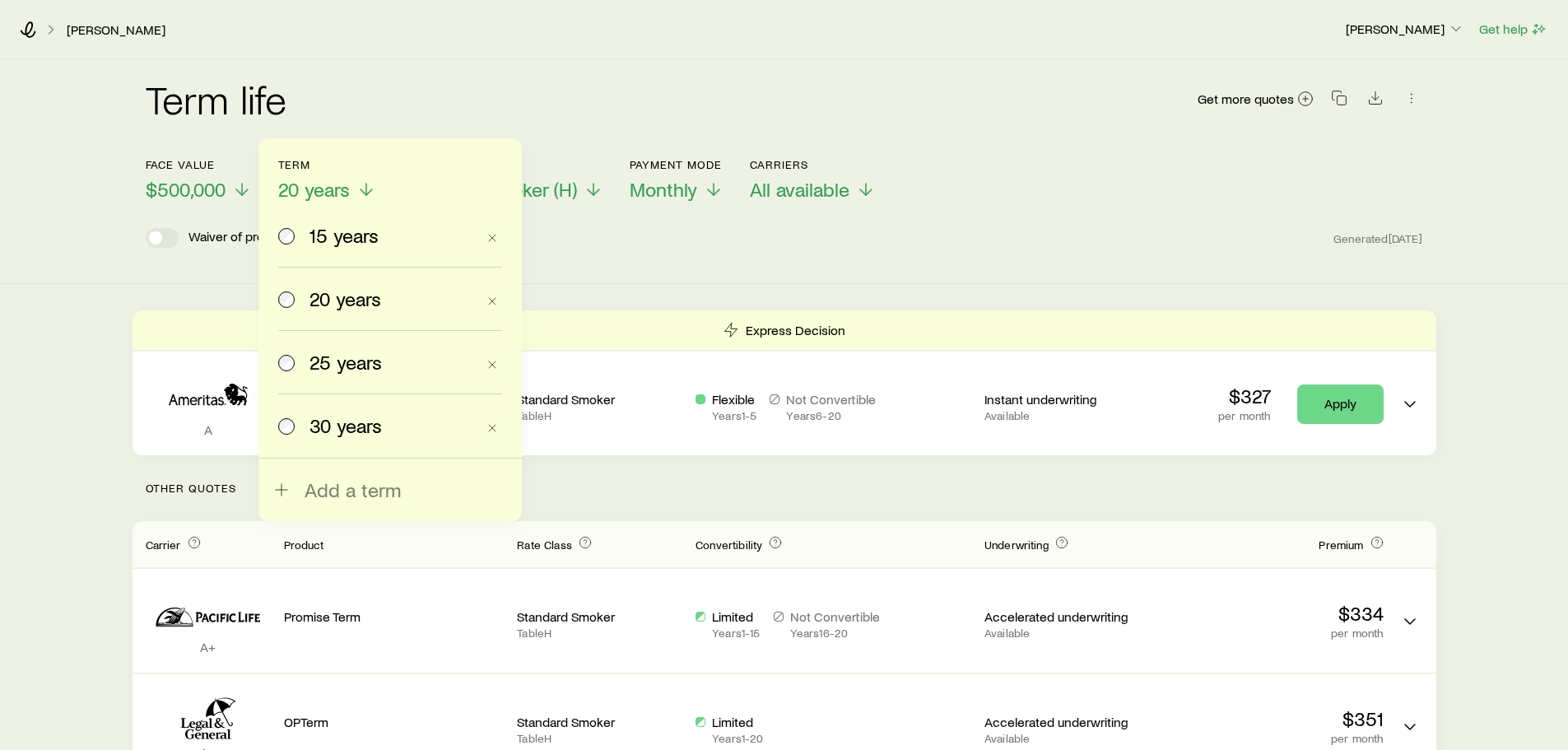
click at [330, 369] on span "25 years" at bounding box center [345, 362] width 73 height 23
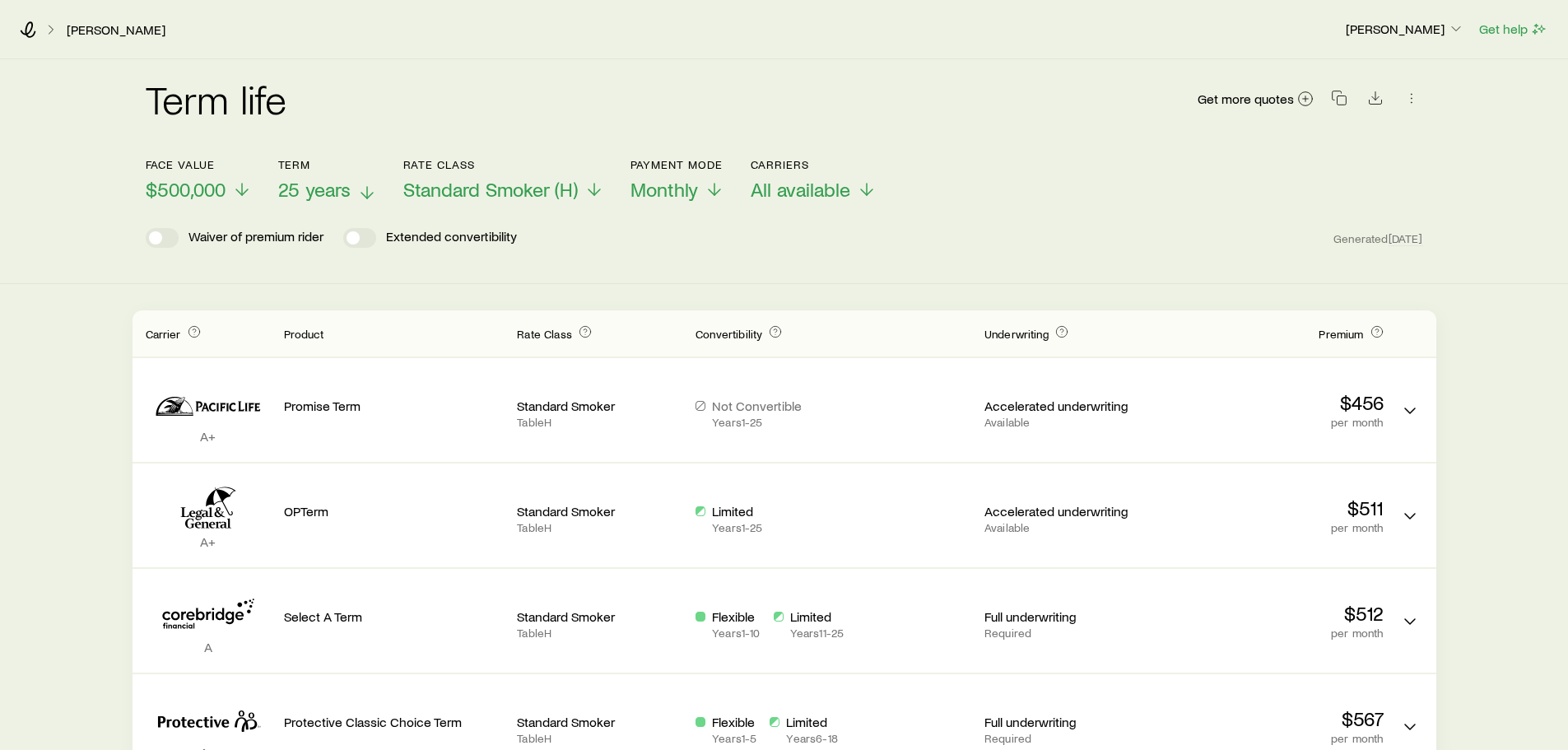
click at [344, 184] on span "25 years" at bounding box center [314, 189] width 73 height 23
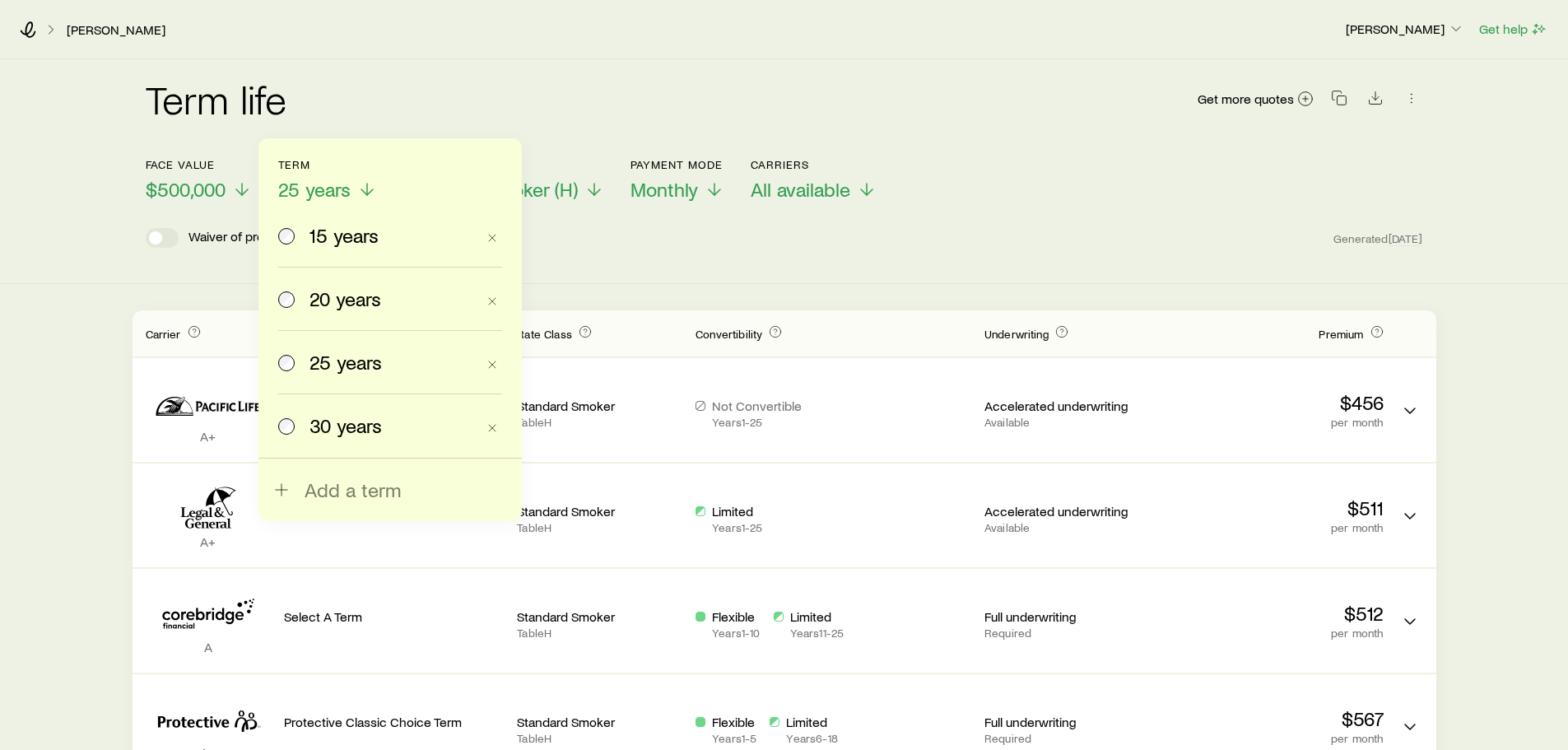
click at [297, 303] on div "20 years" at bounding box center [377, 299] width 198 height 23
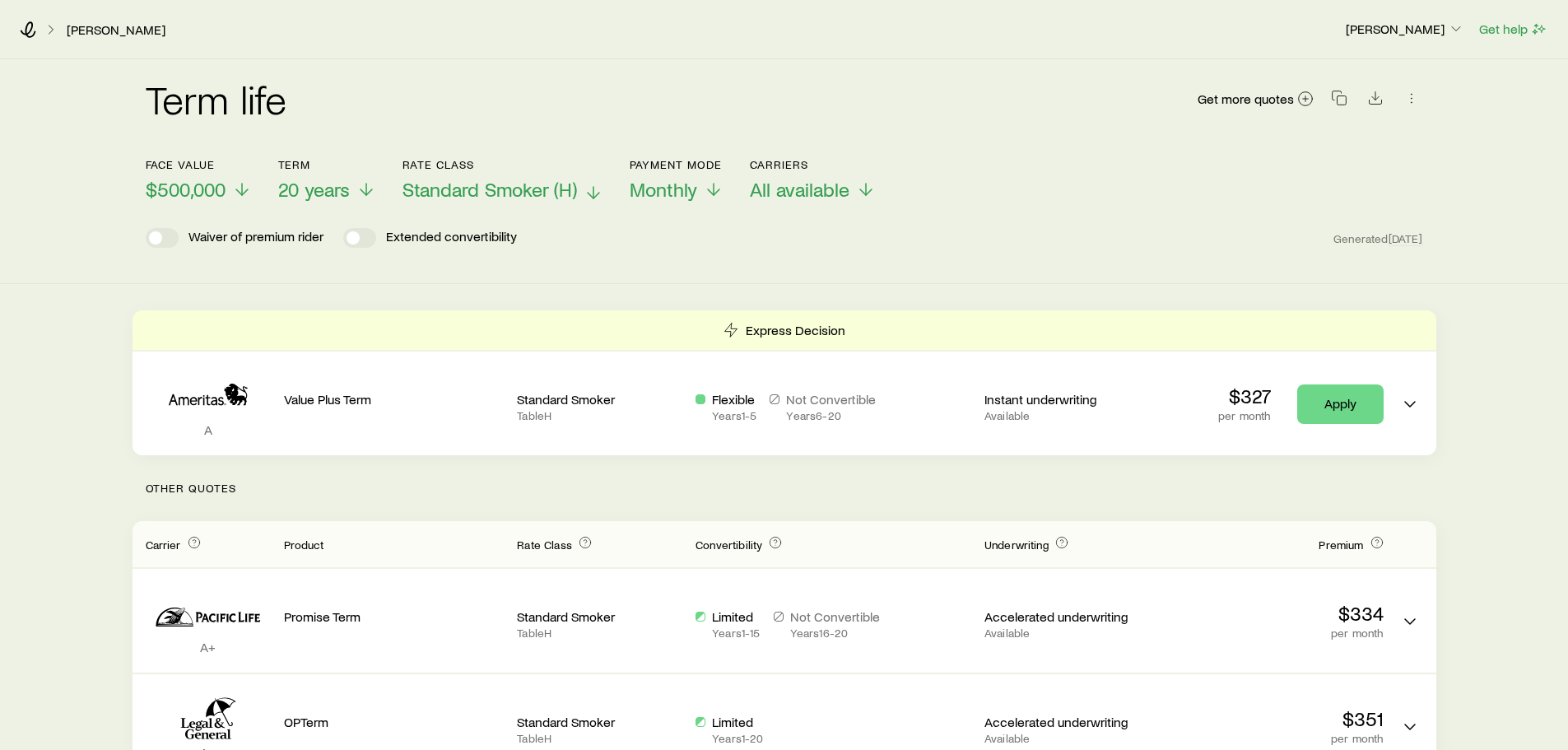
click at [593, 188] on icon at bounding box center [593, 192] width 20 height 20
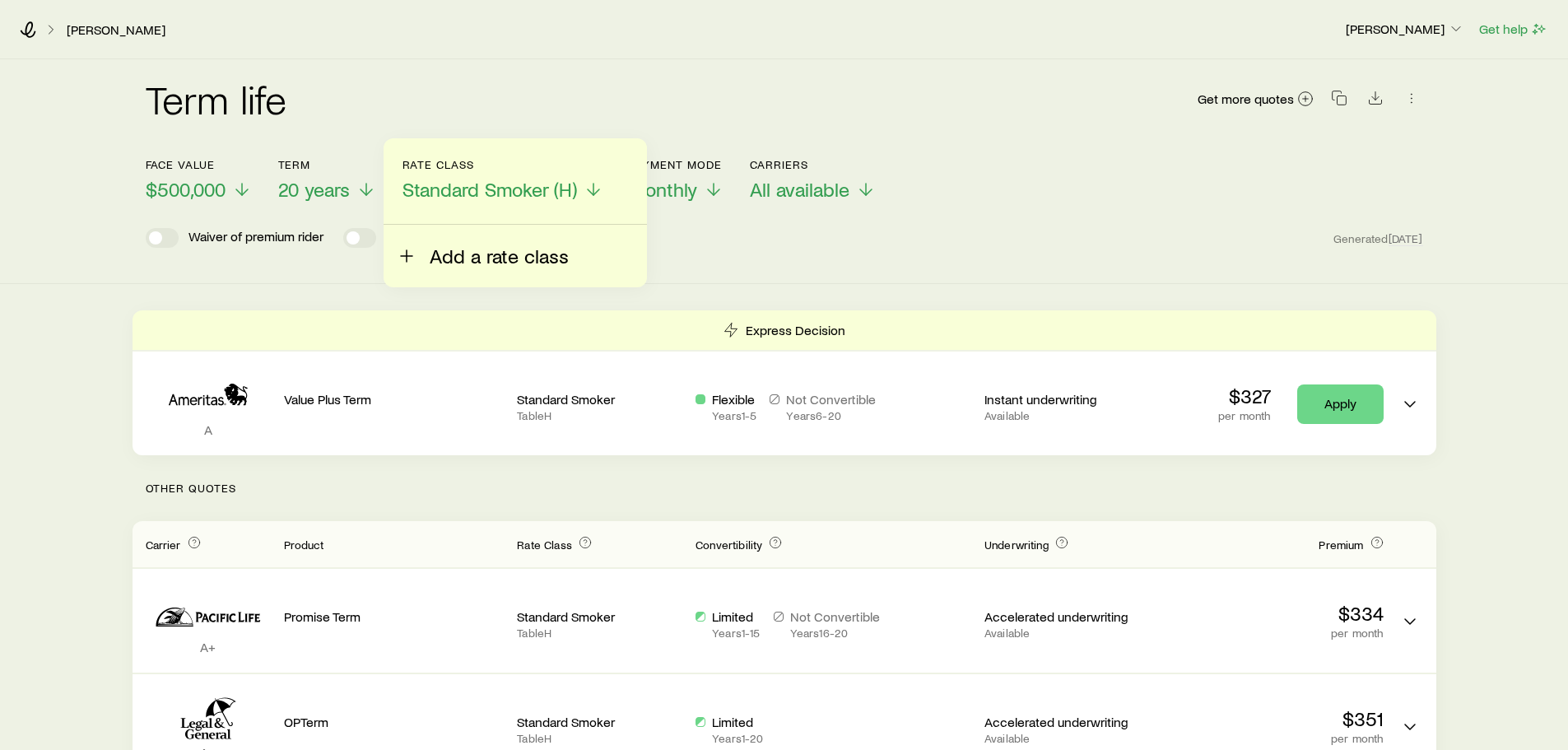
click at [477, 266] on span "Add a rate class" at bounding box center [499, 255] width 139 height 23
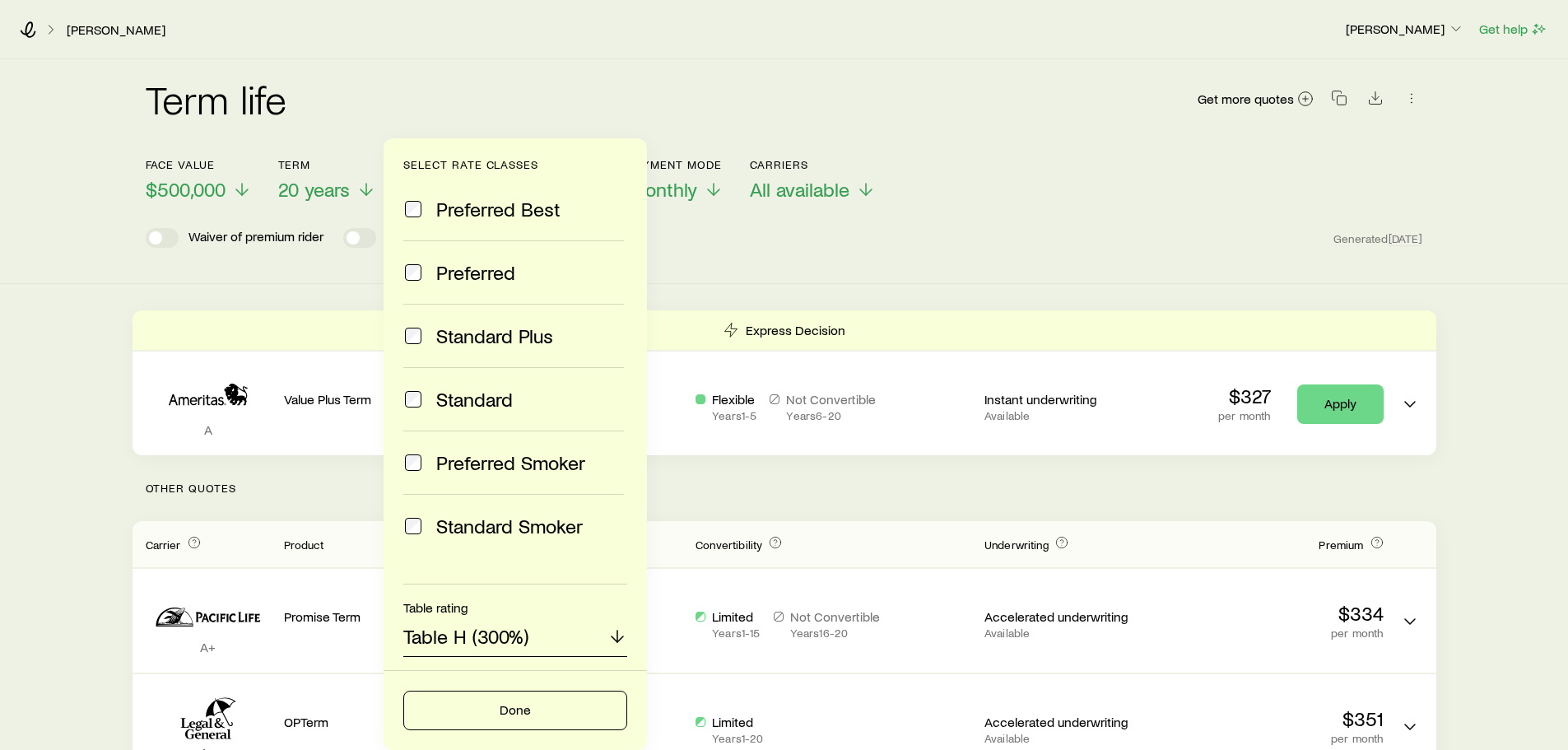
click at [523, 635] on p "Table H (300%)" at bounding box center [466, 636] width 125 height 23
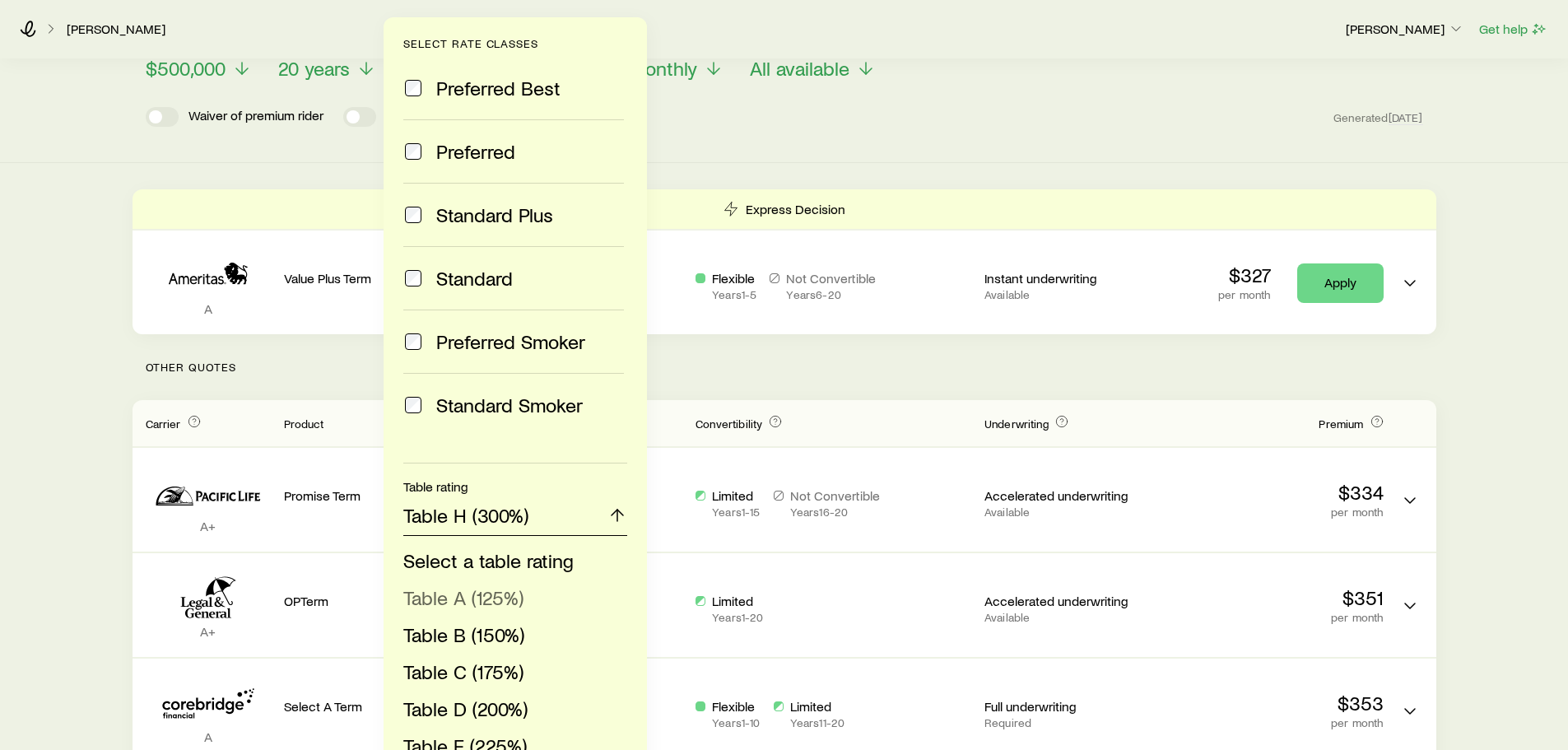
scroll to position [247, 0]
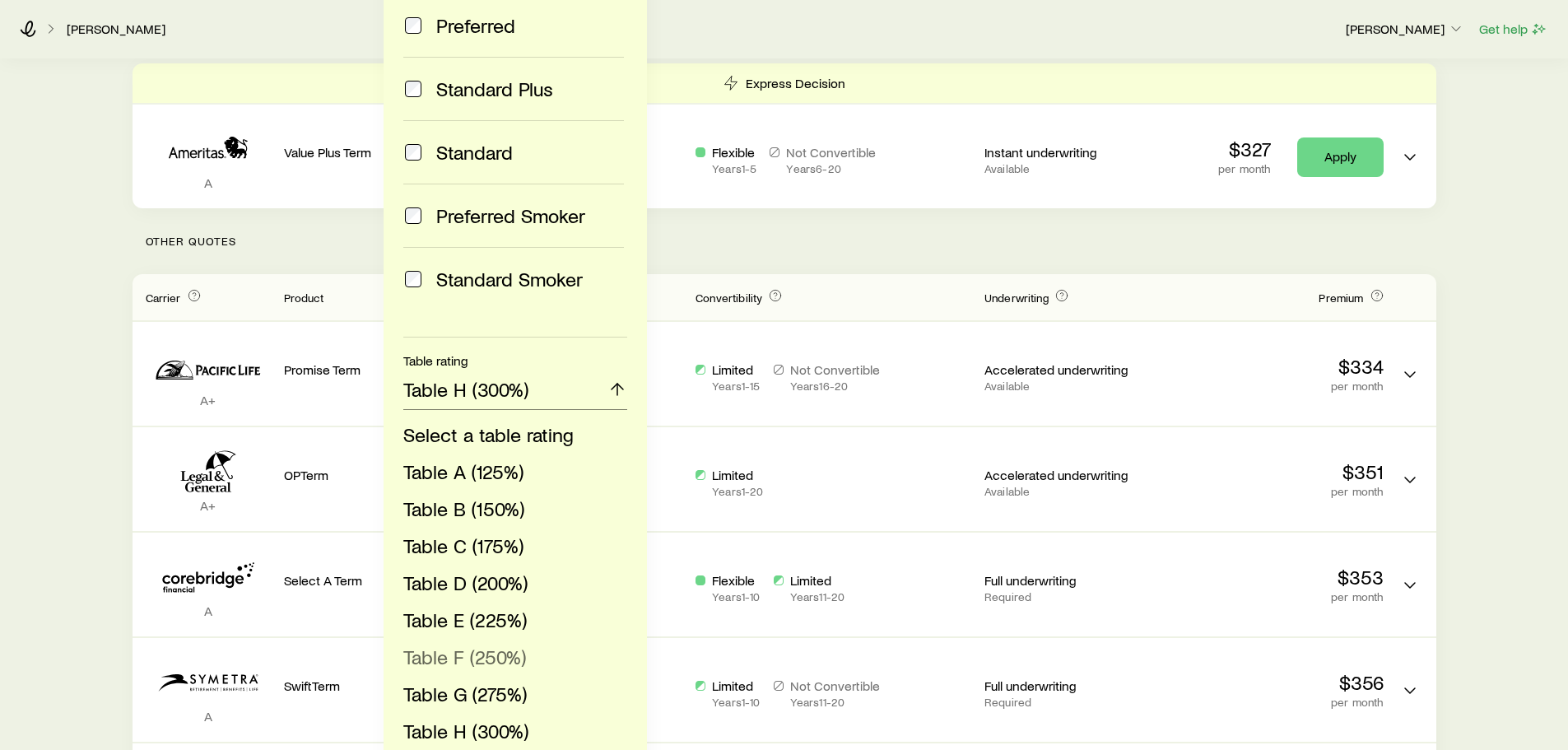
click at [509, 660] on span "Table F (250%)" at bounding box center [465, 656] width 122 height 24
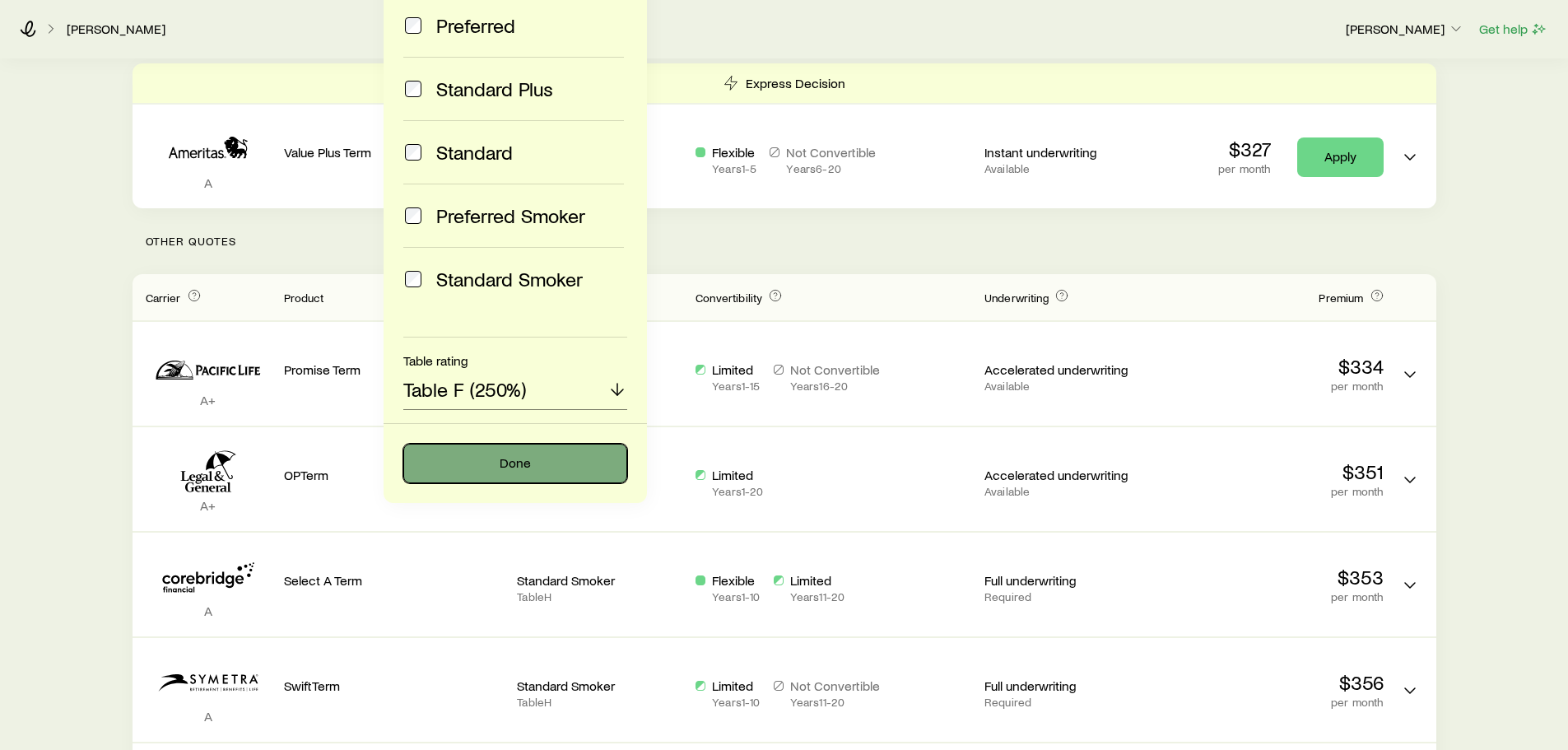
click at [539, 467] on button "Done" at bounding box center [515, 464] width 224 height 40
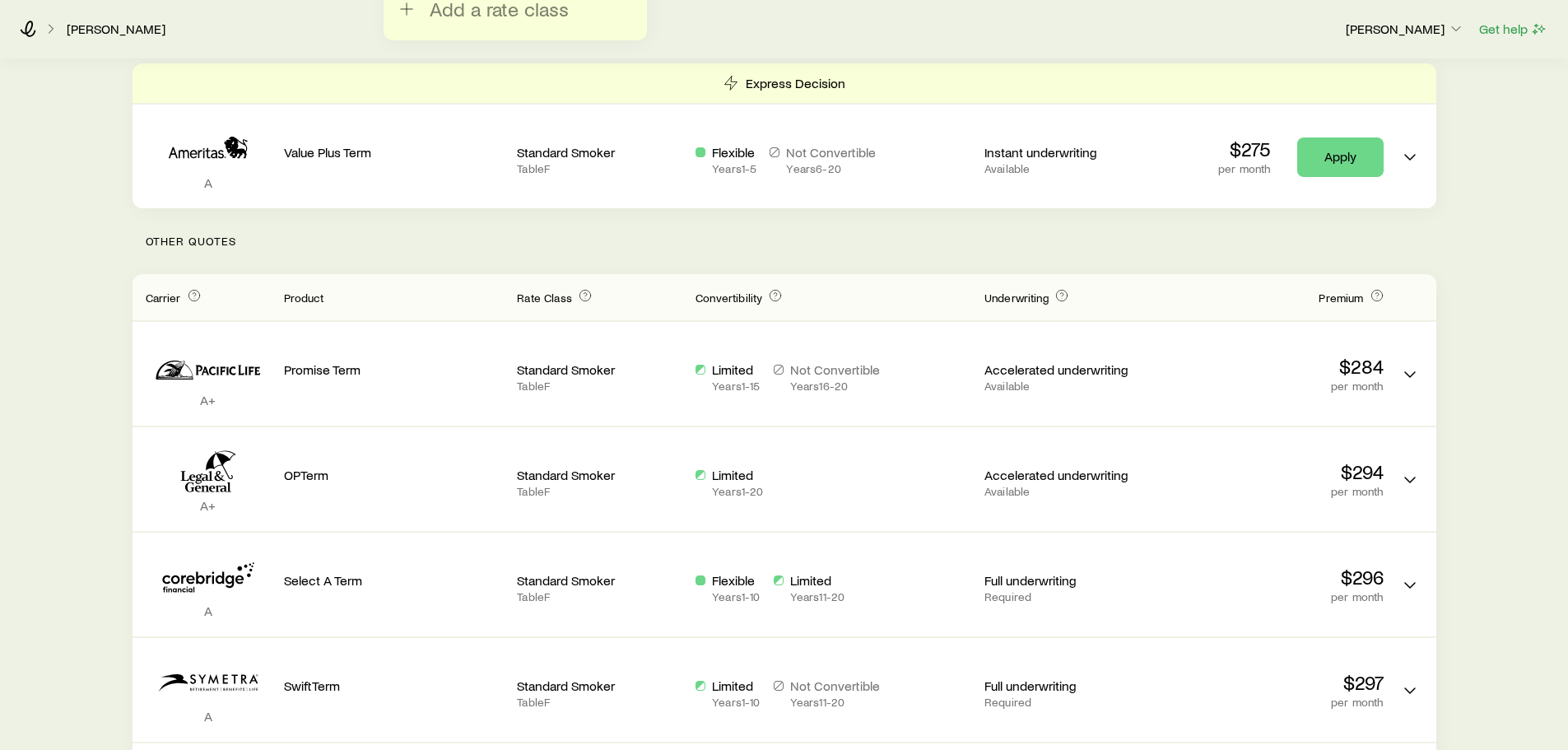
scroll to position [0, 0]
